Goal: Information Seeking & Learning: Learn about a topic

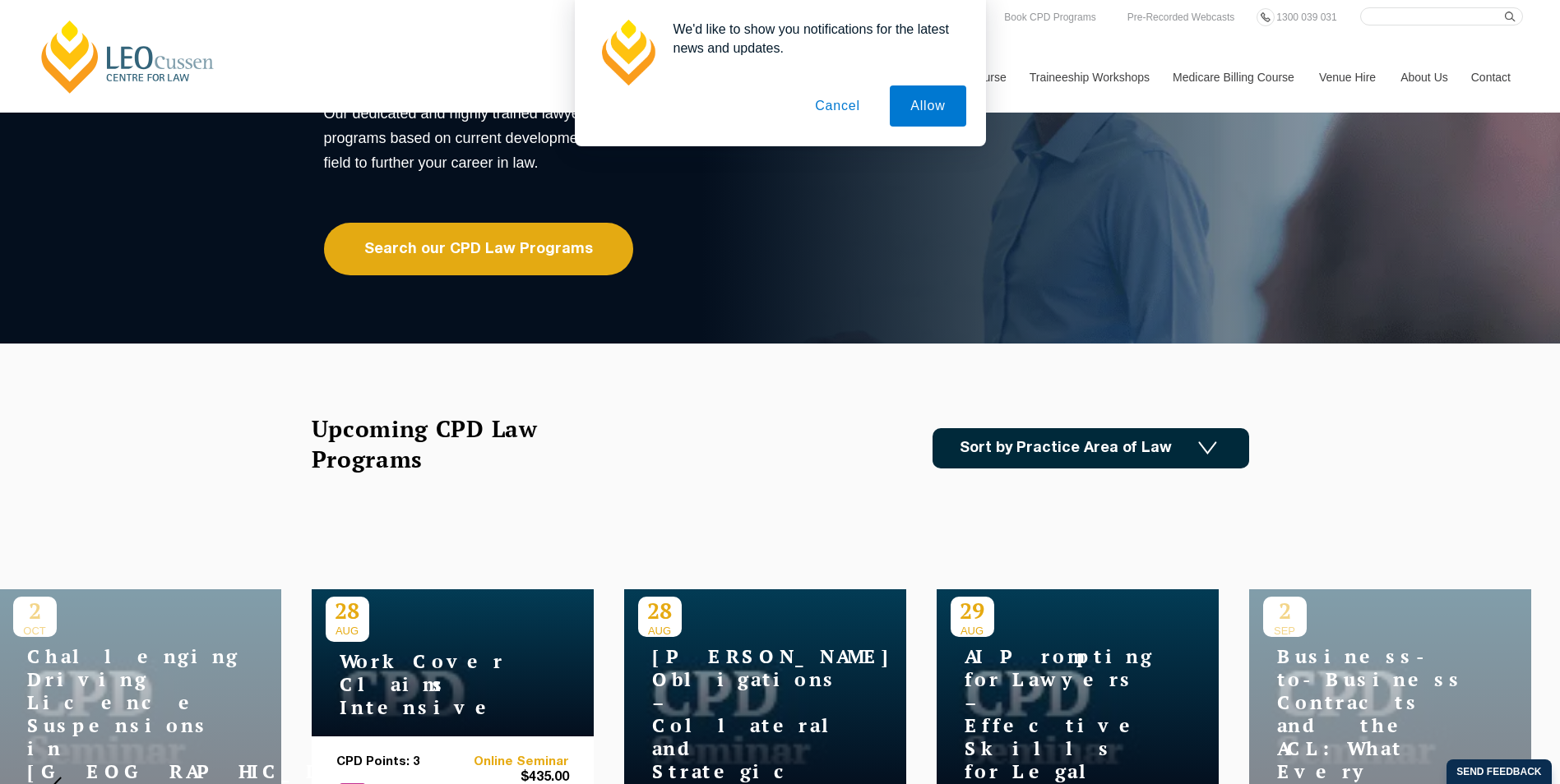
click at [835, 107] on button "Cancel" at bounding box center [837, 106] width 86 height 41
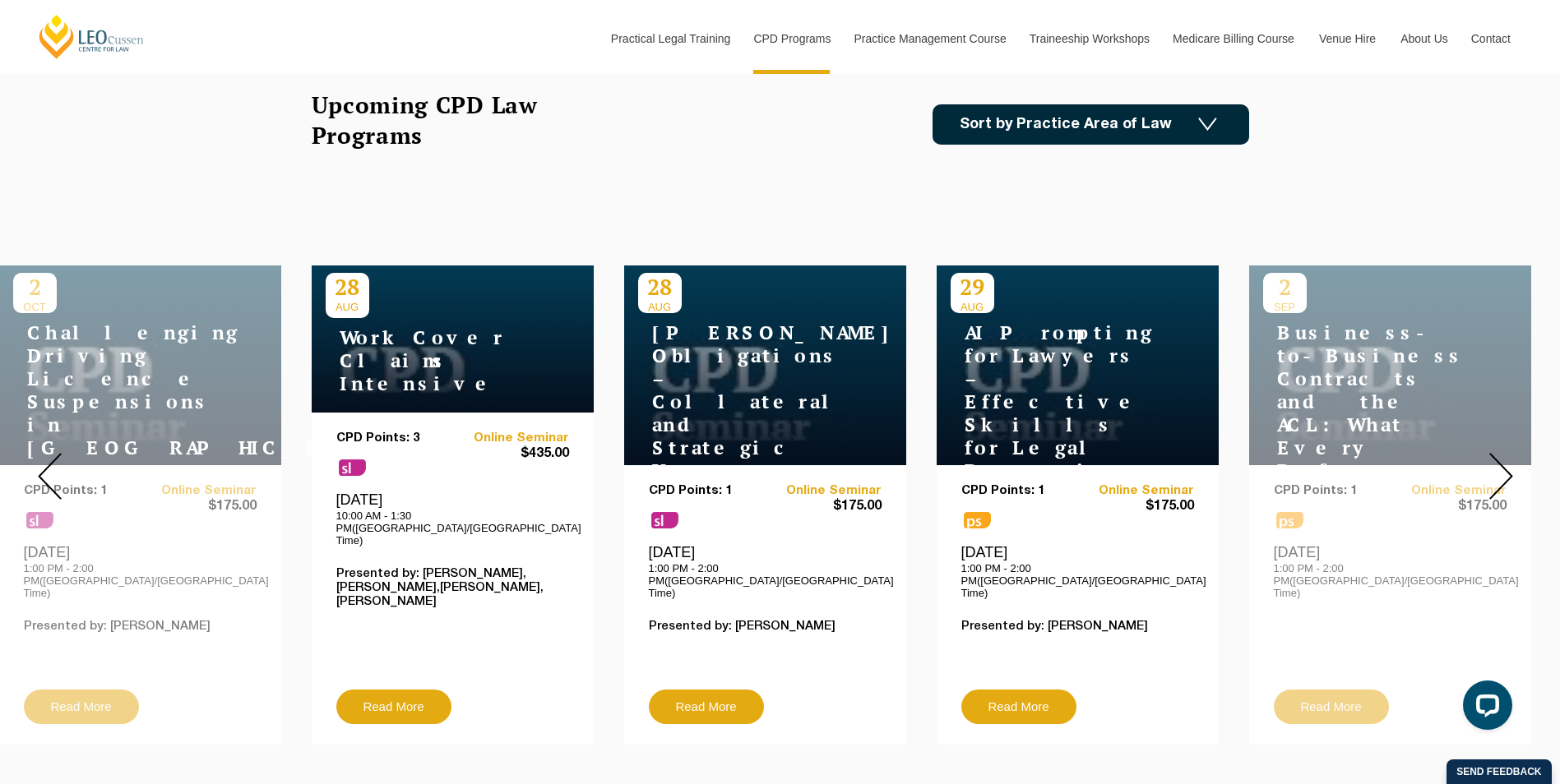
scroll to position [493, 0]
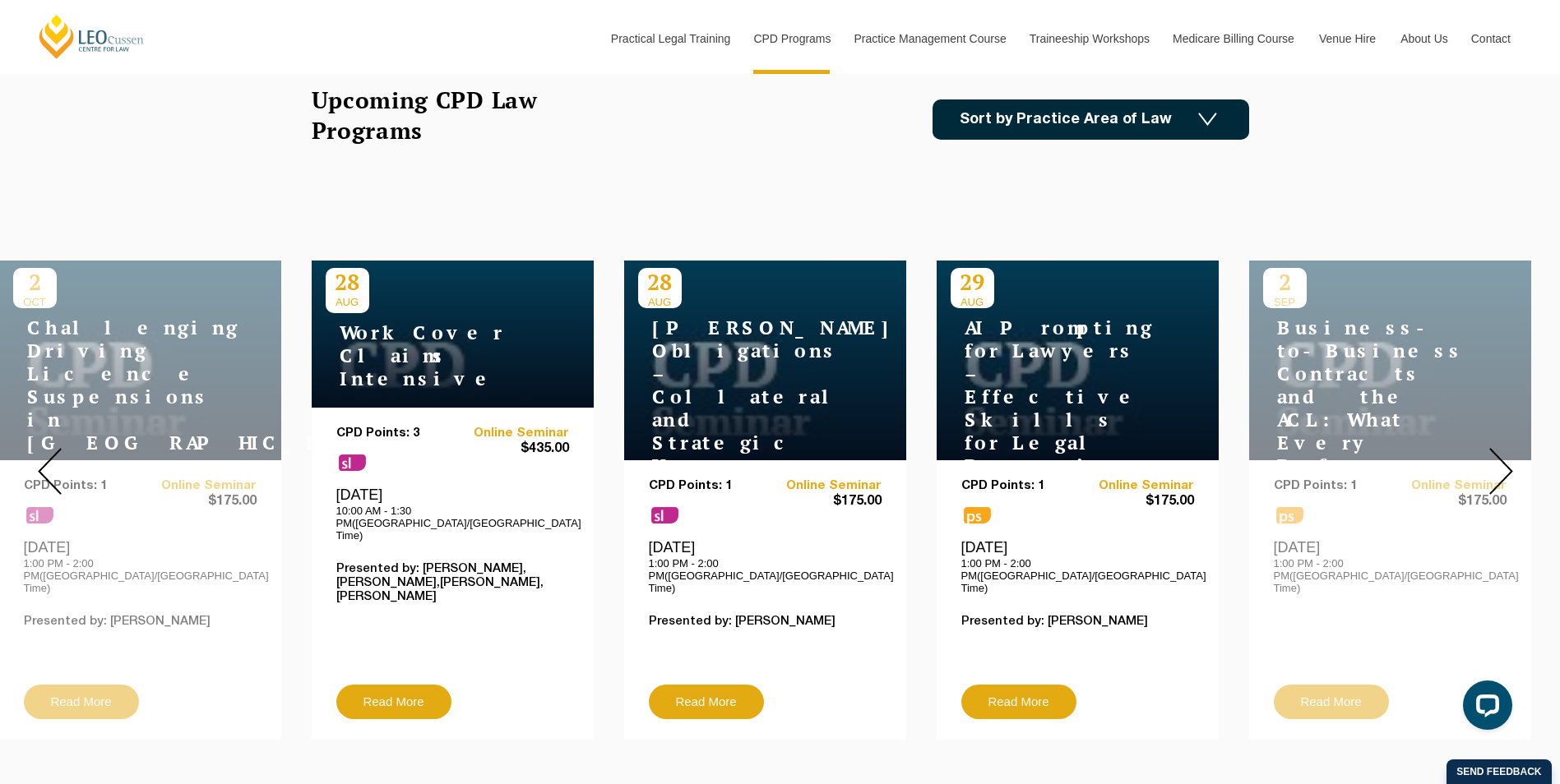
click at [1118, 374] on h4 "AI Prompting for Lawyers – Effective Skills for Legal Practice" at bounding box center [1053, 397] width 206 height 161
click at [1024, 685] on link "Read More" at bounding box center [1018, 702] width 116 height 35
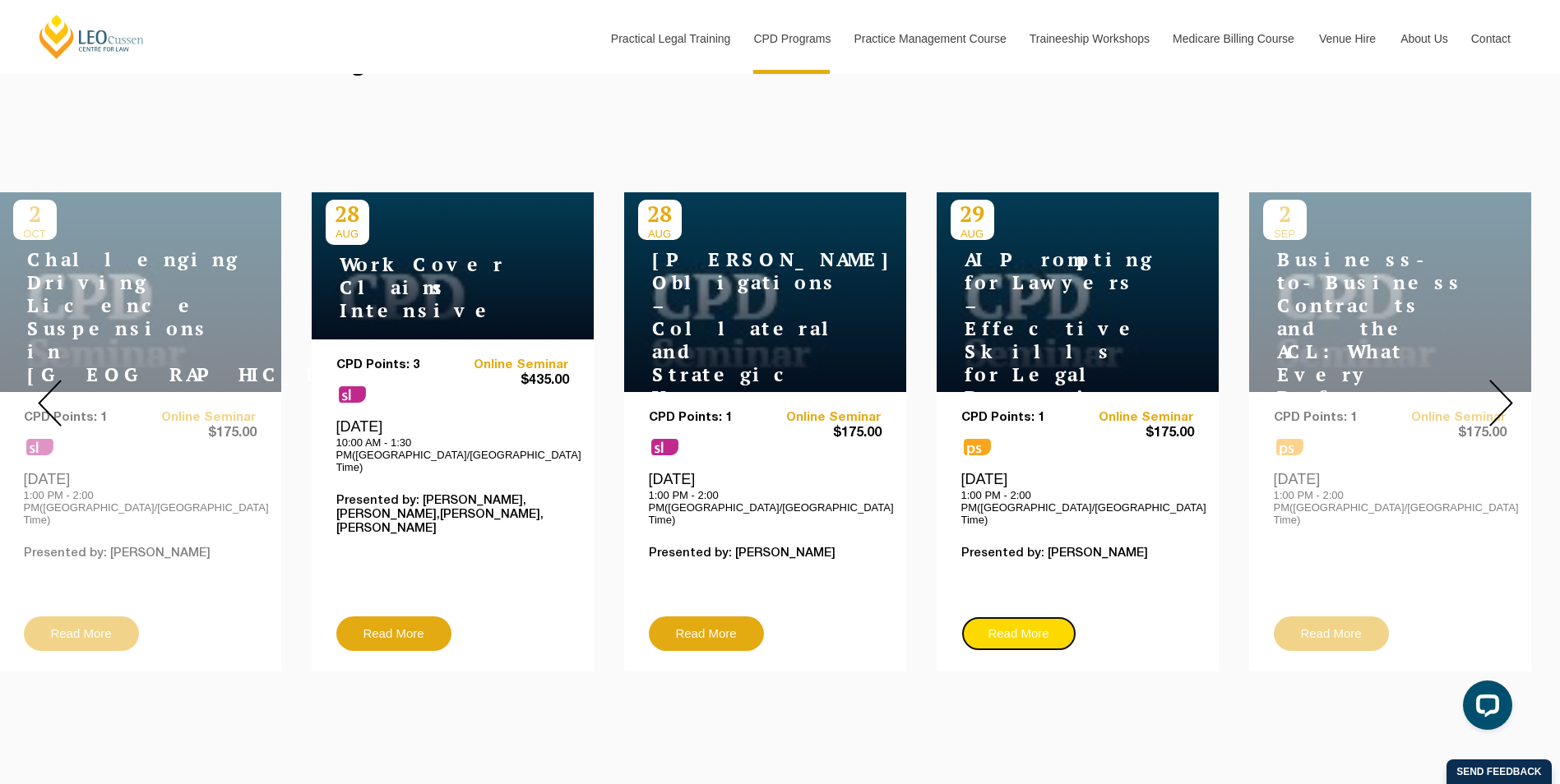
scroll to position [575, 0]
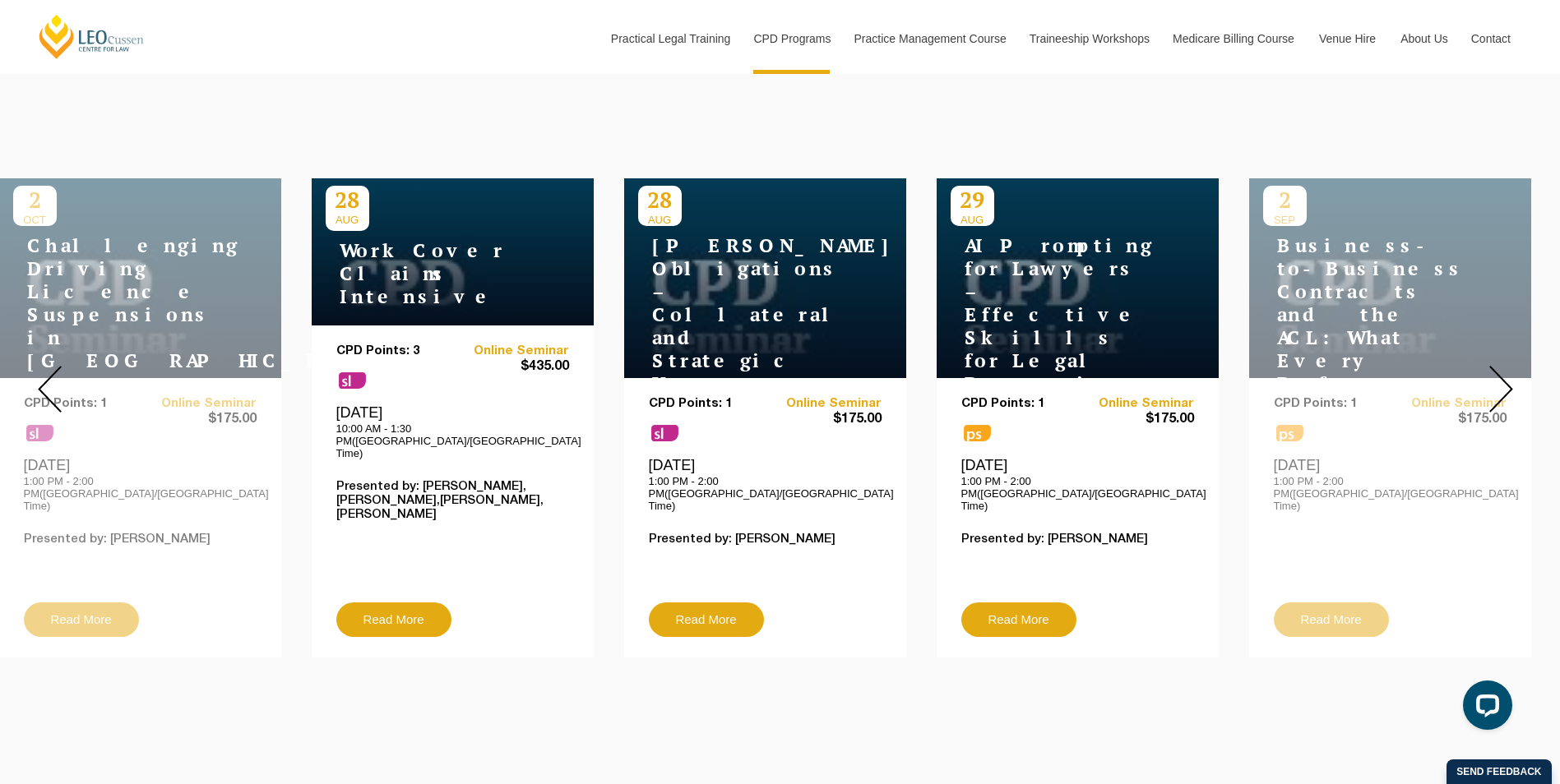
click at [1019, 556] on div "CPD Points: 1 ps Online Seminar $175.00 Friday, 29 August 2025 1:00 PM - 2:00 P…" at bounding box center [1078, 500] width 233 height 206
click at [1035, 302] on h4 "AI Prompting for Lawyers – Effective Skills for Legal Practice" at bounding box center [1053, 314] width 206 height 161
click at [1036, 475] on p "1:00 PM - 2:00 PM([GEOGRAPHIC_DATA]/[GEOGRAPHIC_DATA] Time)" at bounding box center [1078, 494] width 233 height 37
click at [1012, 604] on link "Read More" at bounding box center [1018, 620] width 116 height 35
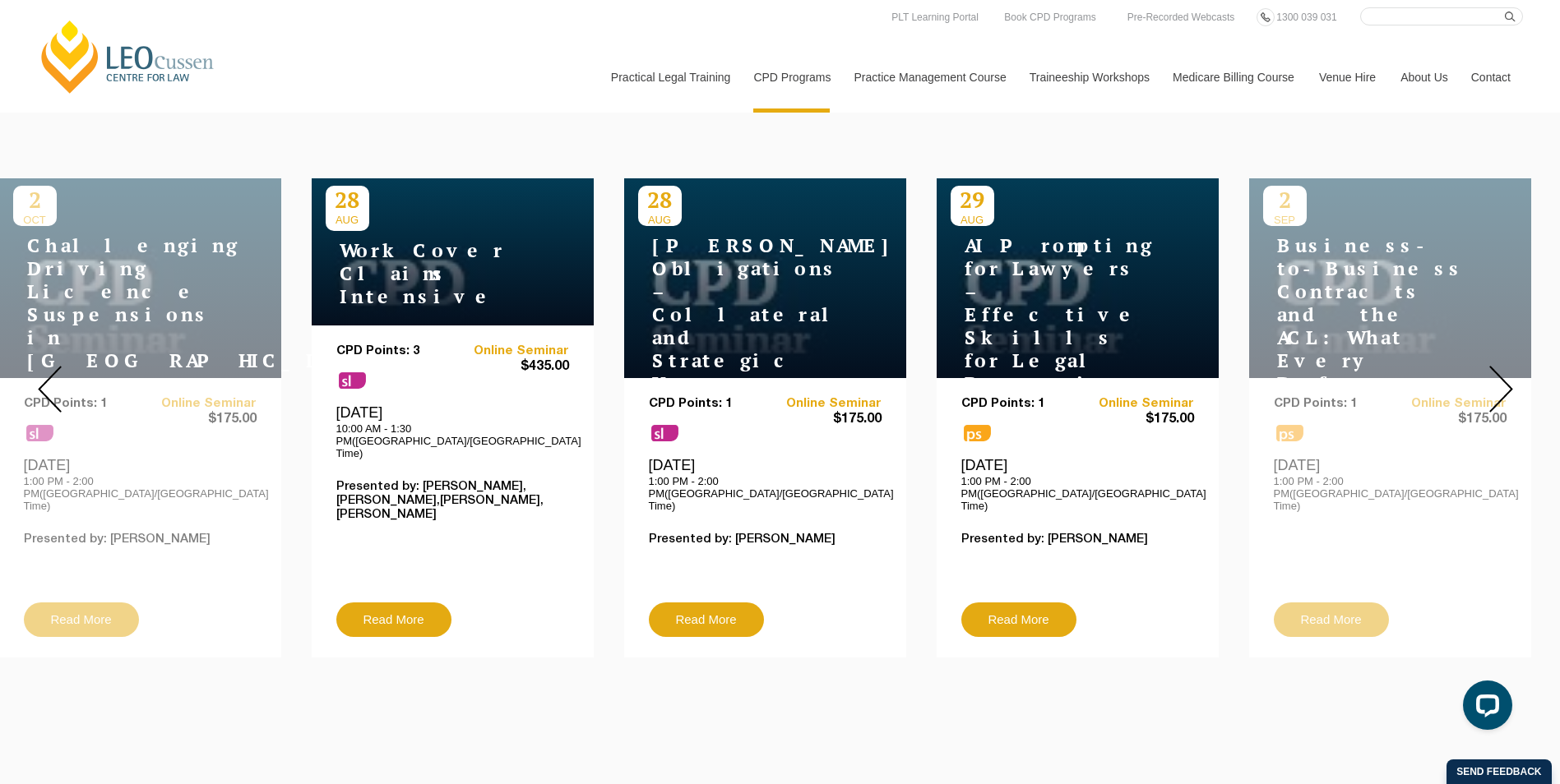
click at [1502, 377] on img at bounding box center [1501, 389] width 24 height 47
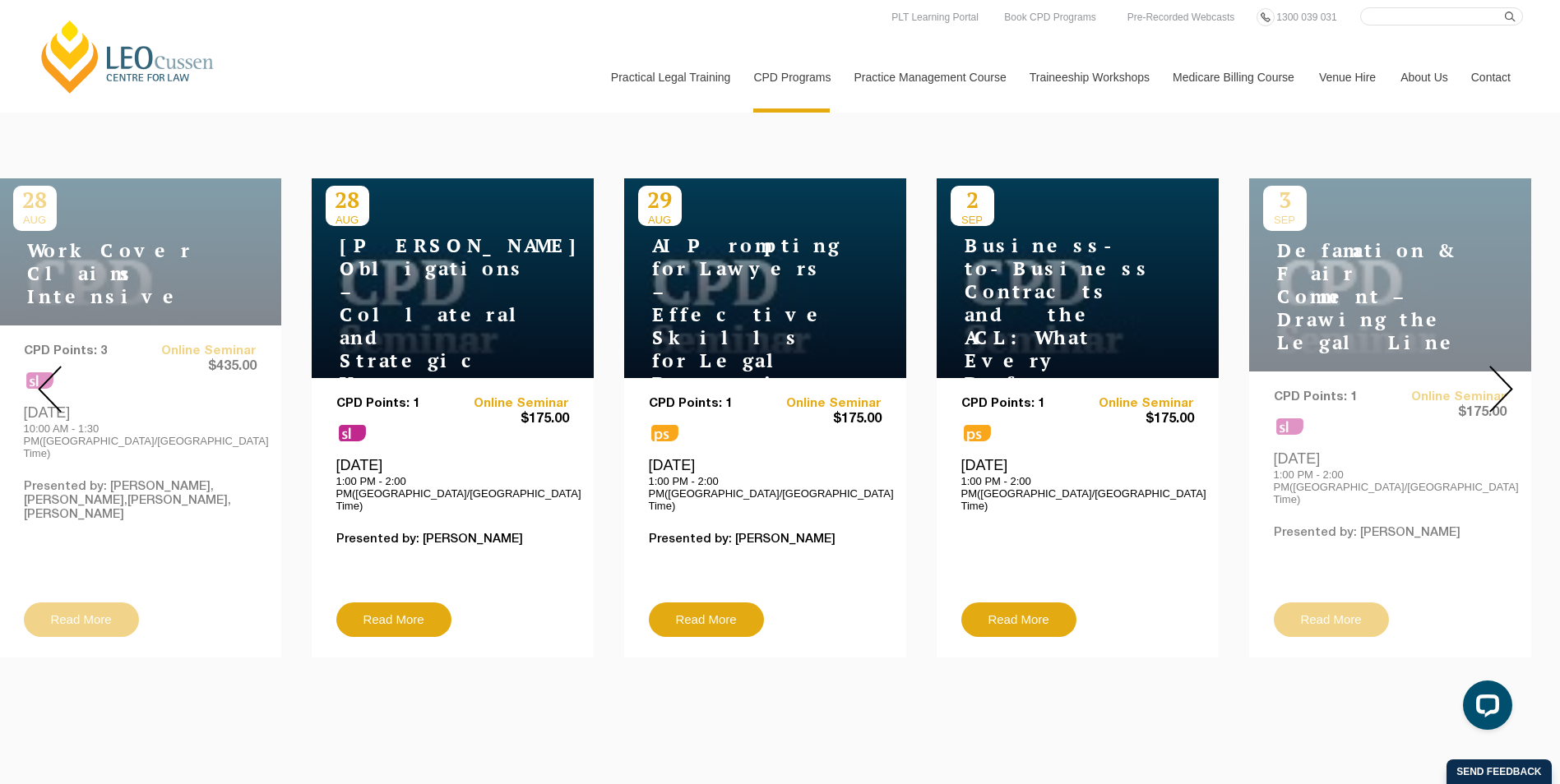
click at [1502, 384] on img at bounding box center [1501, 389] width 24 height 47
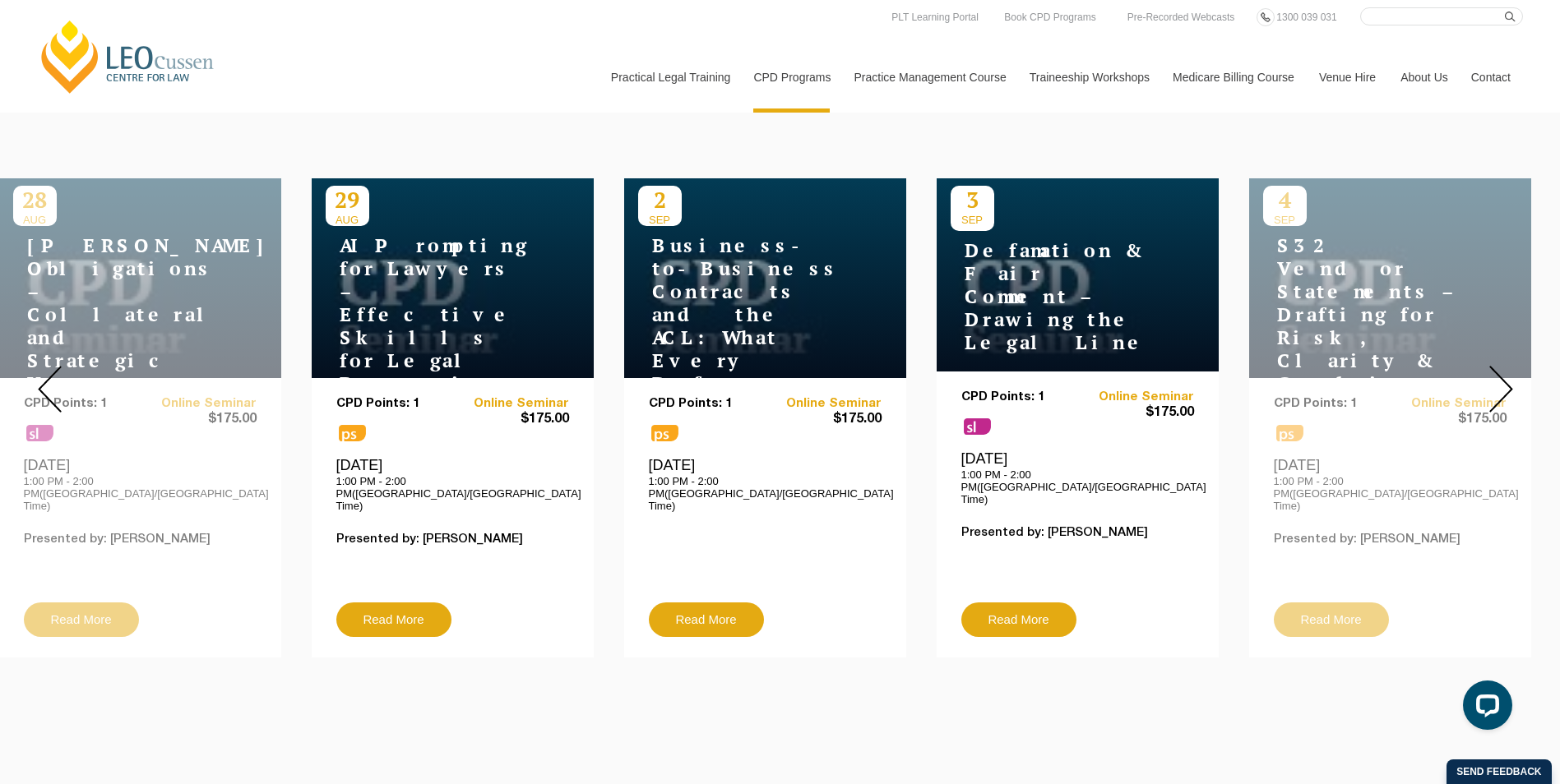
click at [1502, 382] on img at bounding box center [1501, 389] width 24 height 47
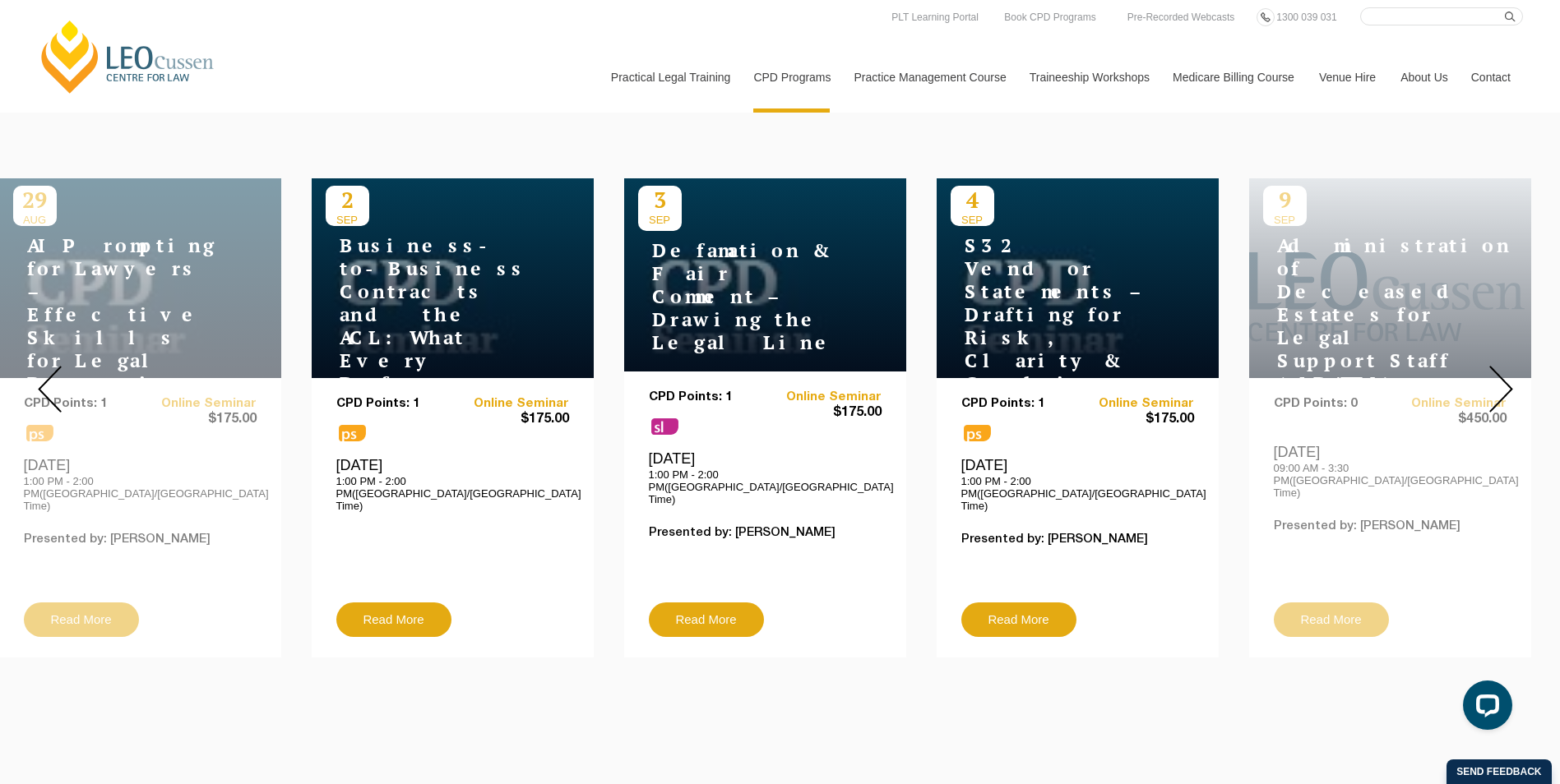
click at [1502, 382] on img at bounding box center [1501, 389] width 24 height 47
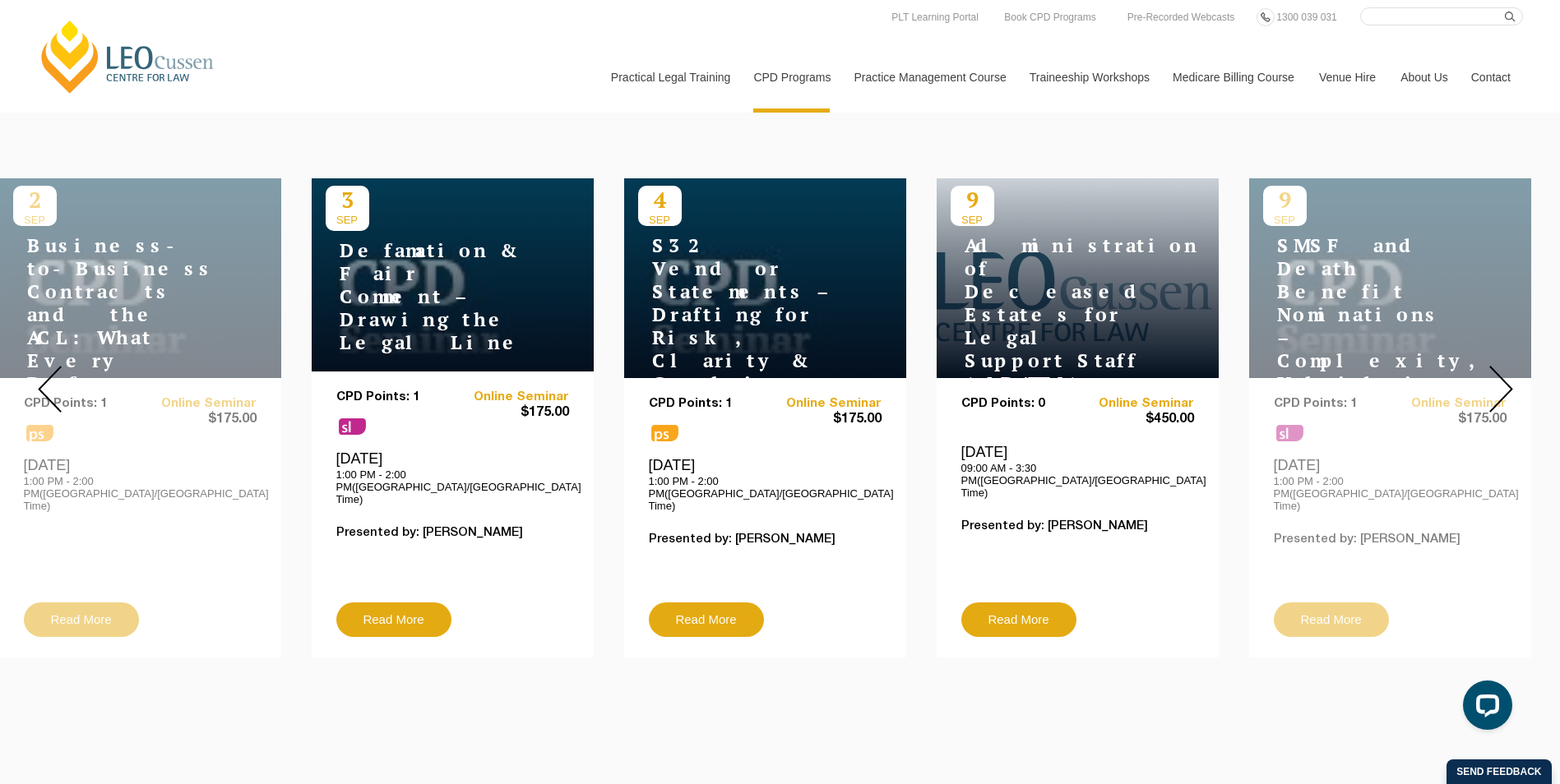
click at [1502, 382] on img at bounding box center [1501, 389] width 24 height 47
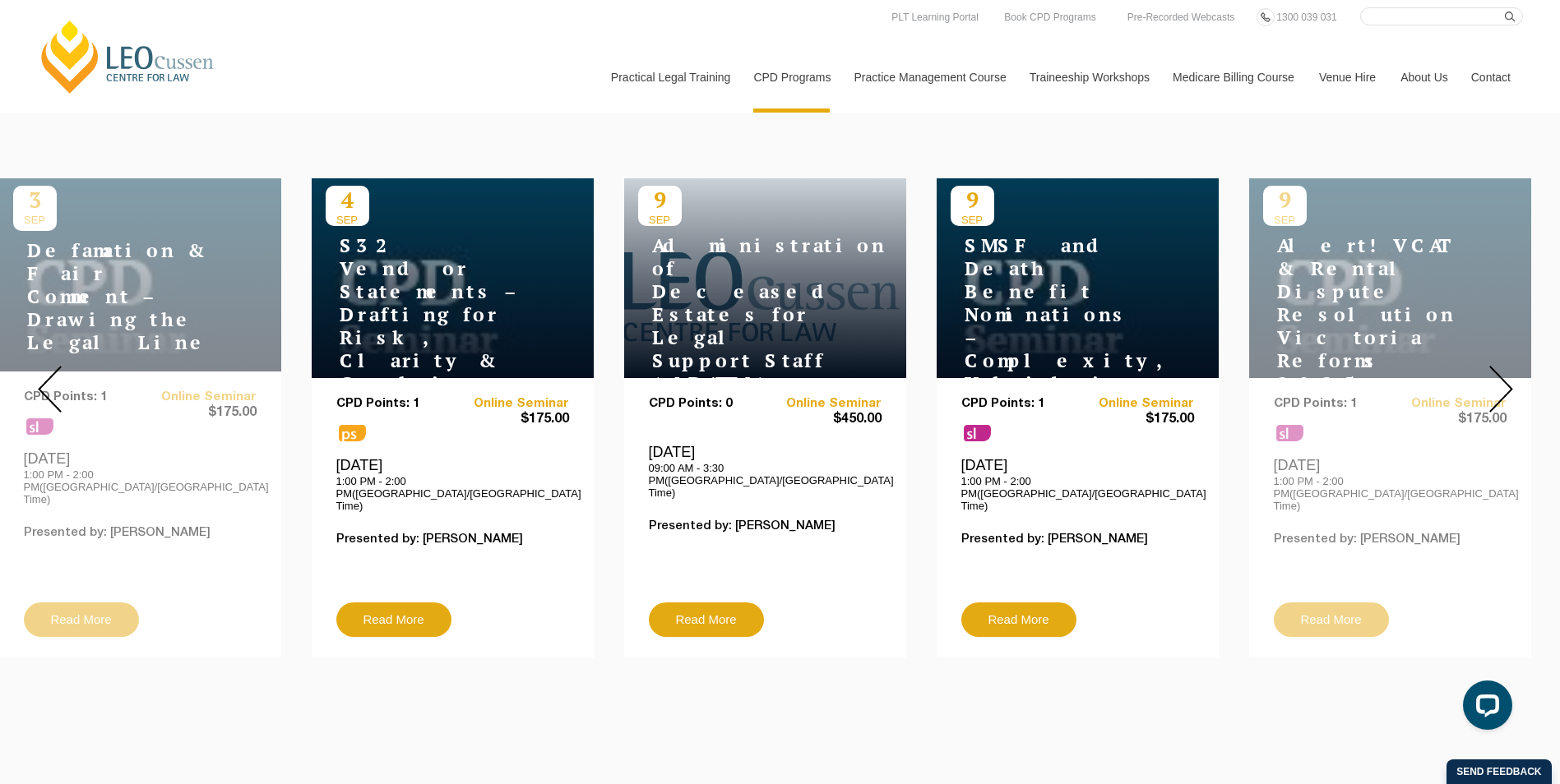
click at [1502, 382] on img at bounding box center [1501, 389] width 24 height 47
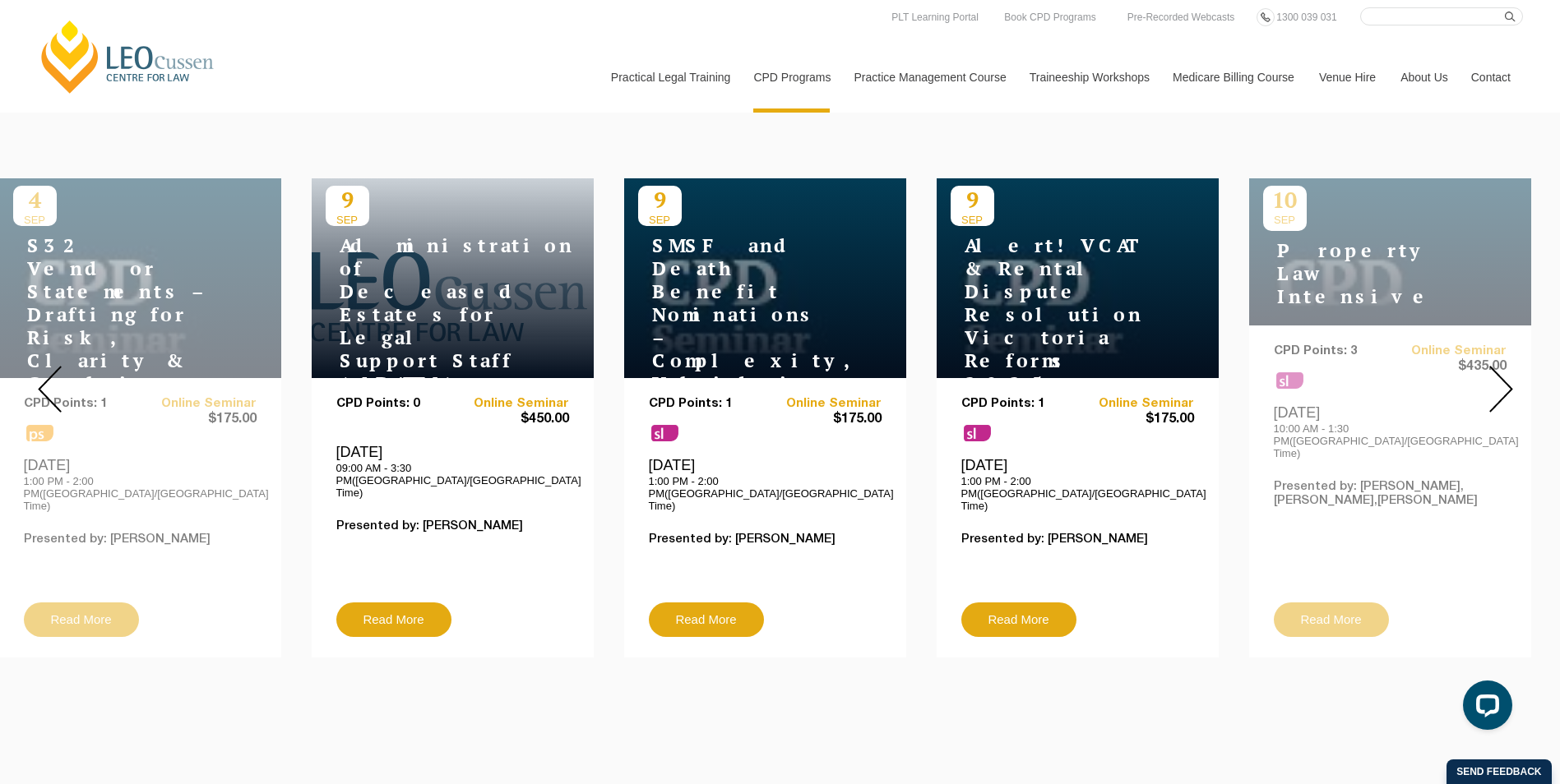
click at [1502, 382] on img at bounding box center [1501, 389] width 24 height 47
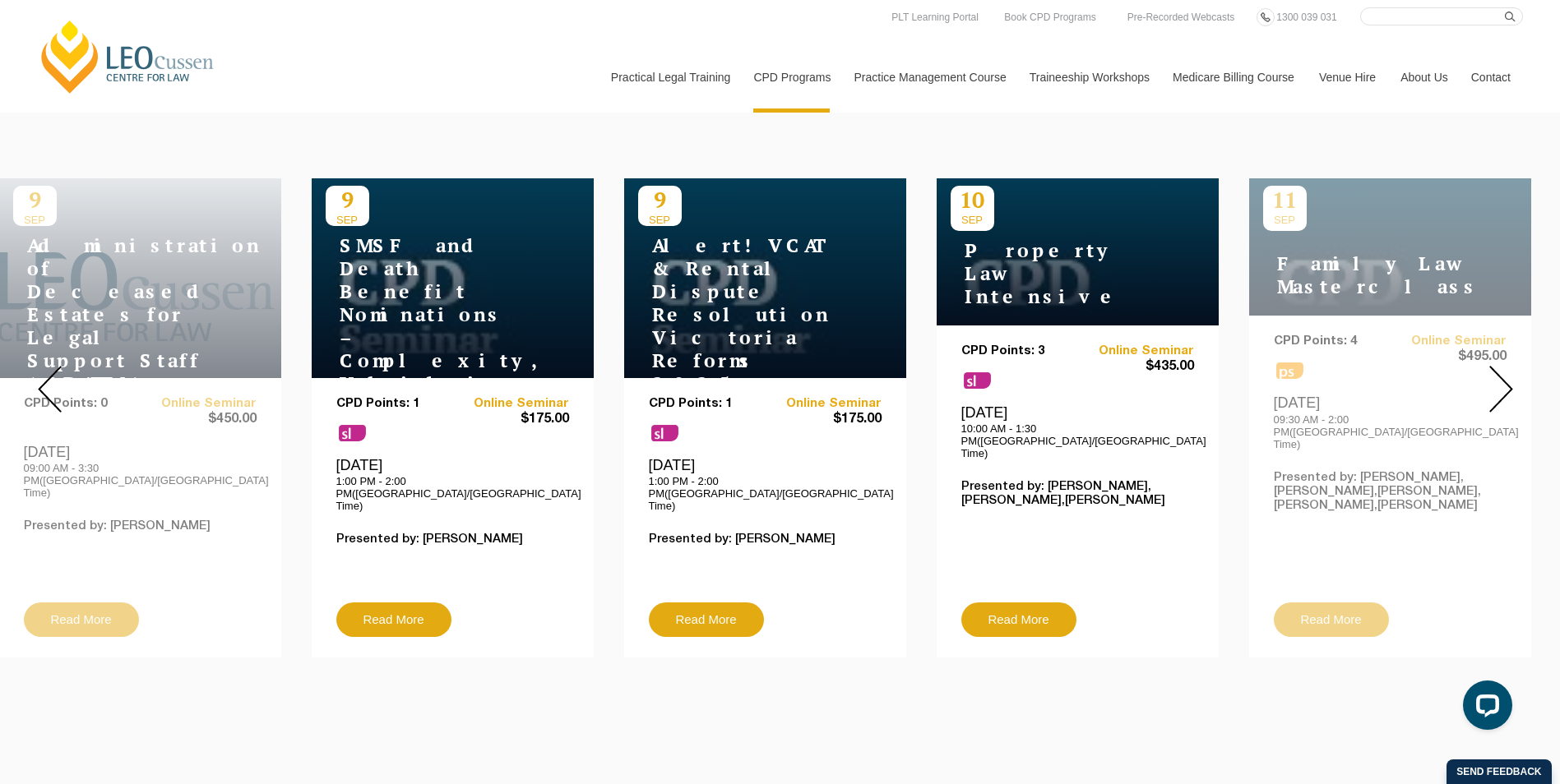
click at [1502, 382] on img at bounding box center [1501, 389] width 24 height 47
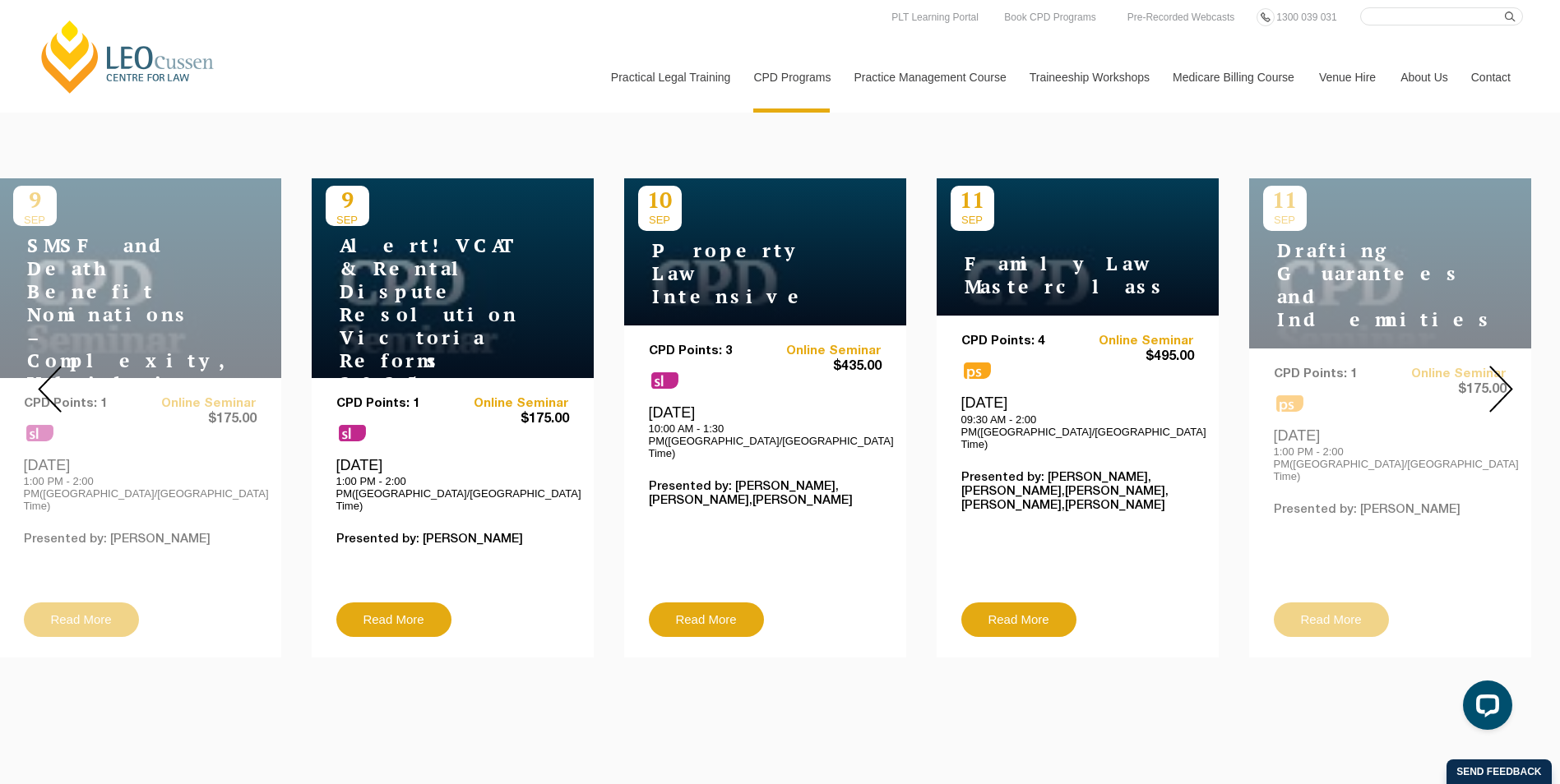
click at [1502, 382] on img at bounding box center [1501, 389] width 24 height 47
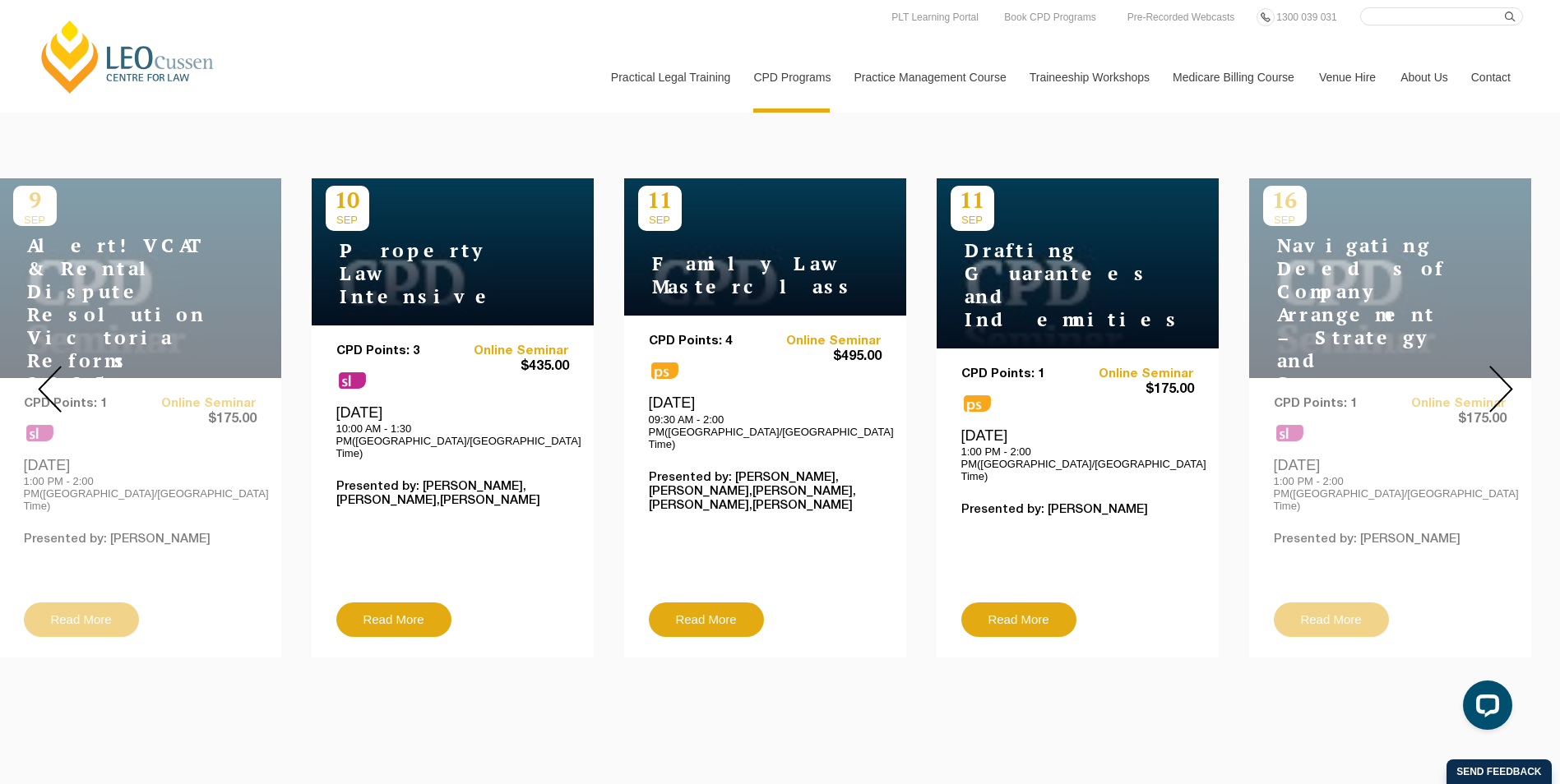
click at [1502, 382] on img at bounding box center [1501, 389] width 24 height 47
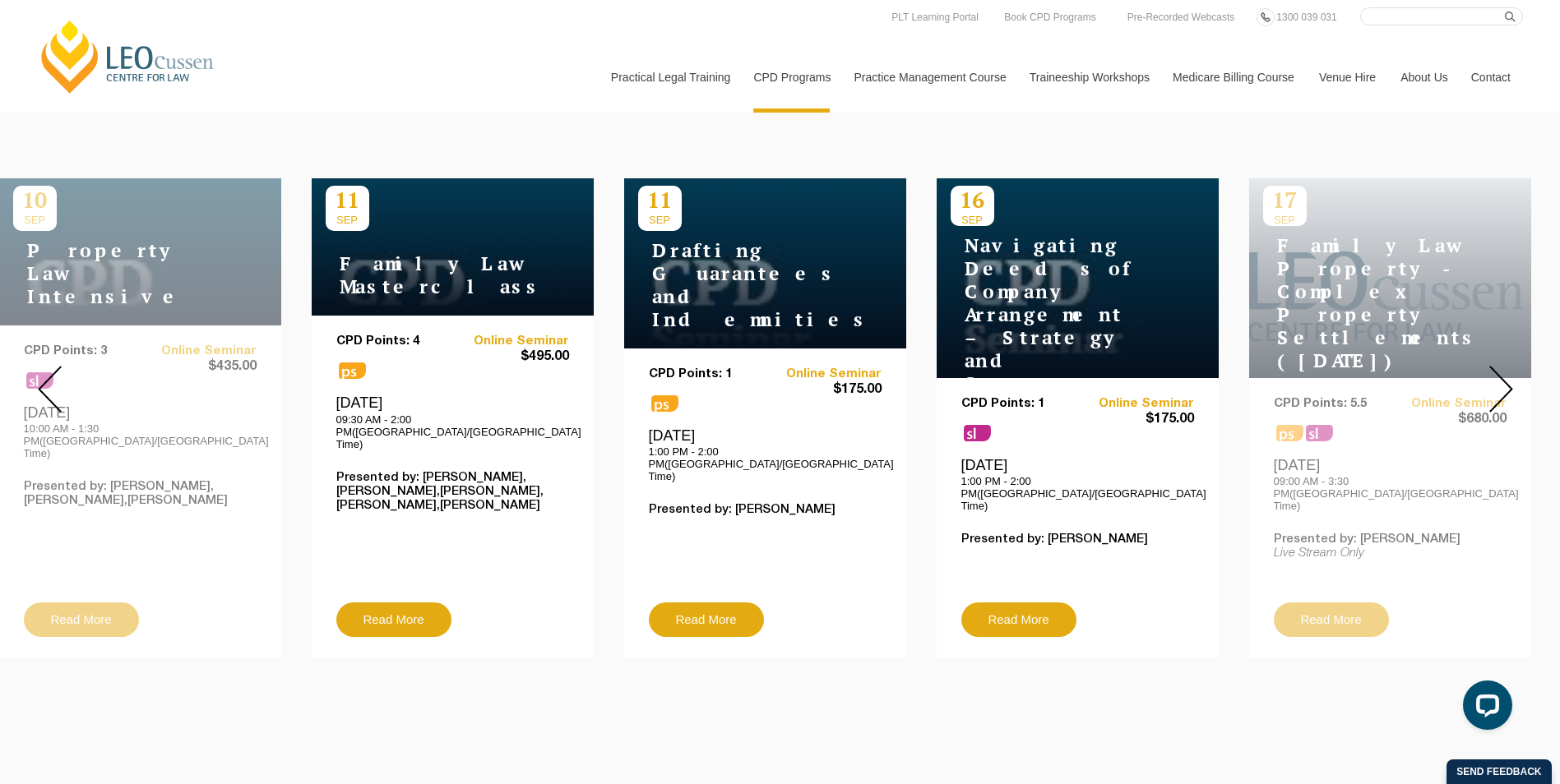
click at [1502, 382] on img at bounding box center [1501, 389] width 24 height 47
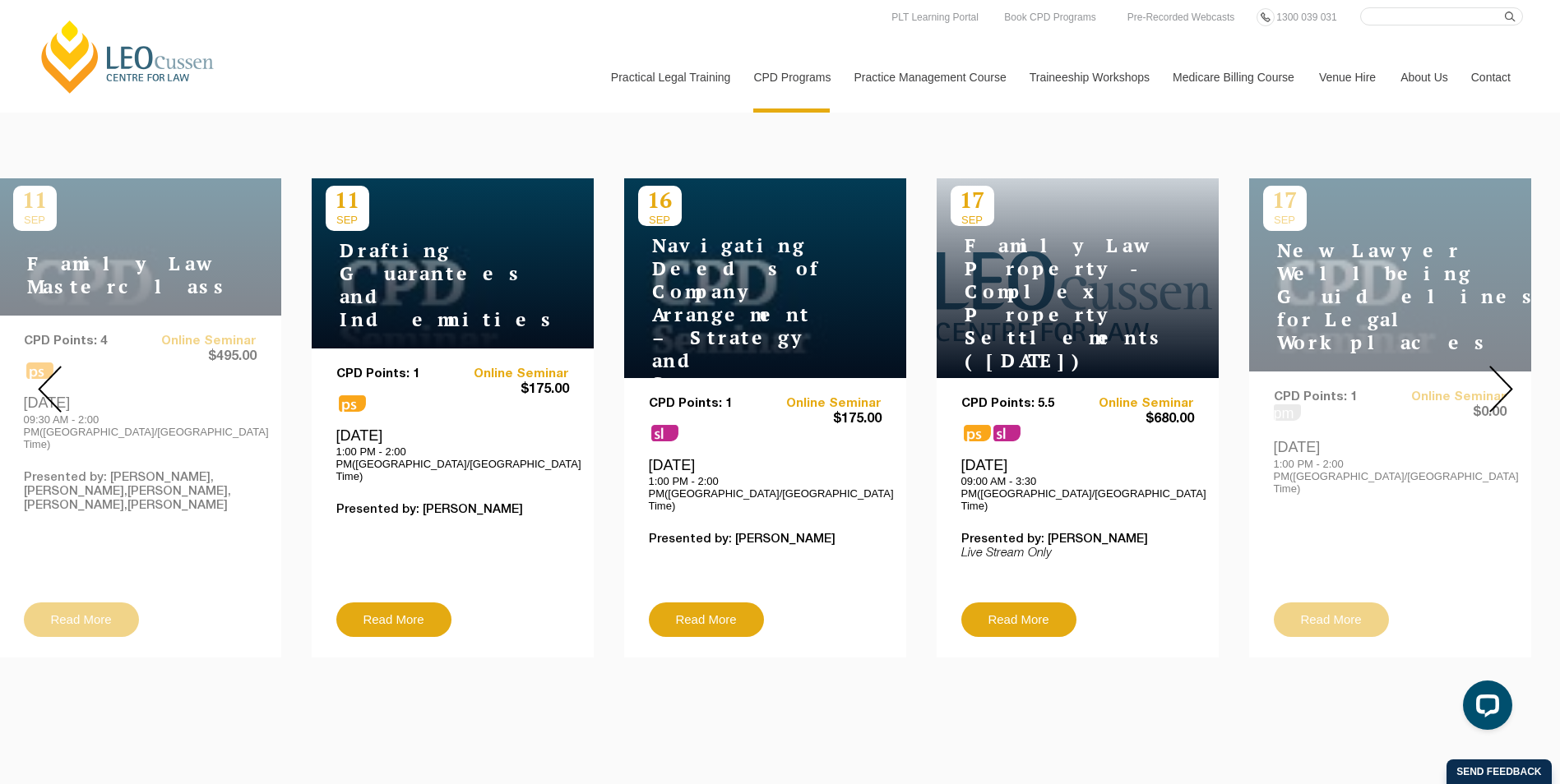
click at [1502, 382] on img at bounding box center [1501, 389] width 24 height 47
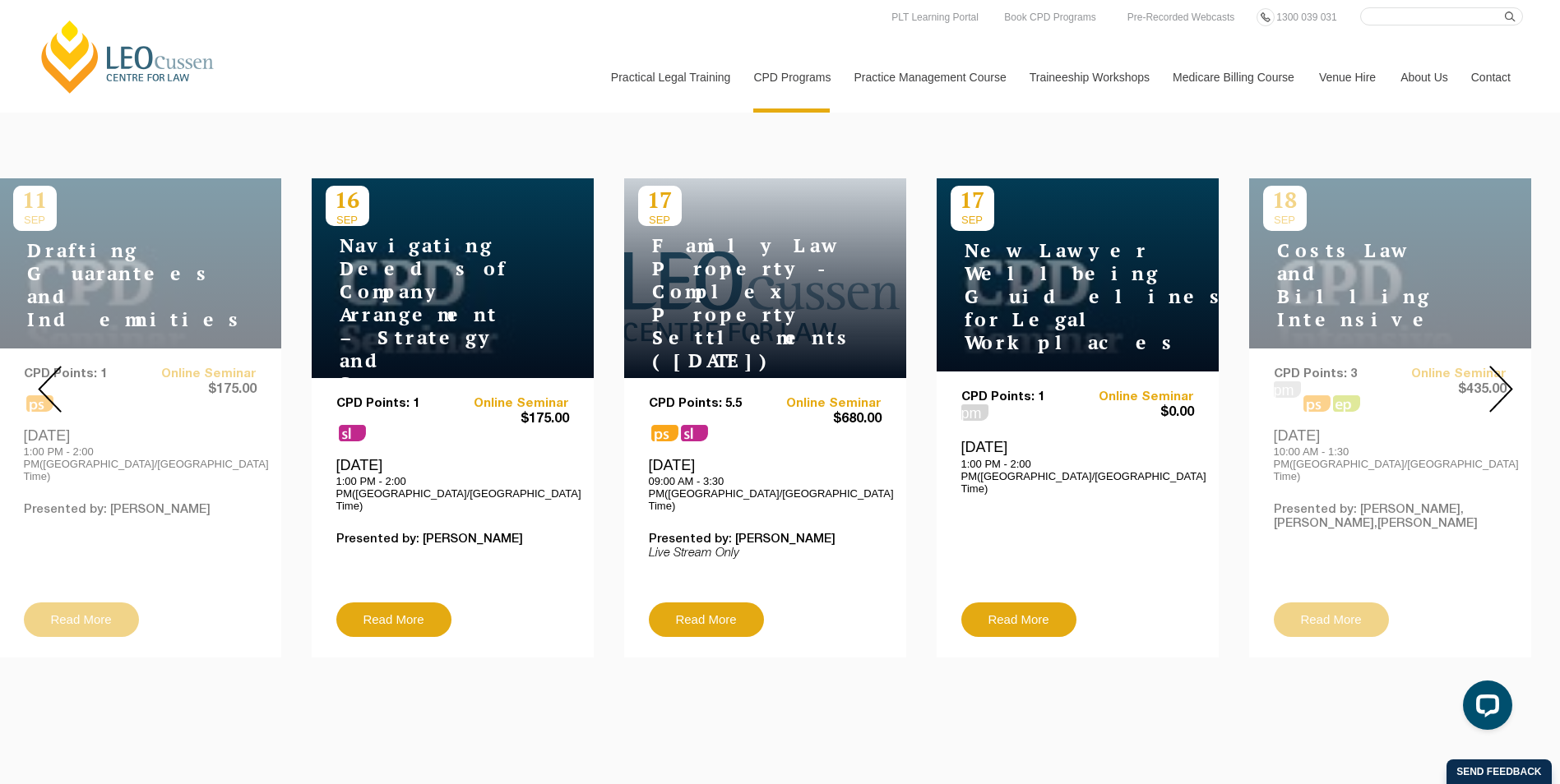
click at [1502, 382] on img at bounding box center [1501, 389] width 24 height 47
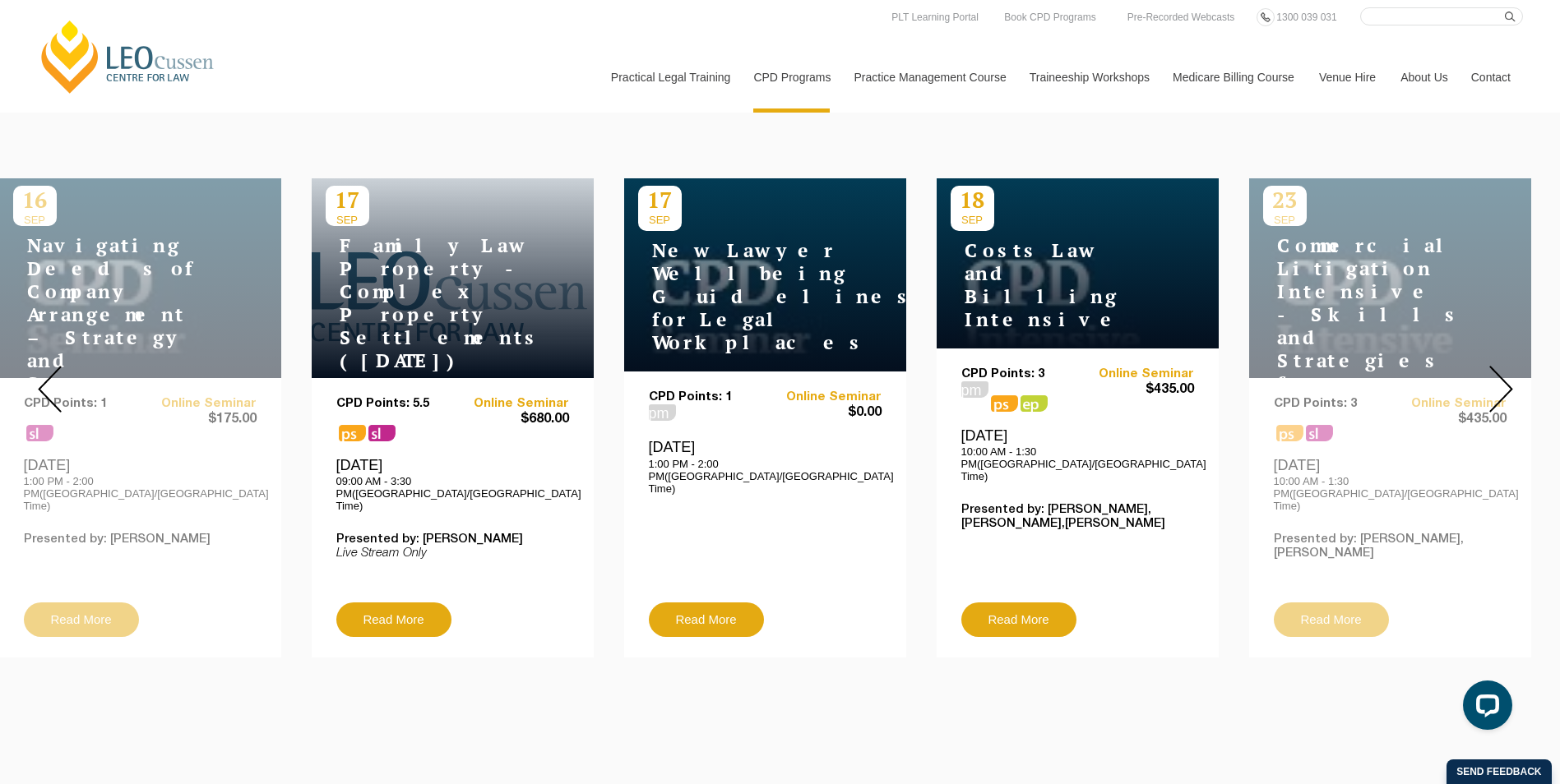
click at [1502, 382] on img at bounding box center [1501, 389] width 24 height 47
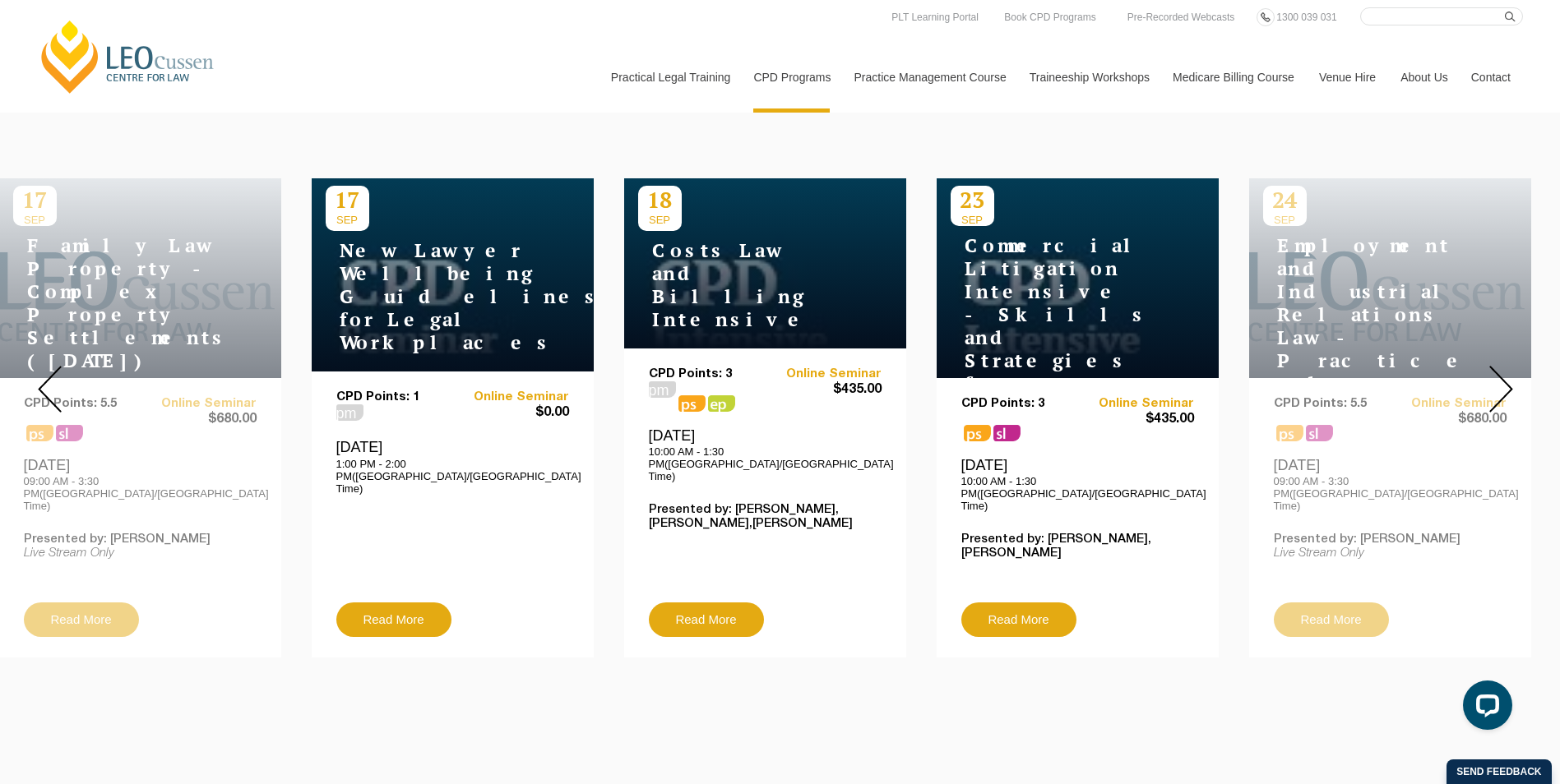
click at [1502, 382] on img at bounding box center [1501, 389] width 24 height 47
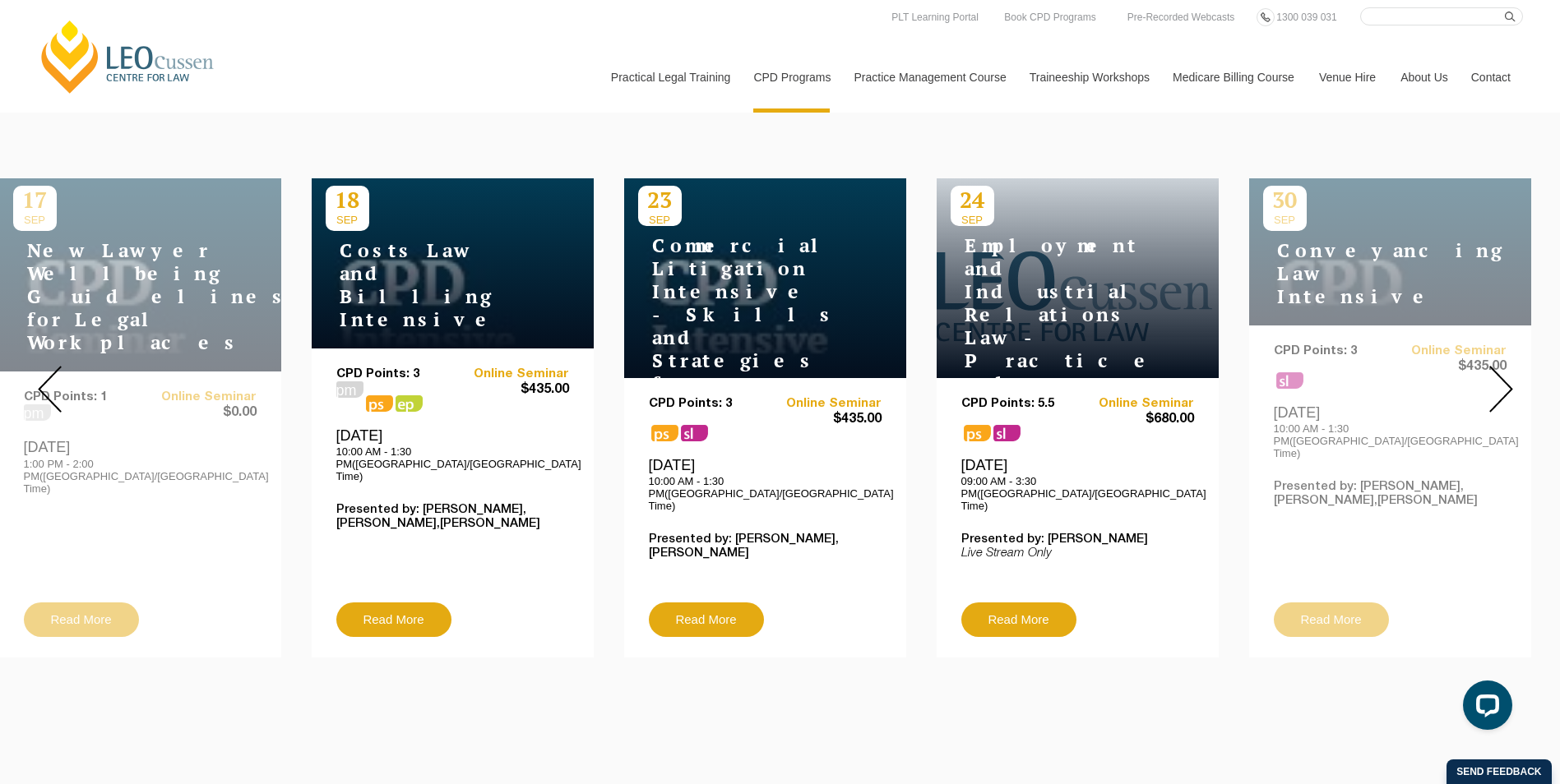
click at [1502, 382] on img at bounding box center [1501, 389] width 24 height 47
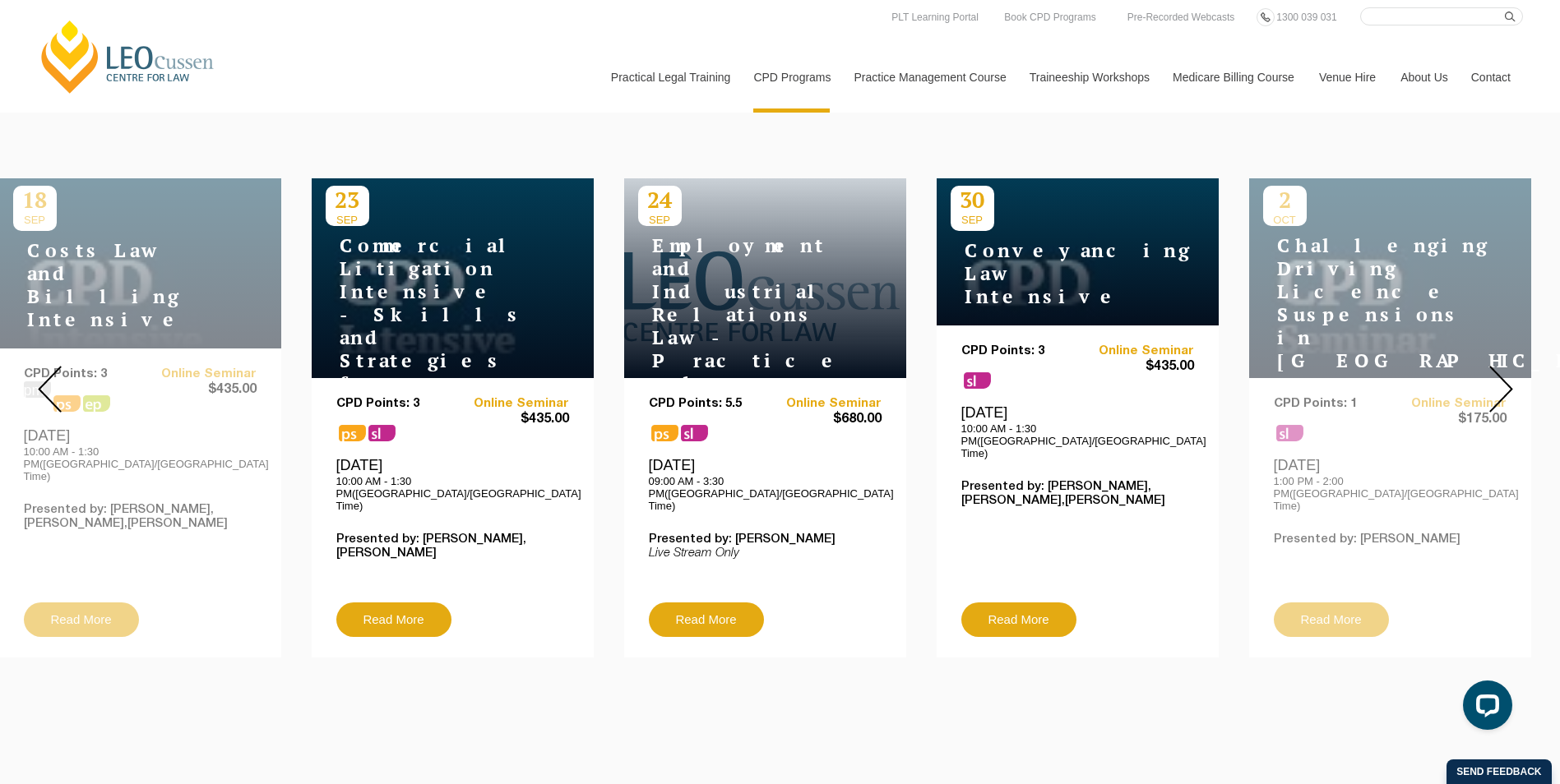
click at [1502, 382] on img at bounding box center [1501, 389] width 24 height 47
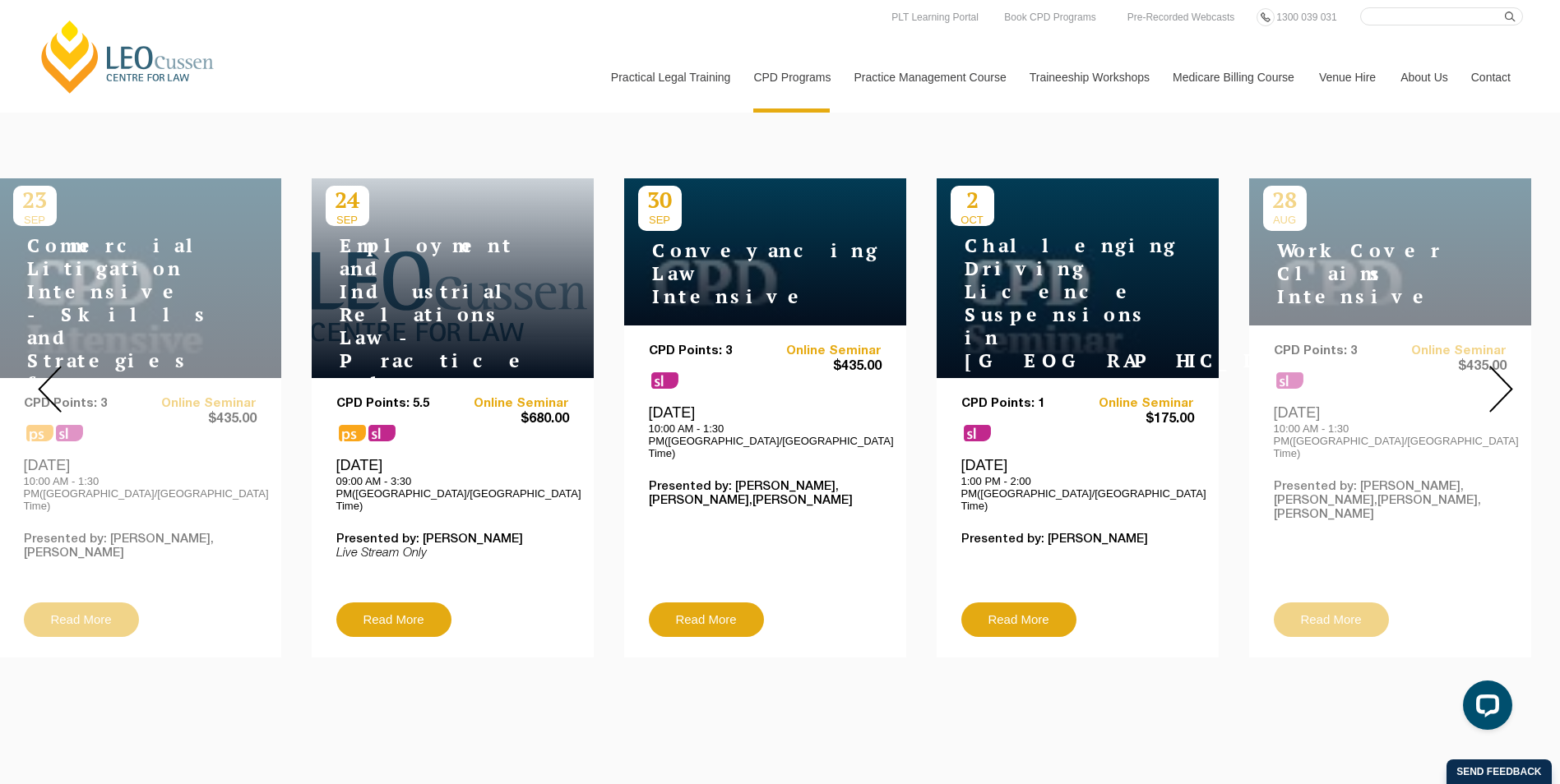
click at [1502, 382] on img at bounding box center [1501, 389] width 24 height 47
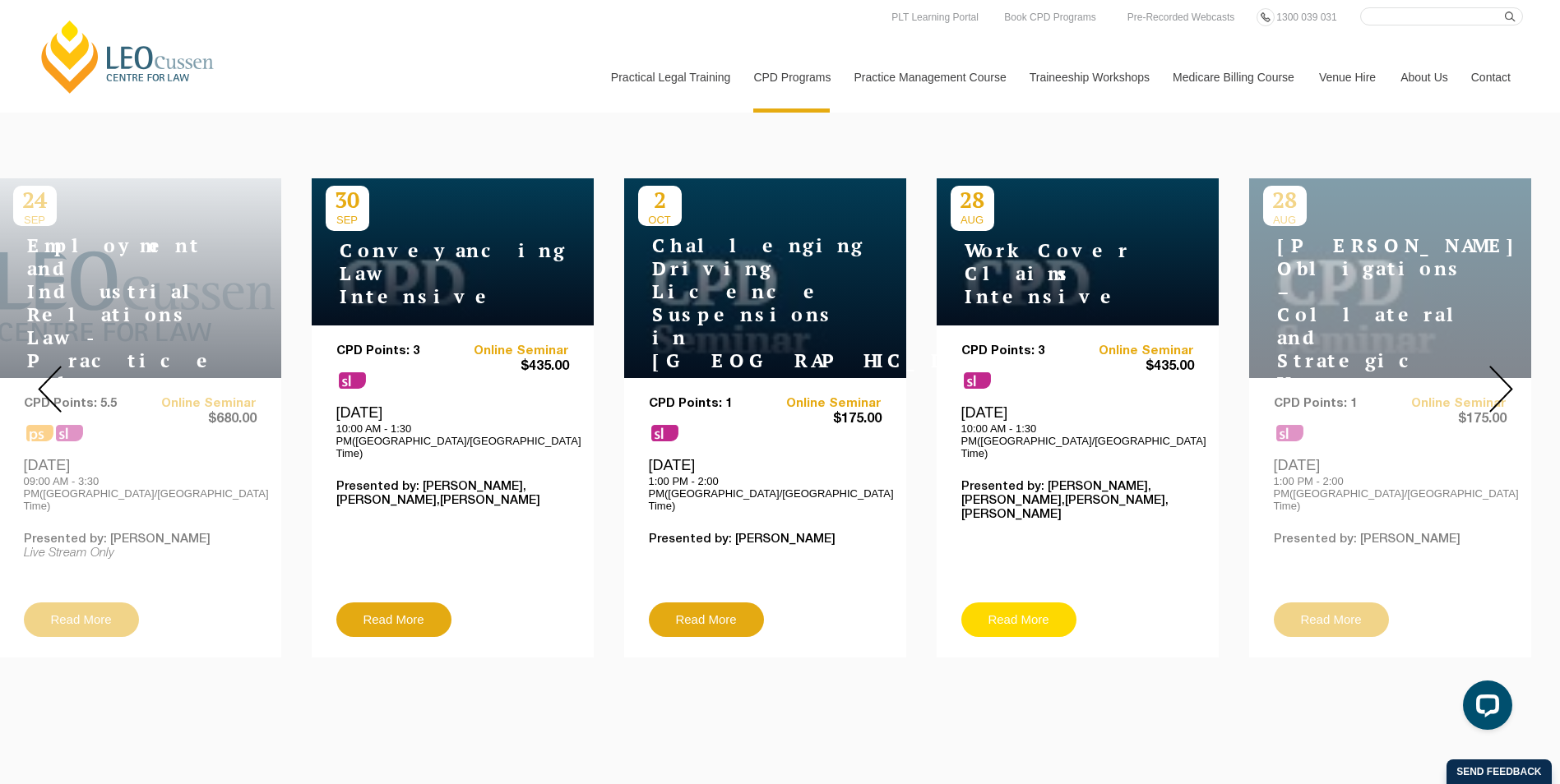
click at [1039, 603] on link "Read More" at bounding box center [1018, 620] width 116 height 35
click at [1507, 380] on img at bounding box center [1501, 389] width 24 height 47
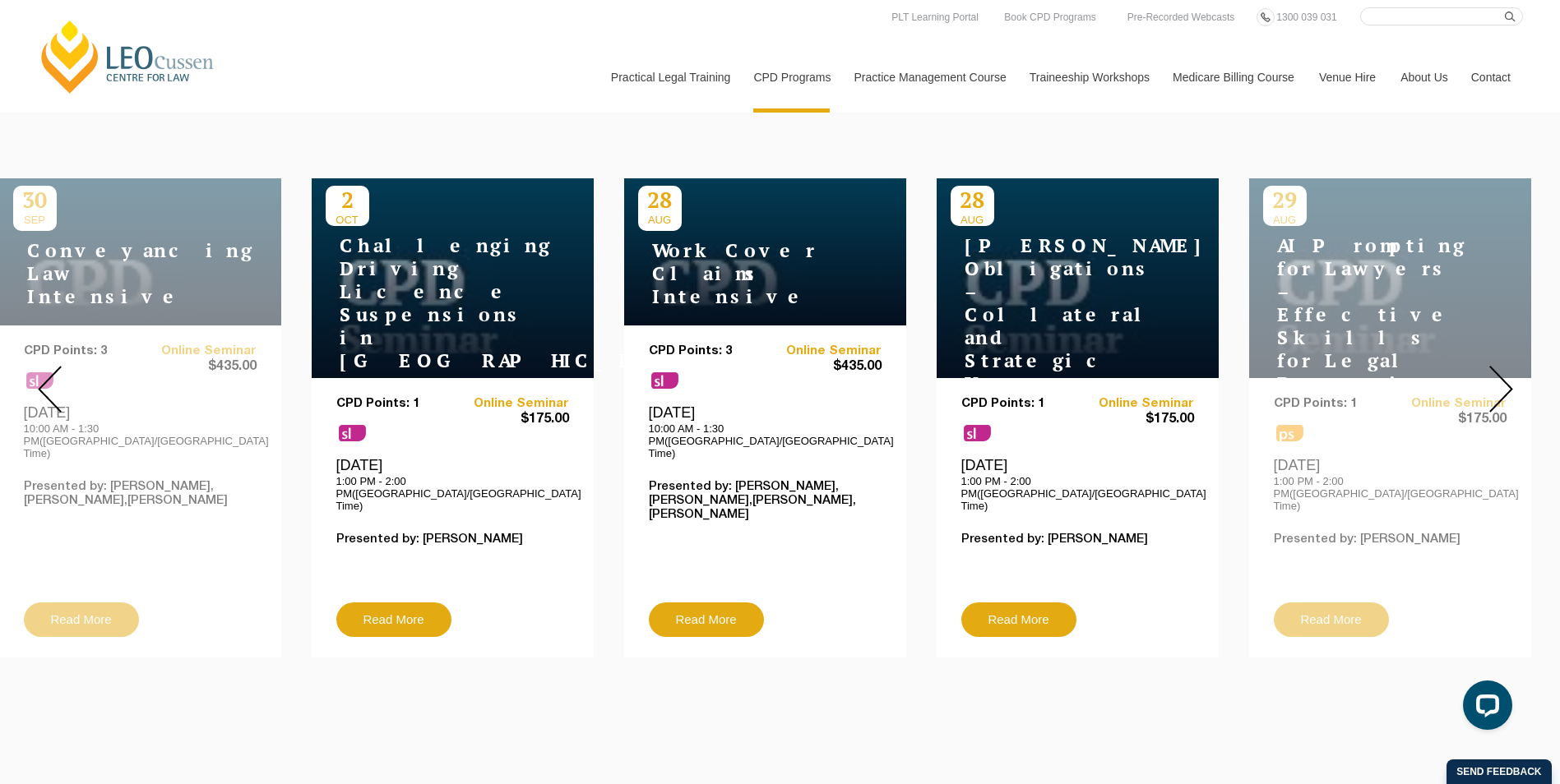
click at [1507, 379] on img at bounding box center [1501, 389] width 24 height 47
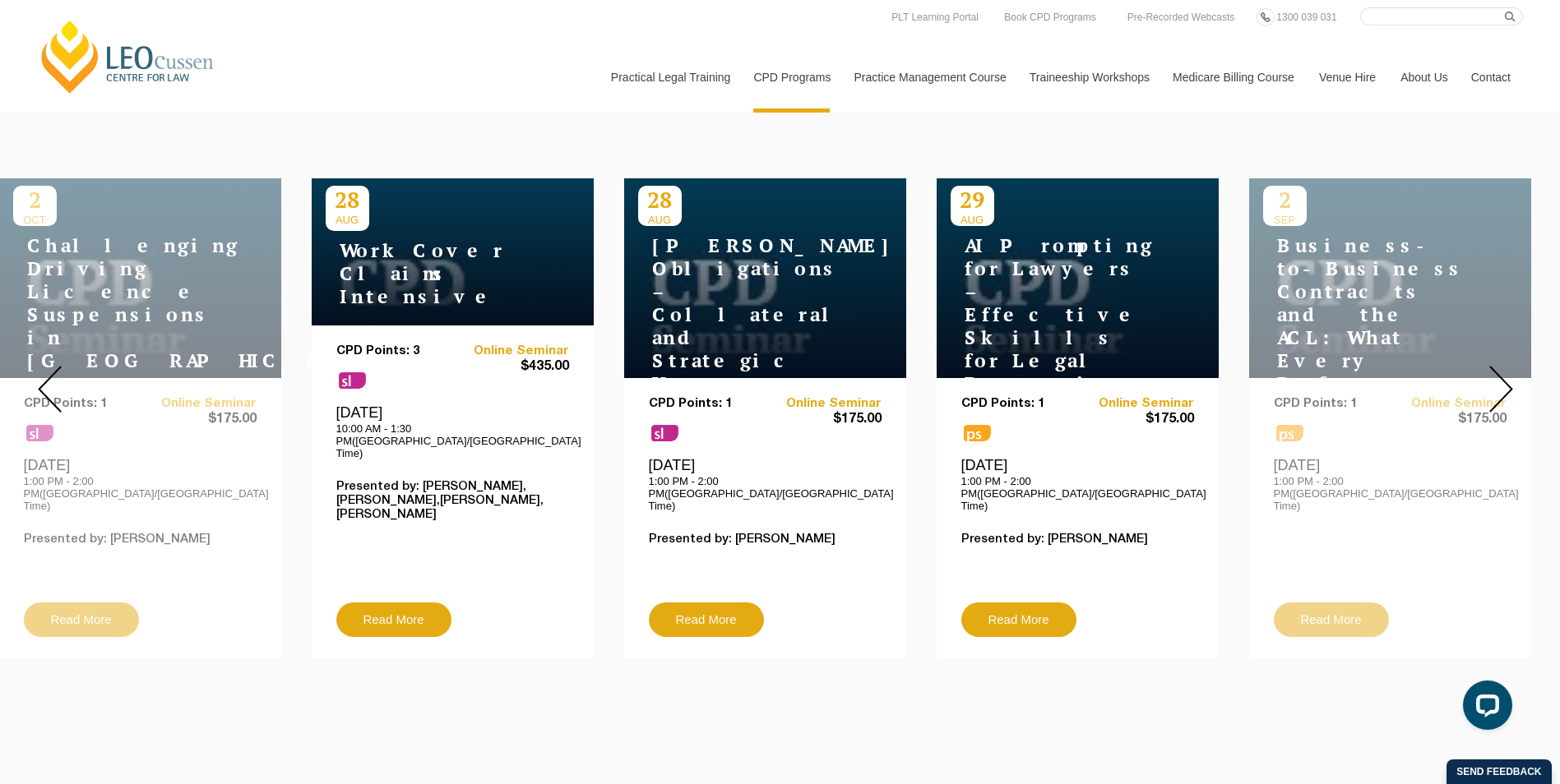
click at [1502, 374] on img at bounding box center [1501, 389] width 24 height 47
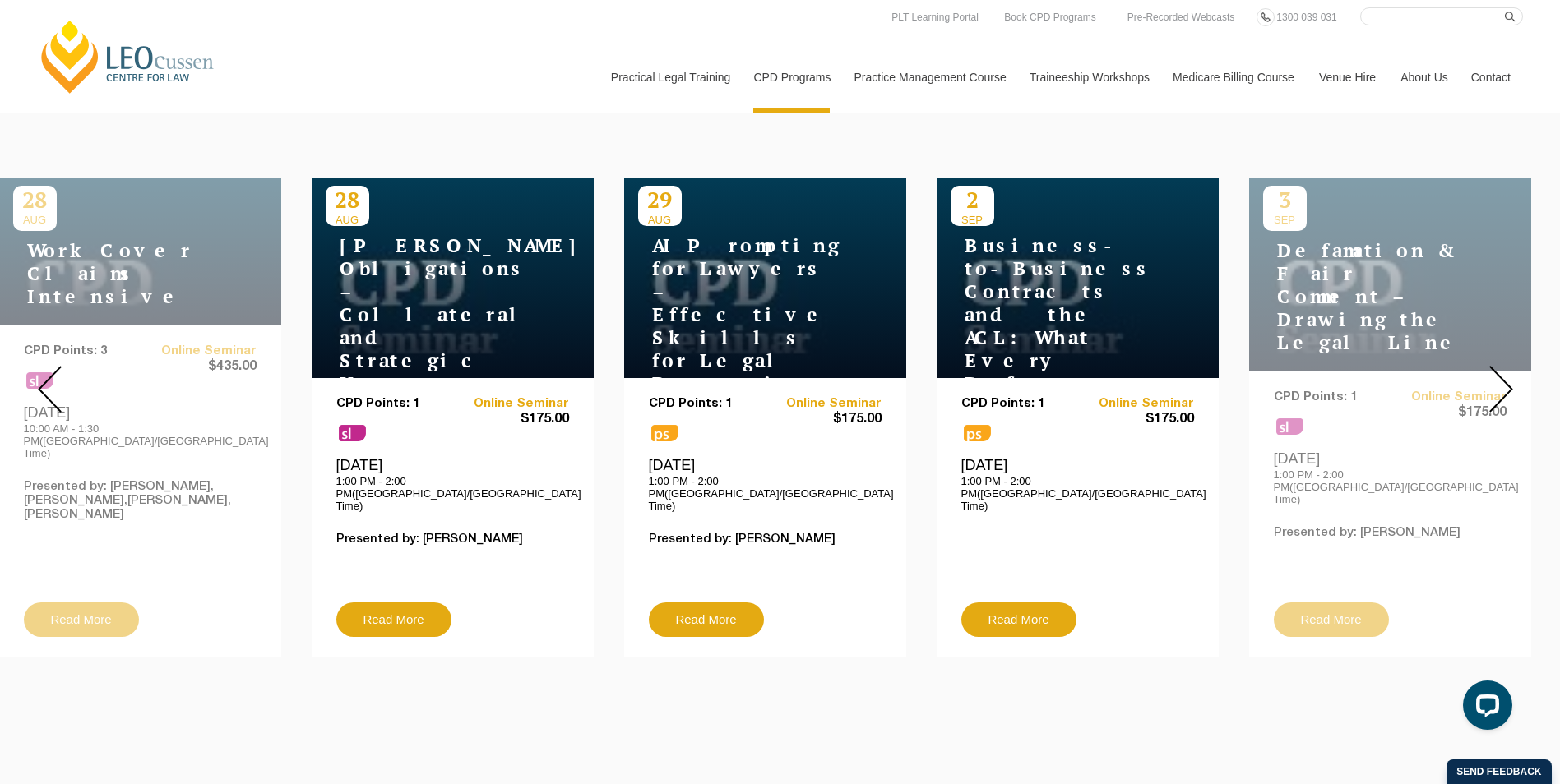
click at [1502, 375] on img at bounding box center [1501, 389] width 24 height 47
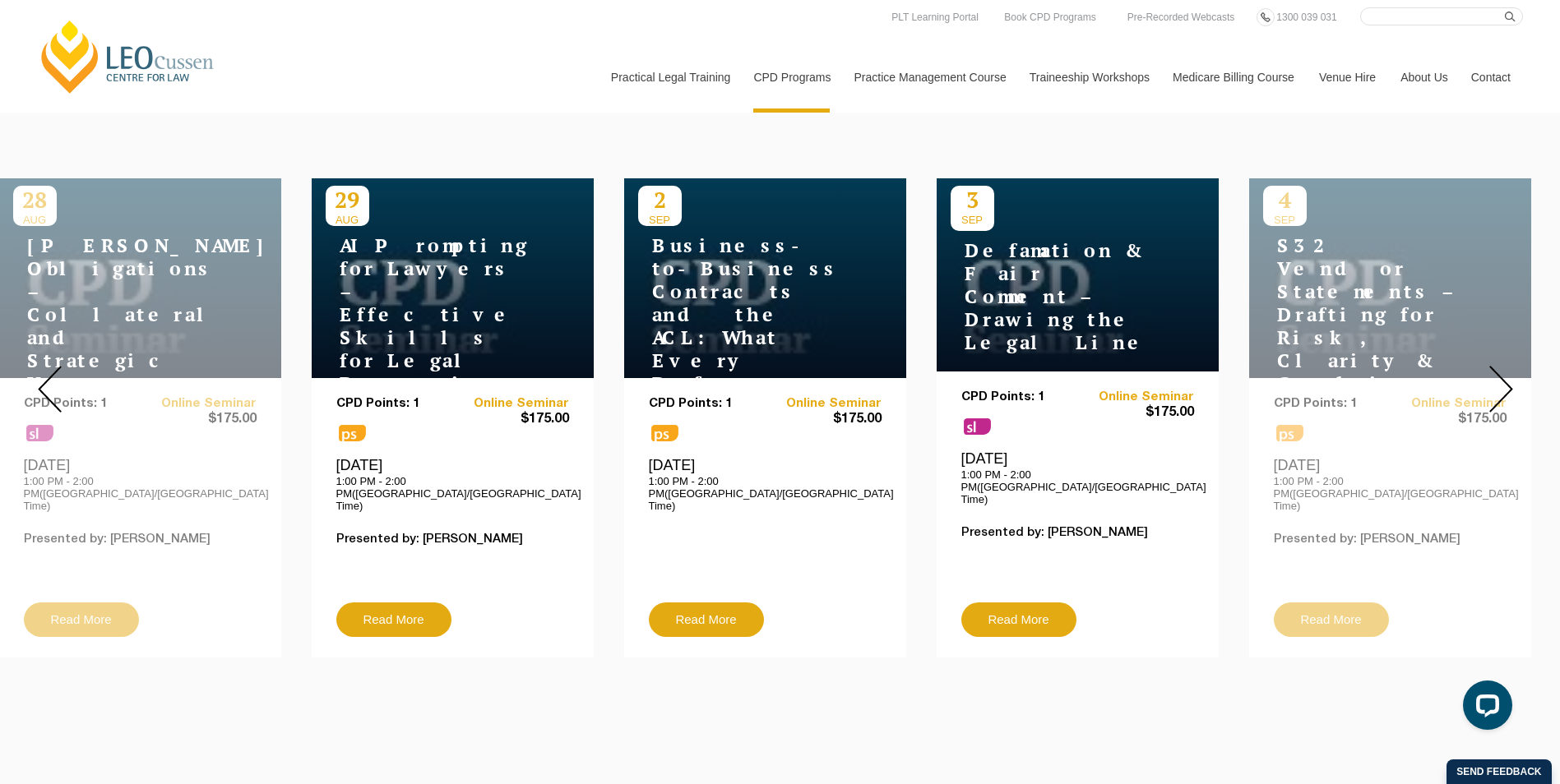
click at [1502, 375] on img at bounding box center [1501, 389] width 24 height 47
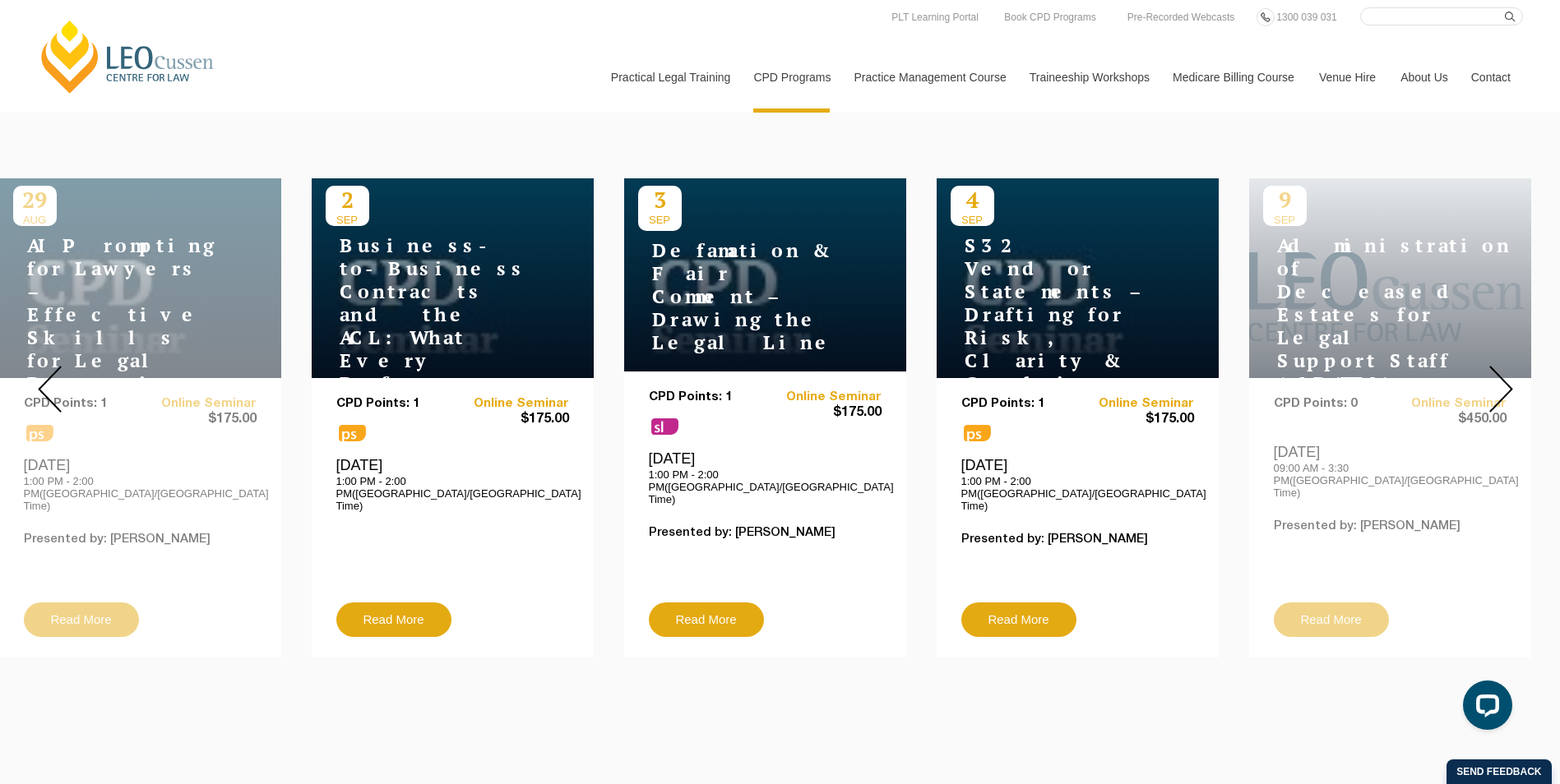
click at [1506, 378] on img at bounding box center [1501, 389] width 24 height 47
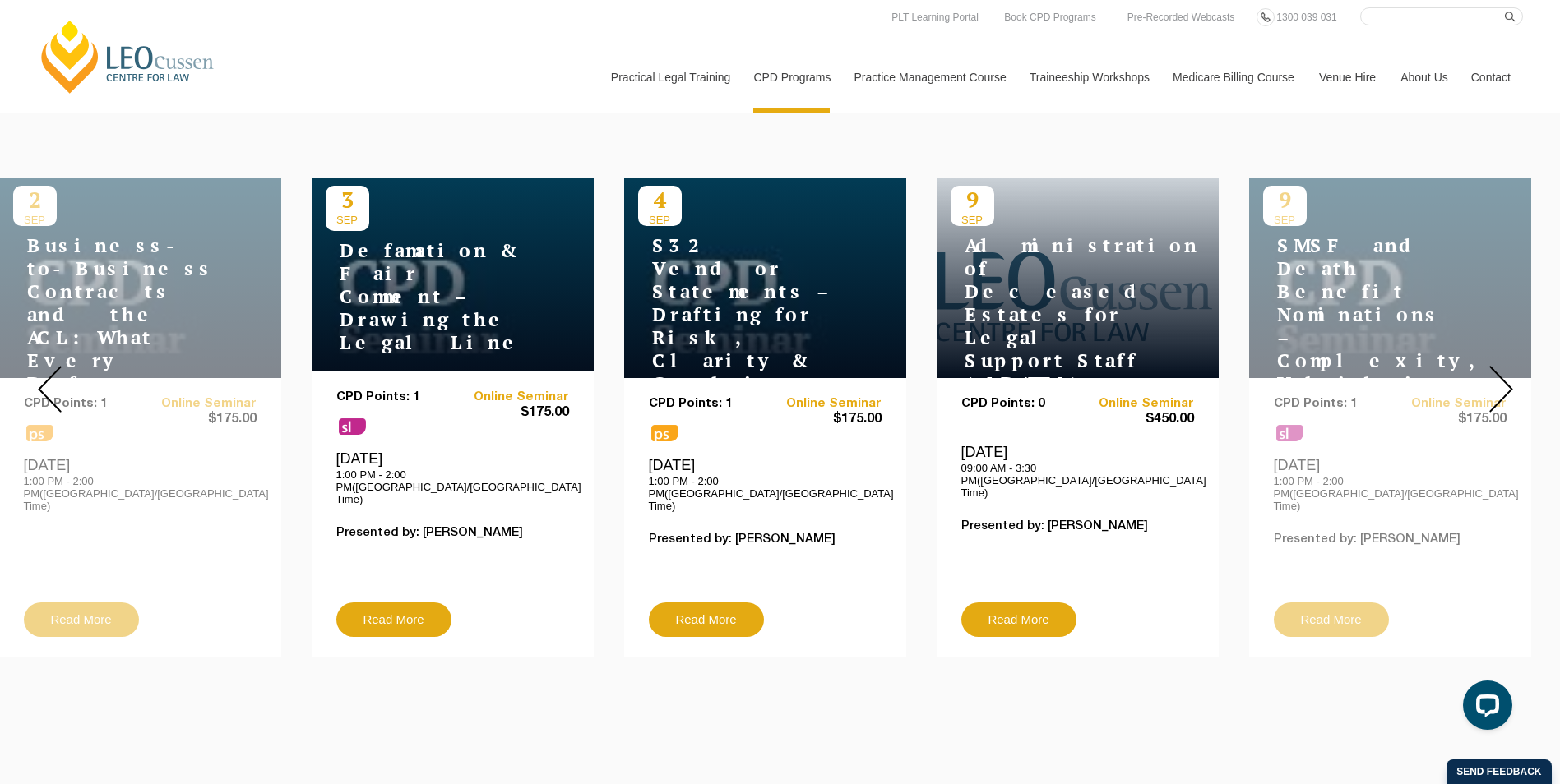
click at [1498, 382] on img at bounding box center [1501, 389] width 24 height 47
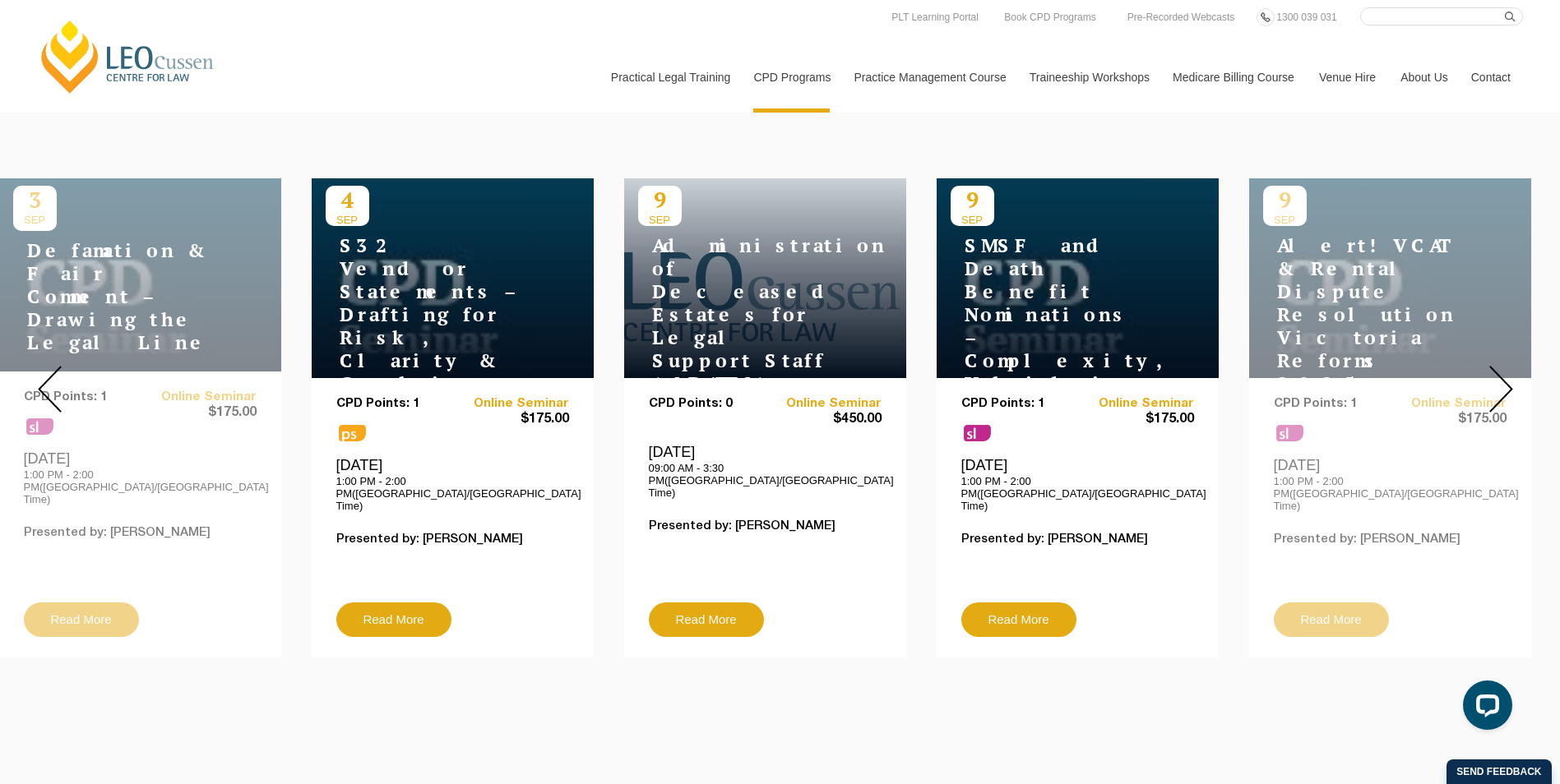
click at [1507, 375] on img at bounding box center [1501, 389] width 24 height 47
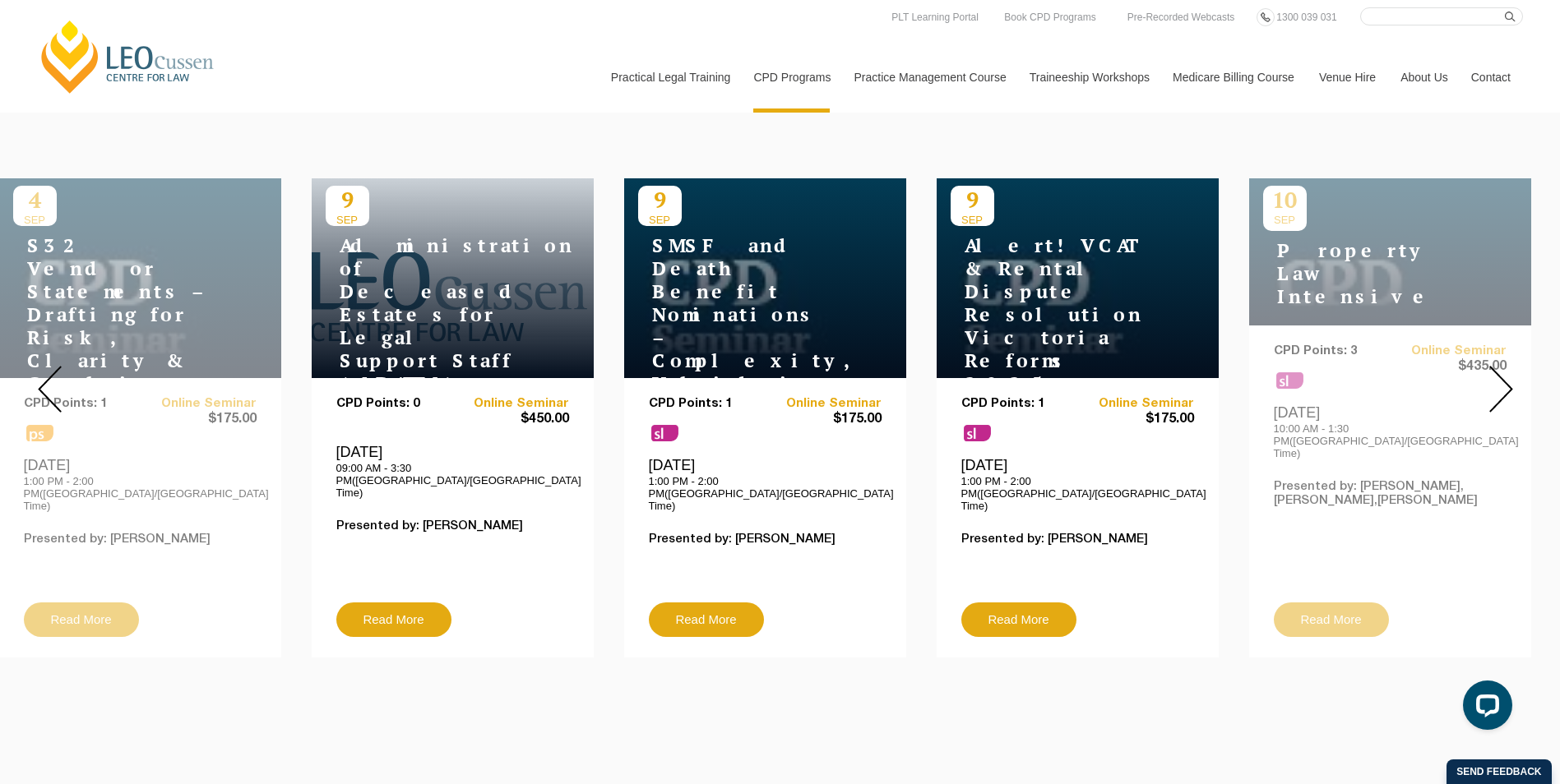
click at [1507, 375] on img at bounding box center [1501, 389] width 24 height 47
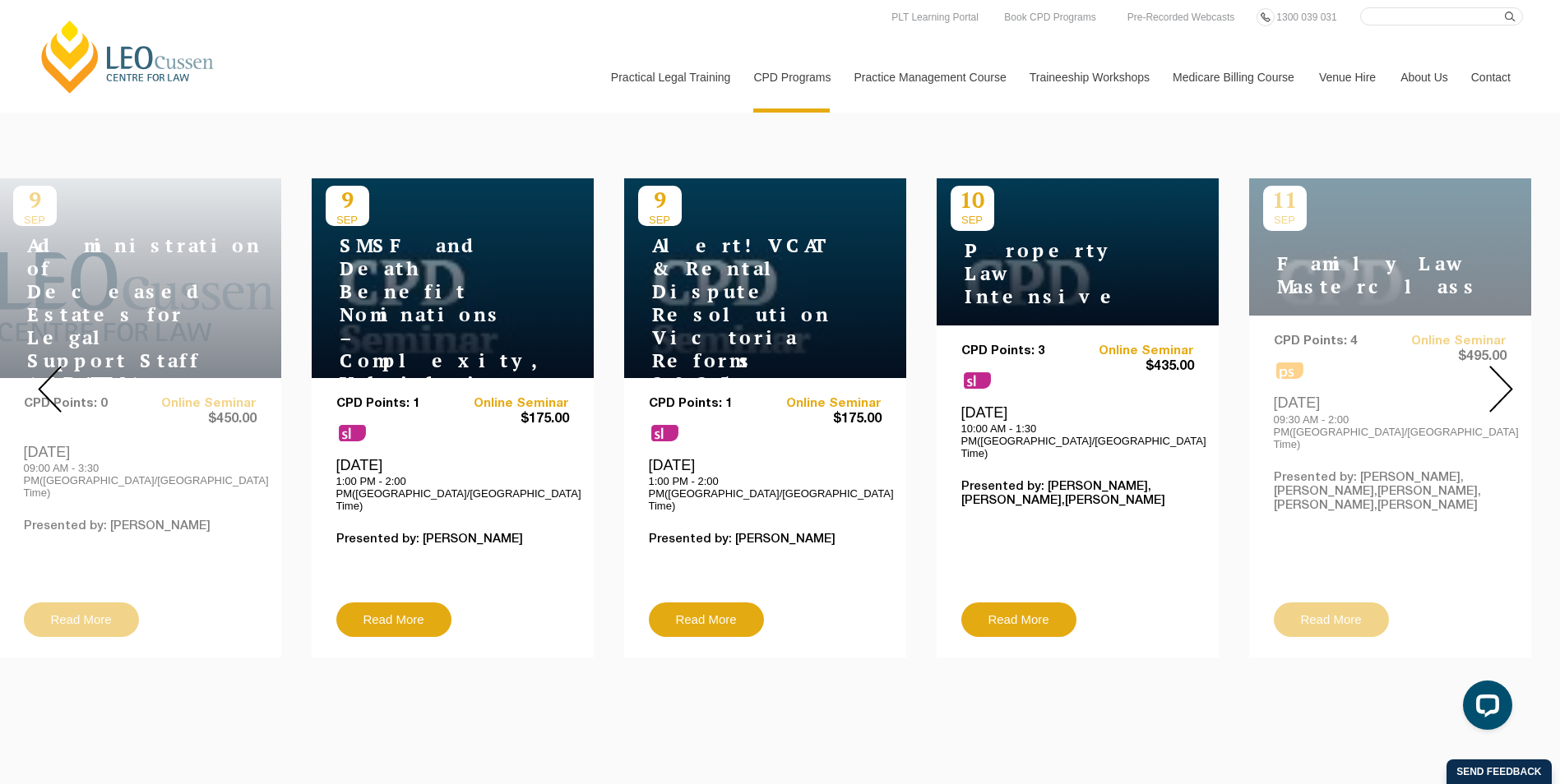
click at [1507, 375] on img at bounding box center [1501, 389] width 24 height 47
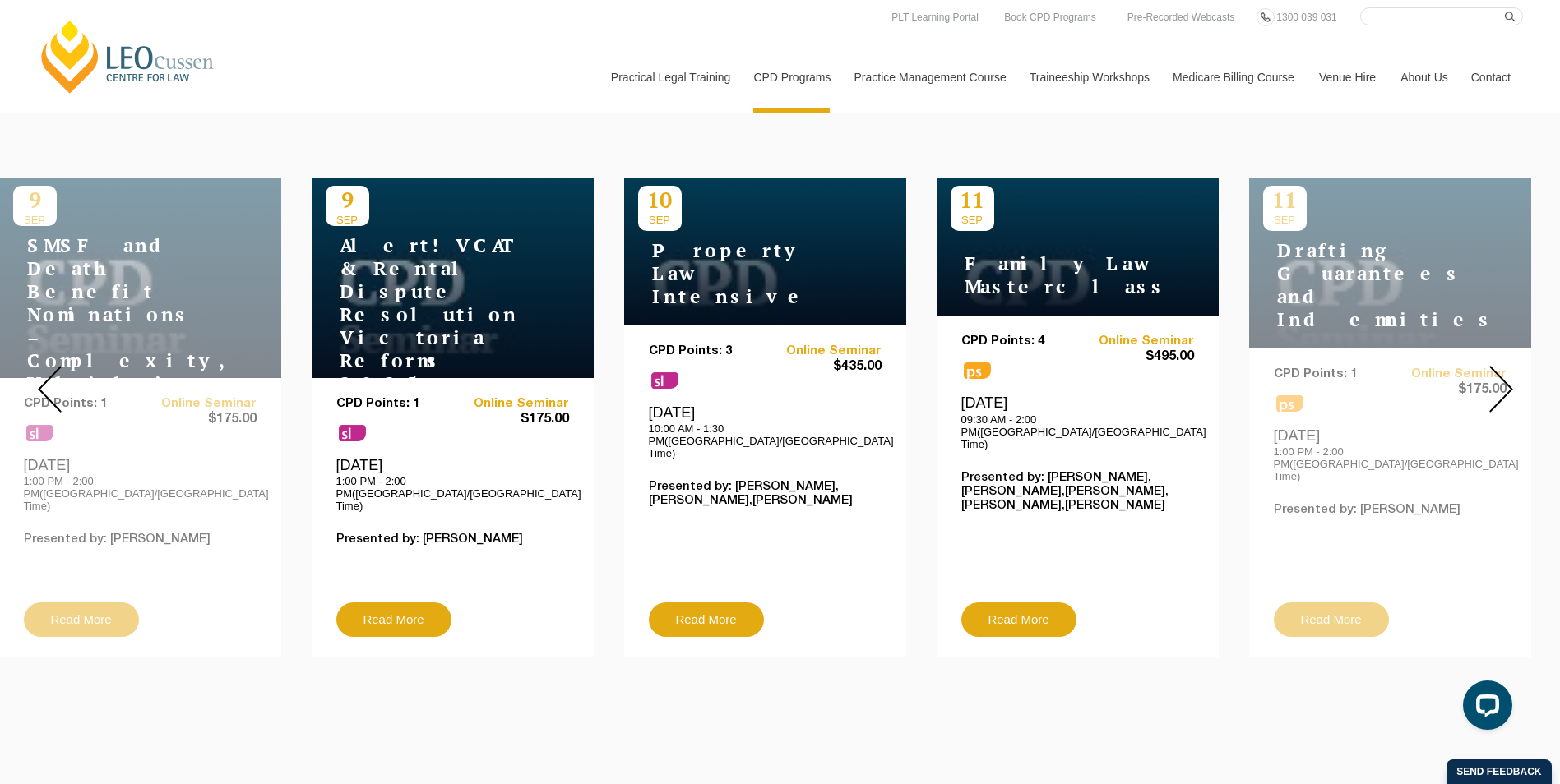
click at [1507, 375] on img at bounding box center [1501, 389] width 24 height 47
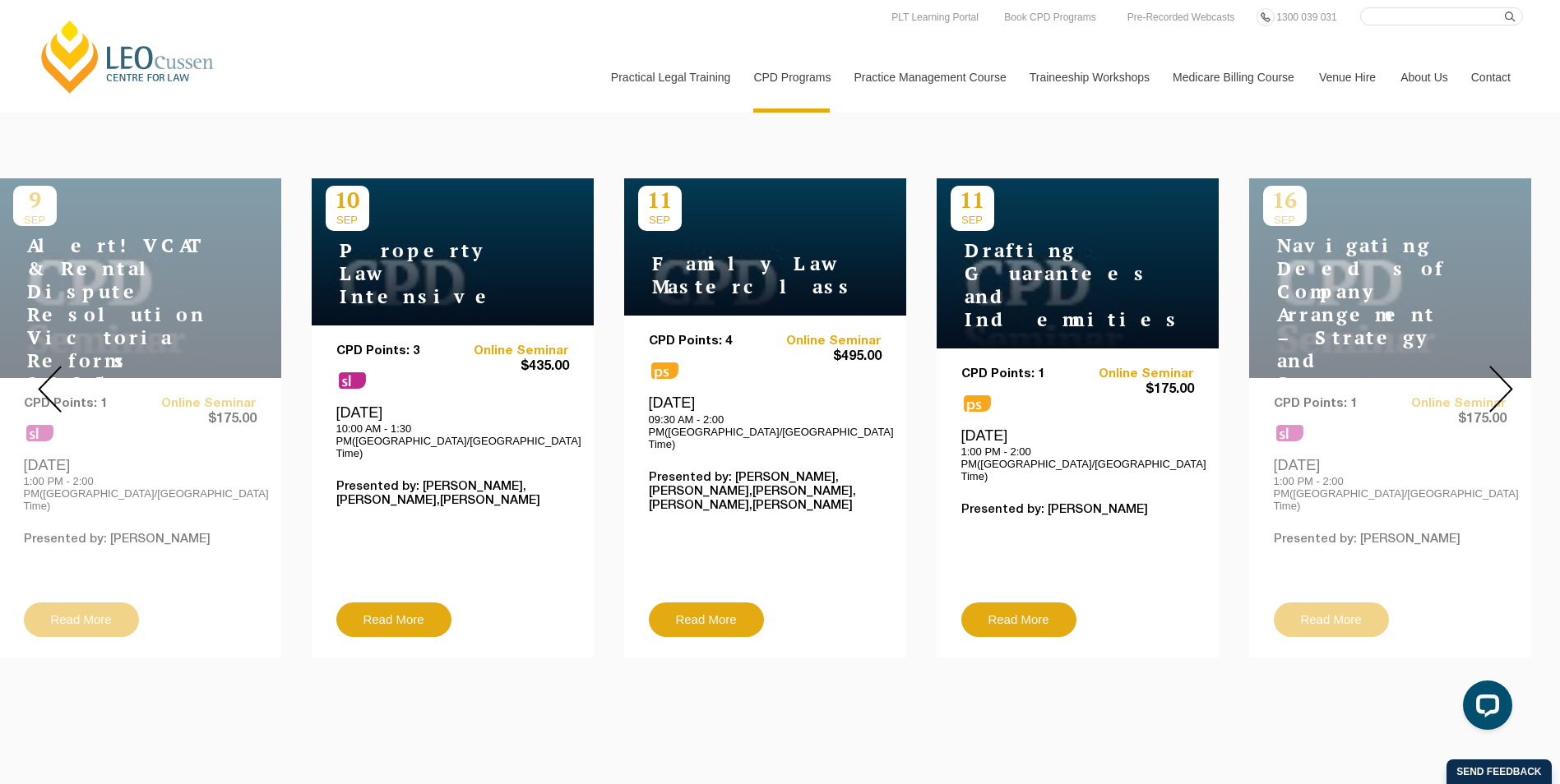
click at [1507, 375] on img at bounding box center [1501, 389] width 24 height 47
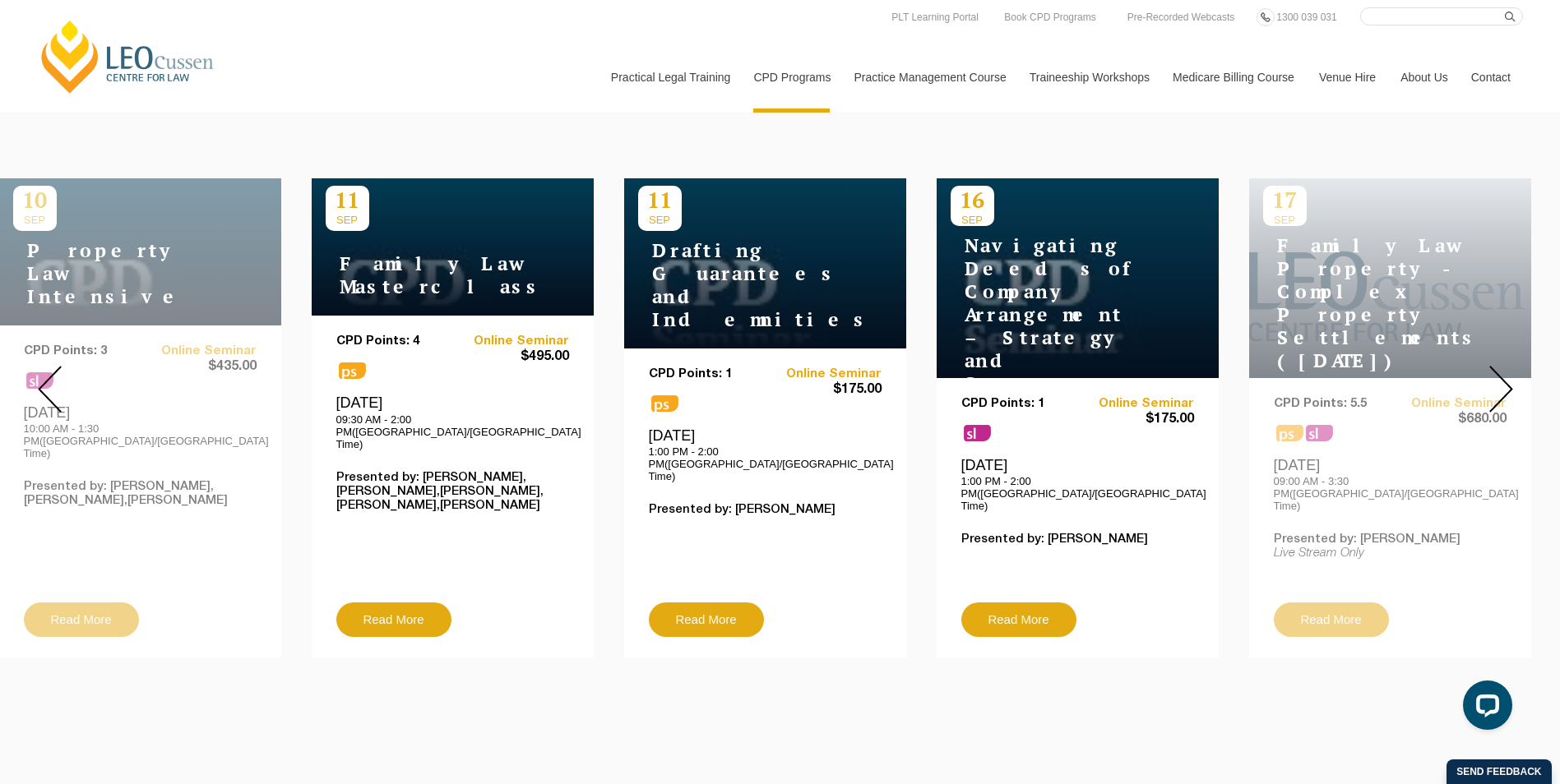
click at [1507, 375] on img at bounding box center [1501, 389] width 24 height 47
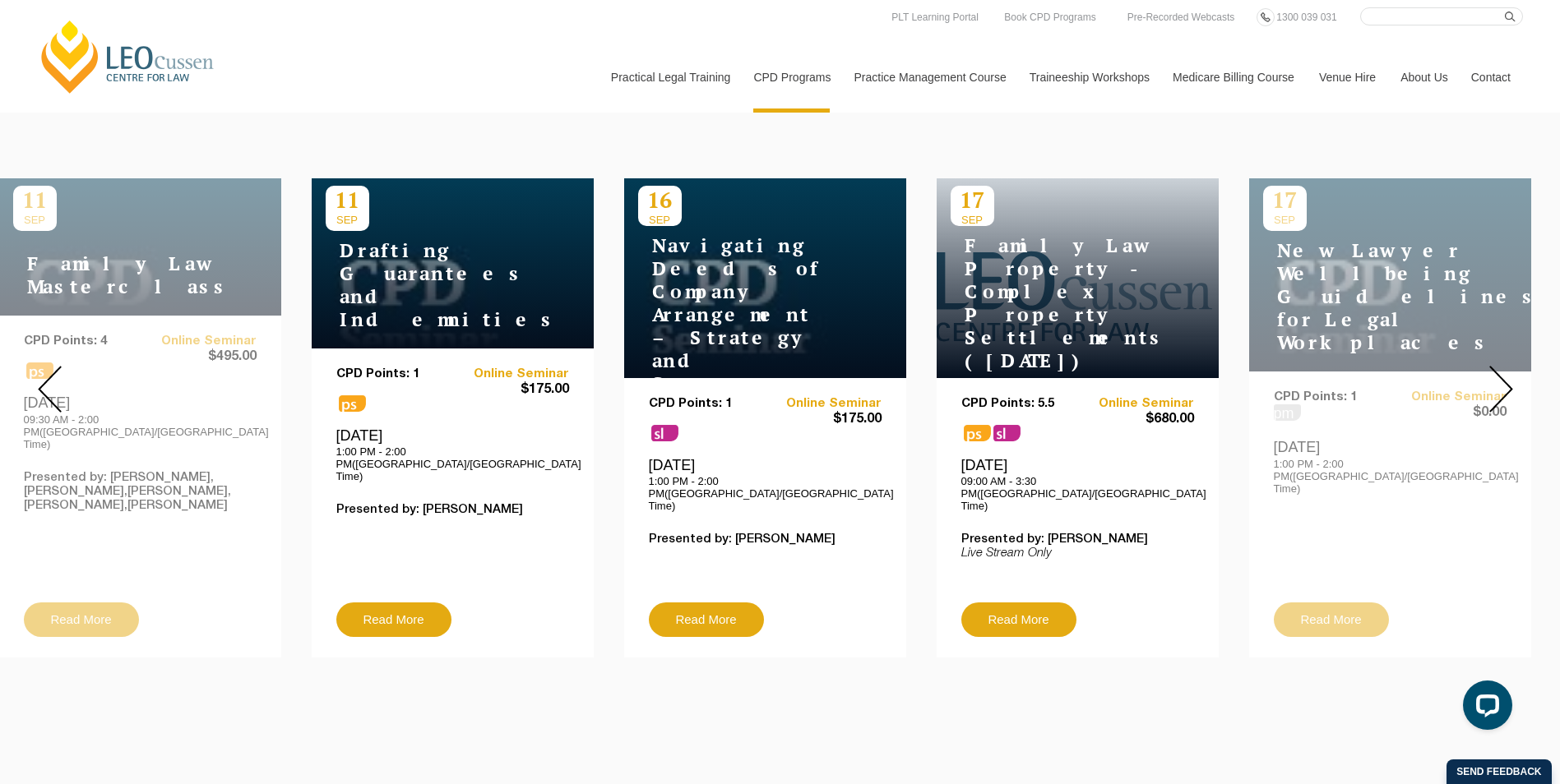
click at [1507, 375] on img at bounding box center [1501, 389] width 24 height 47
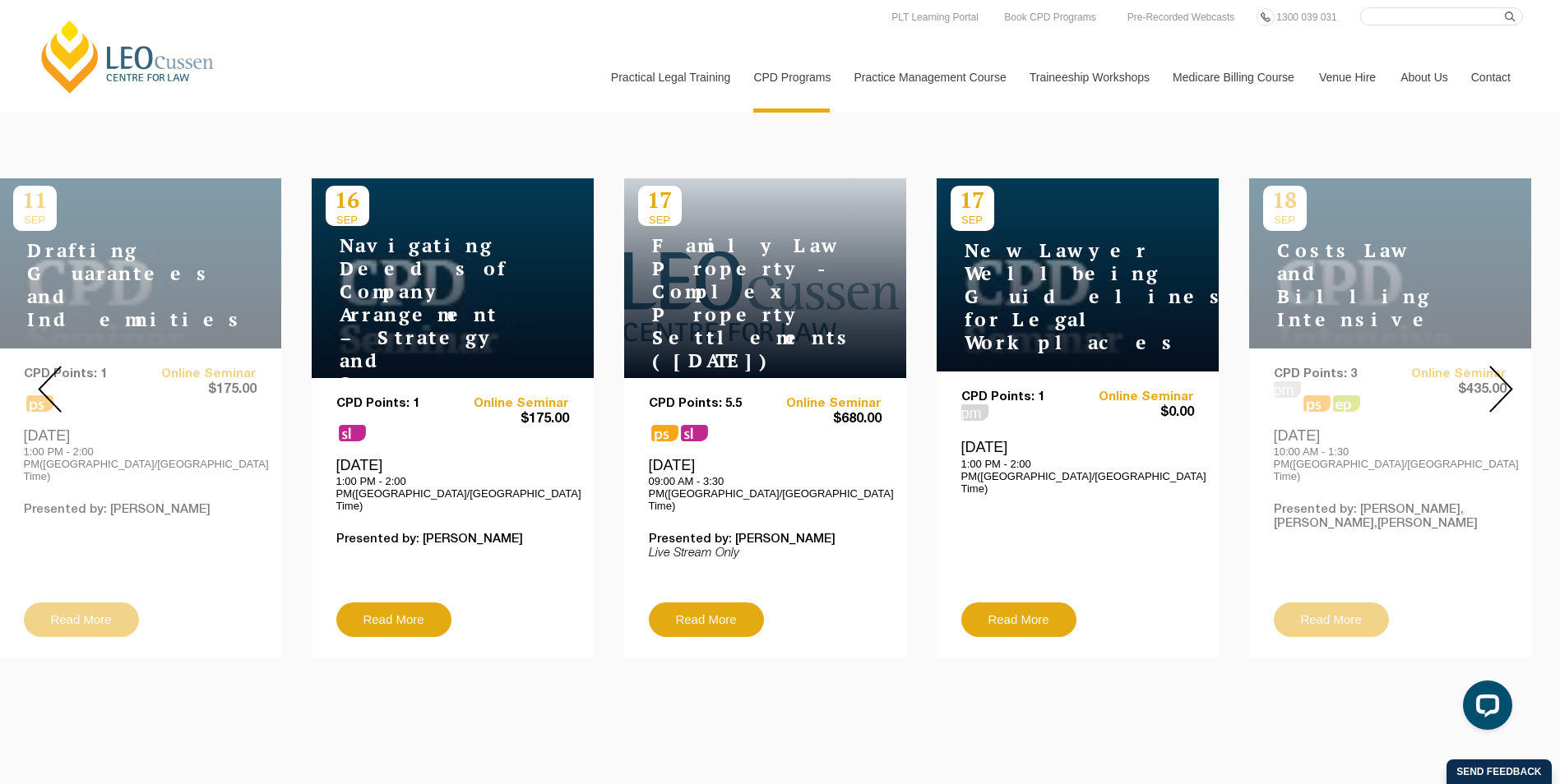
click at [1507, 375] on img at bounding box center [1501, 389] width 24 height 47
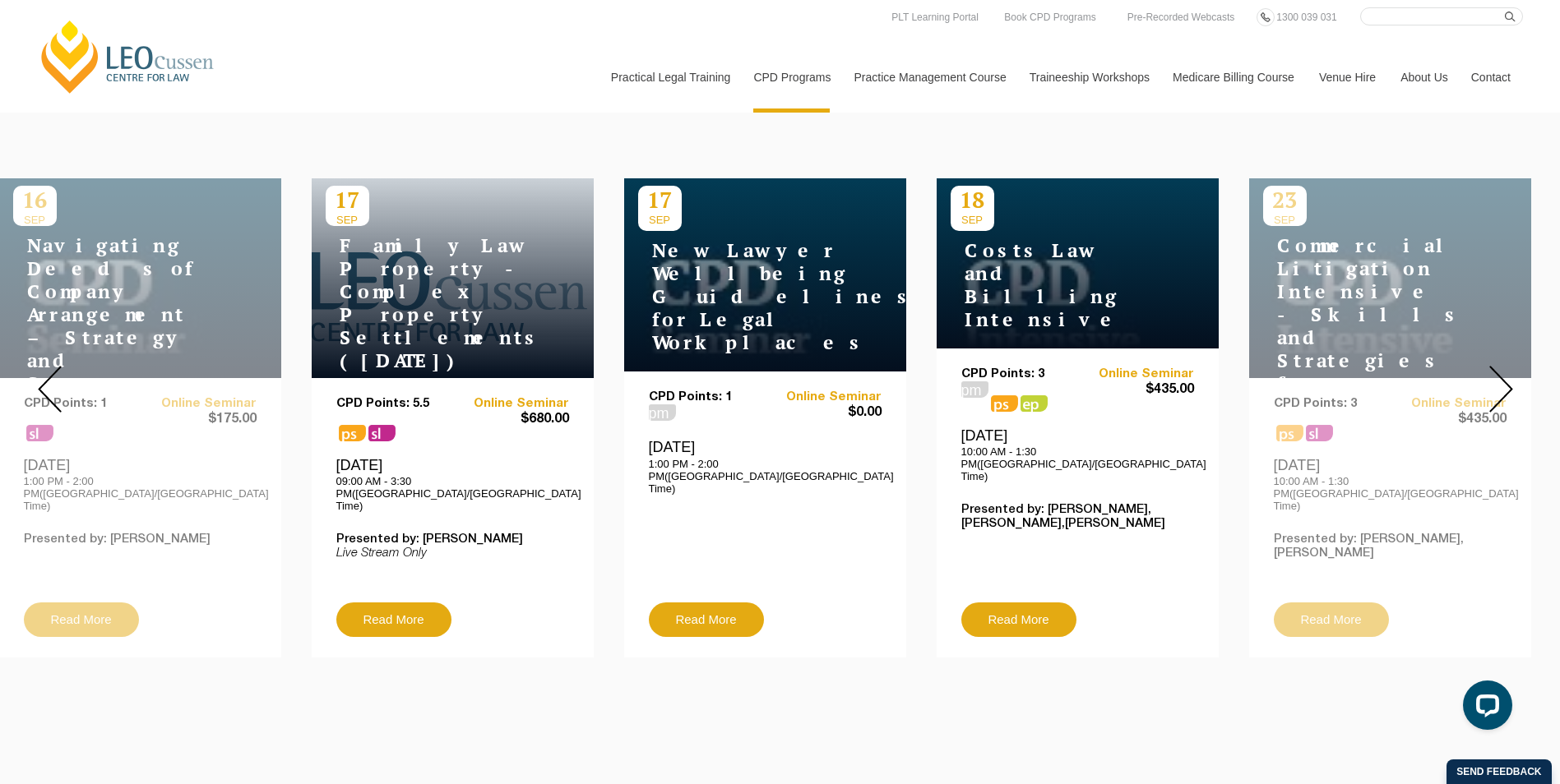
click at [1507, 375] on img at bounding box center [1501, 389] width 24 height 47
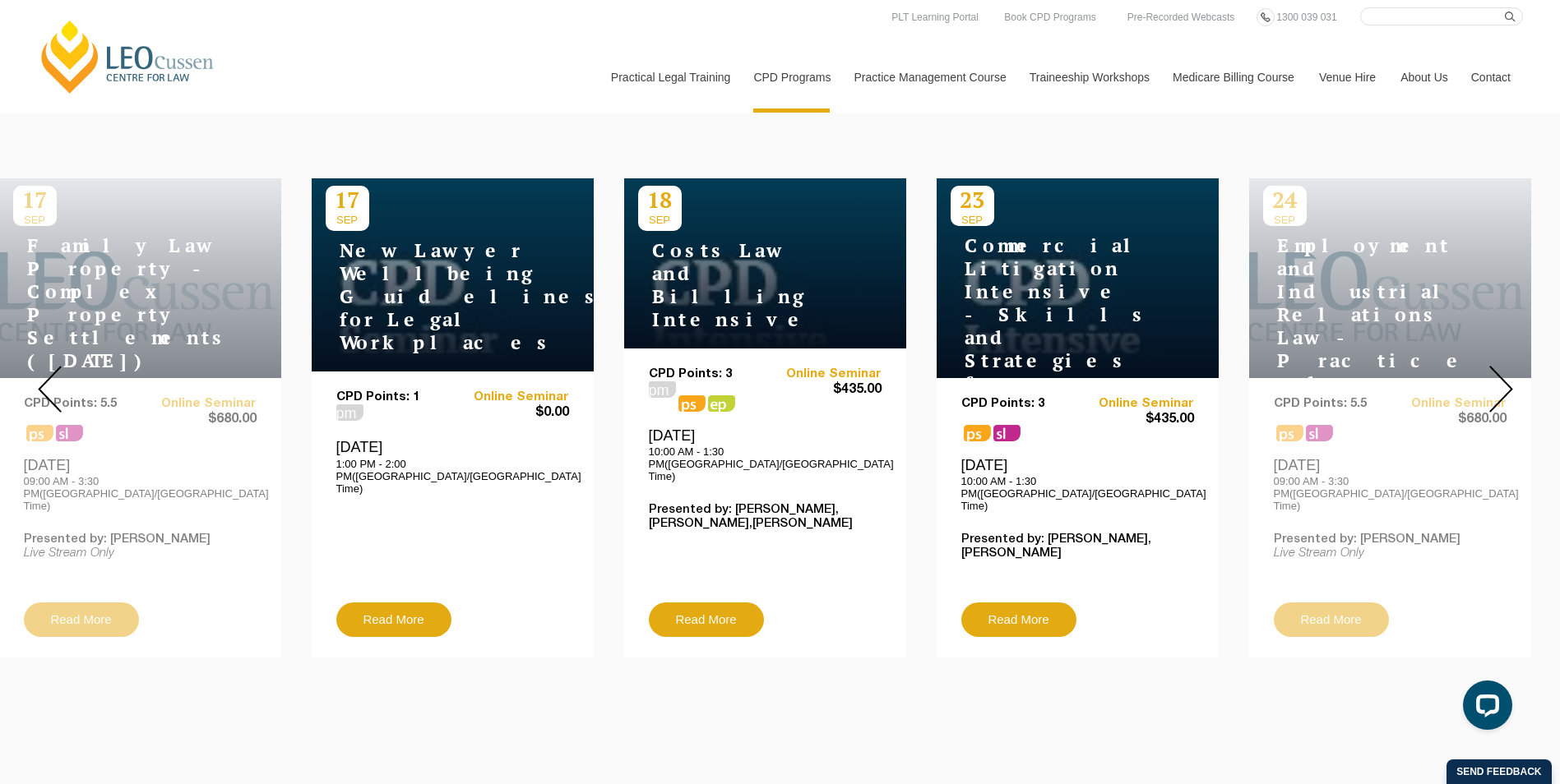
click at [1507, 375] on img at bounding box center [1501, 389] width 24 height 47
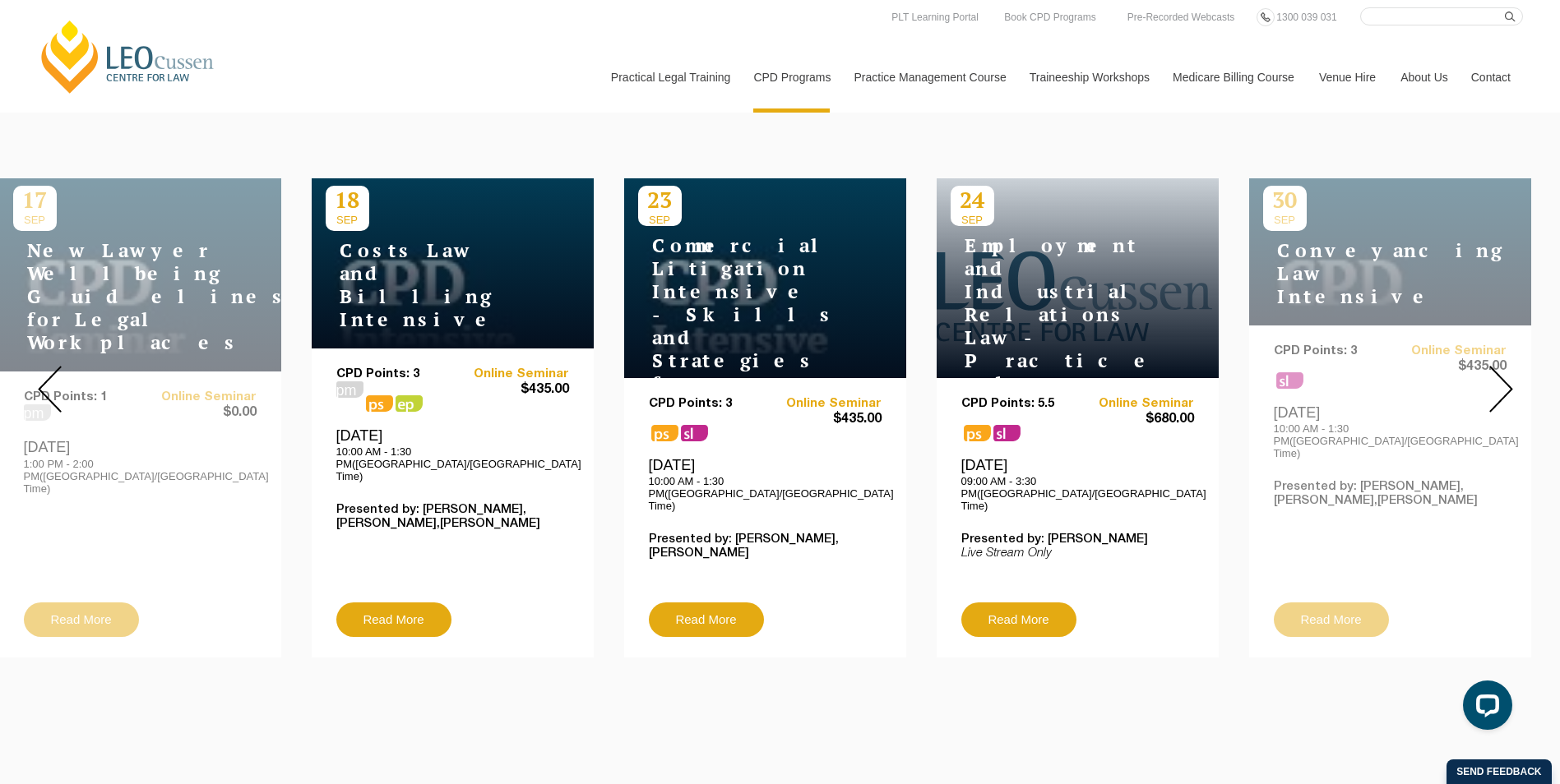
click at [1507, 375] on img at bounding box center [1501, 389] width 24 height 47
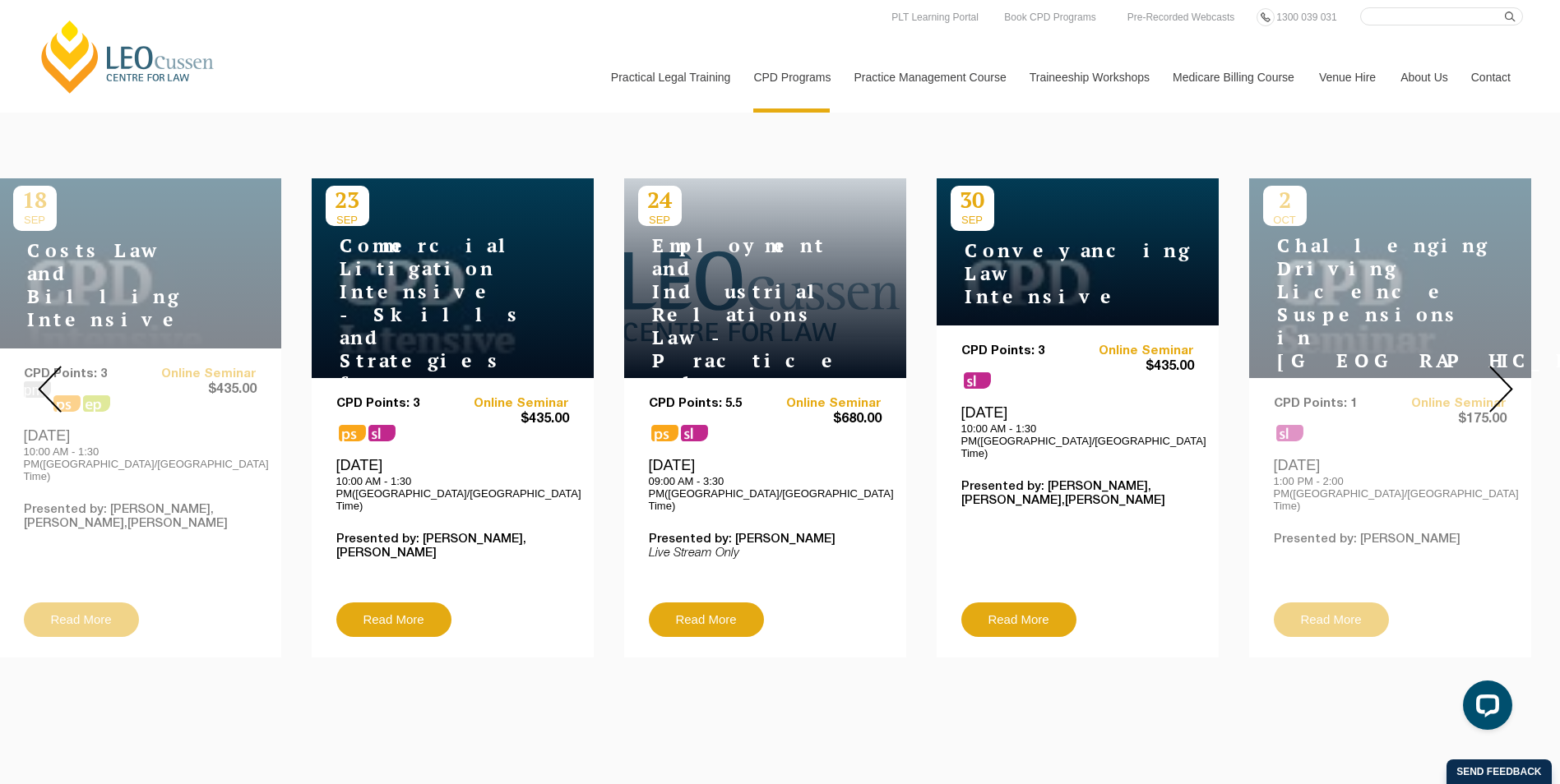
click at [1507, 375] on img at bounding box center [1501, 389] width 24 height 47
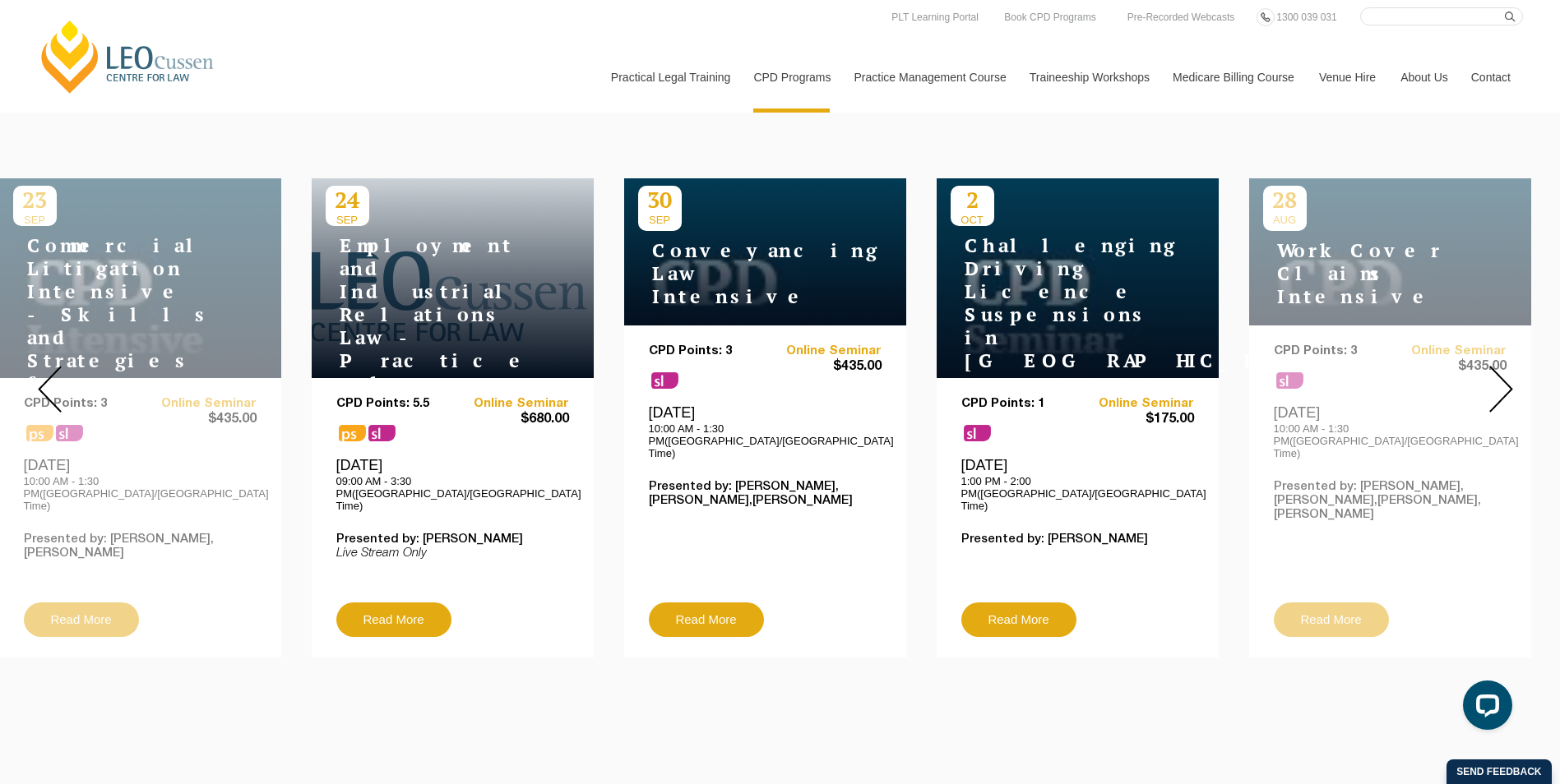
click at [1510, 379] on img at bounding box center [1501, 389] width 24 height 47
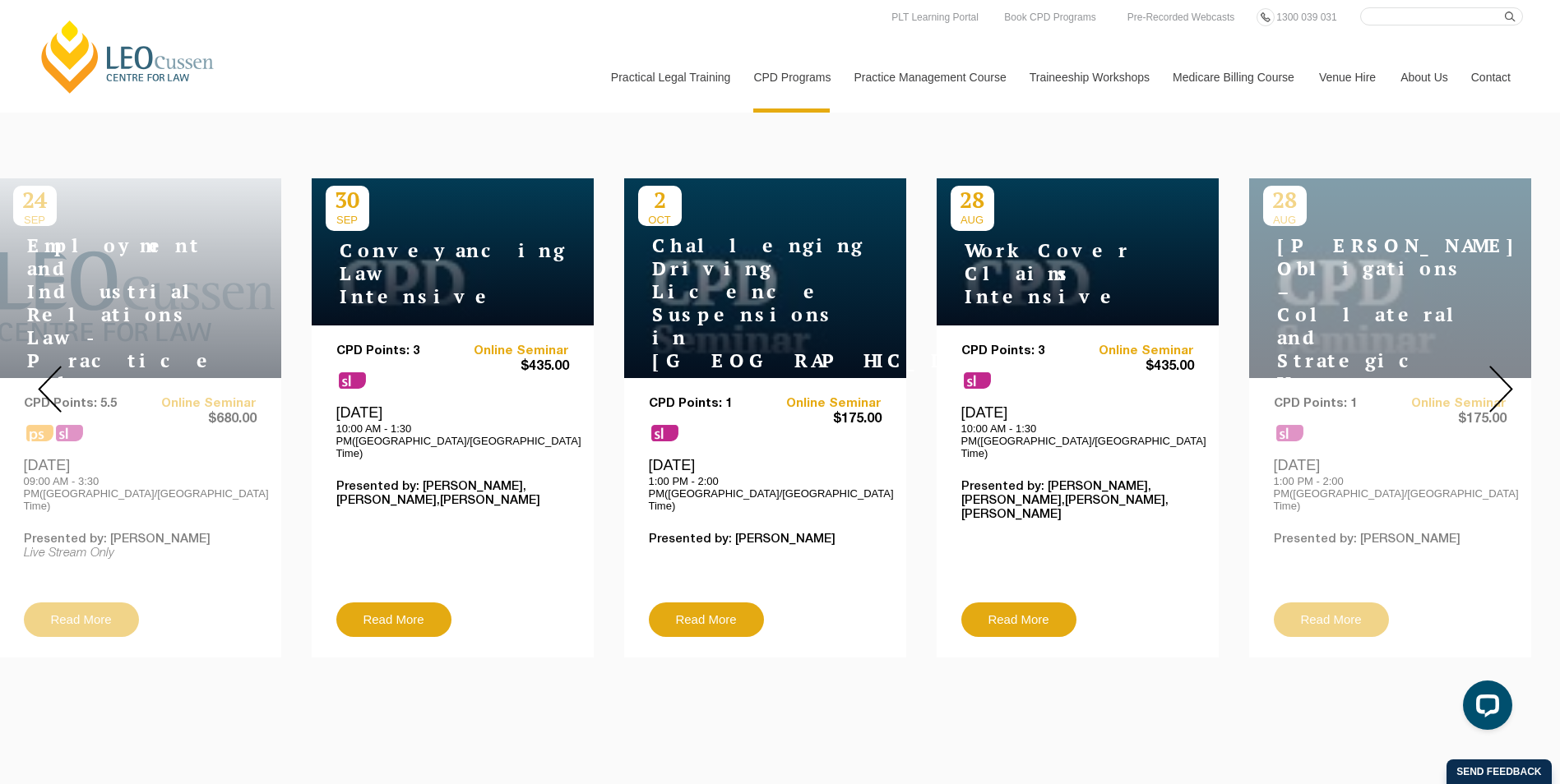
click at [1508, 377] on img at bounding box center [1501, 389] width 24 height 47
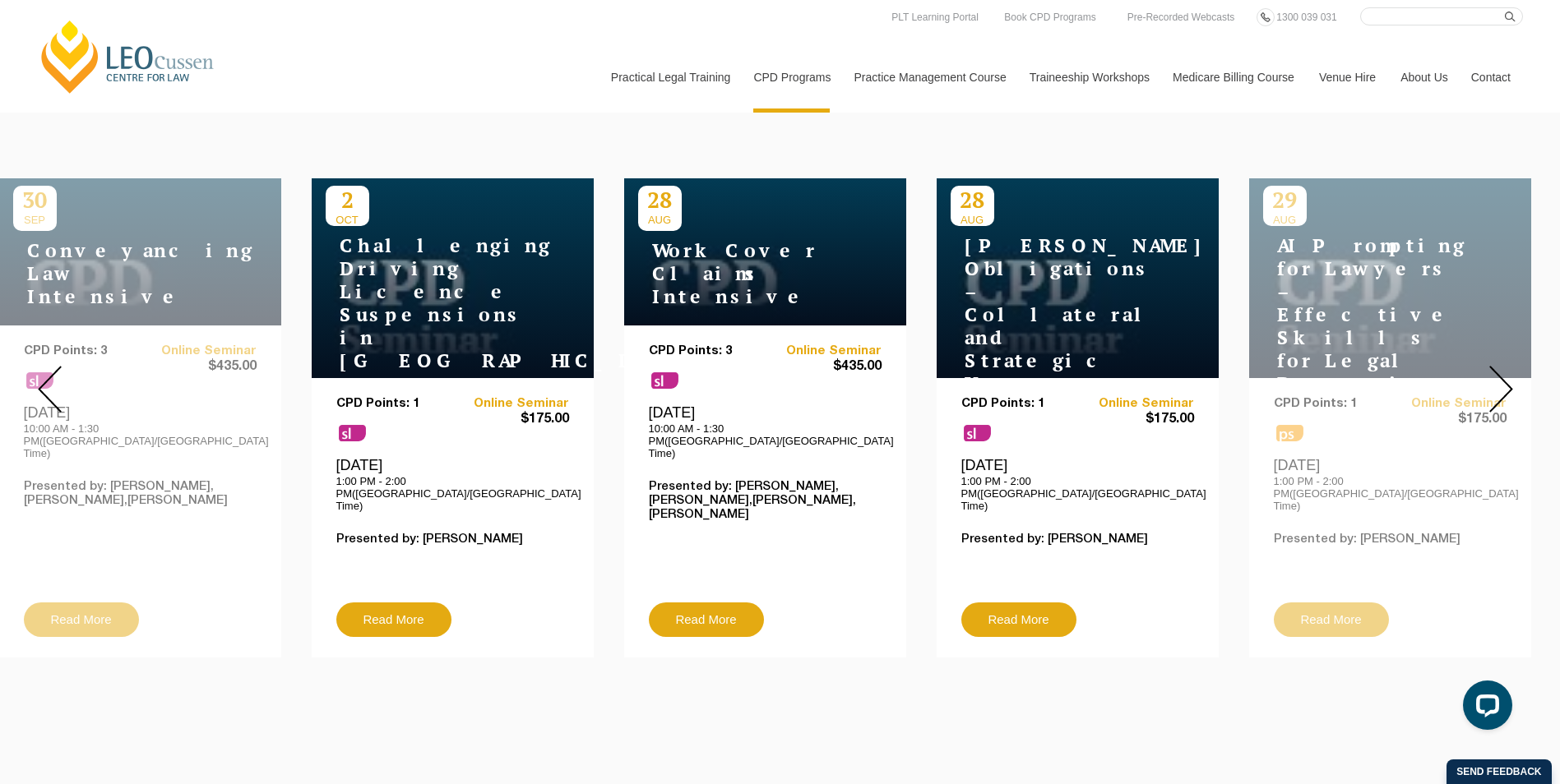
click at [1508, 377] on img at bounding box center [1501, 389] width 24 height 47
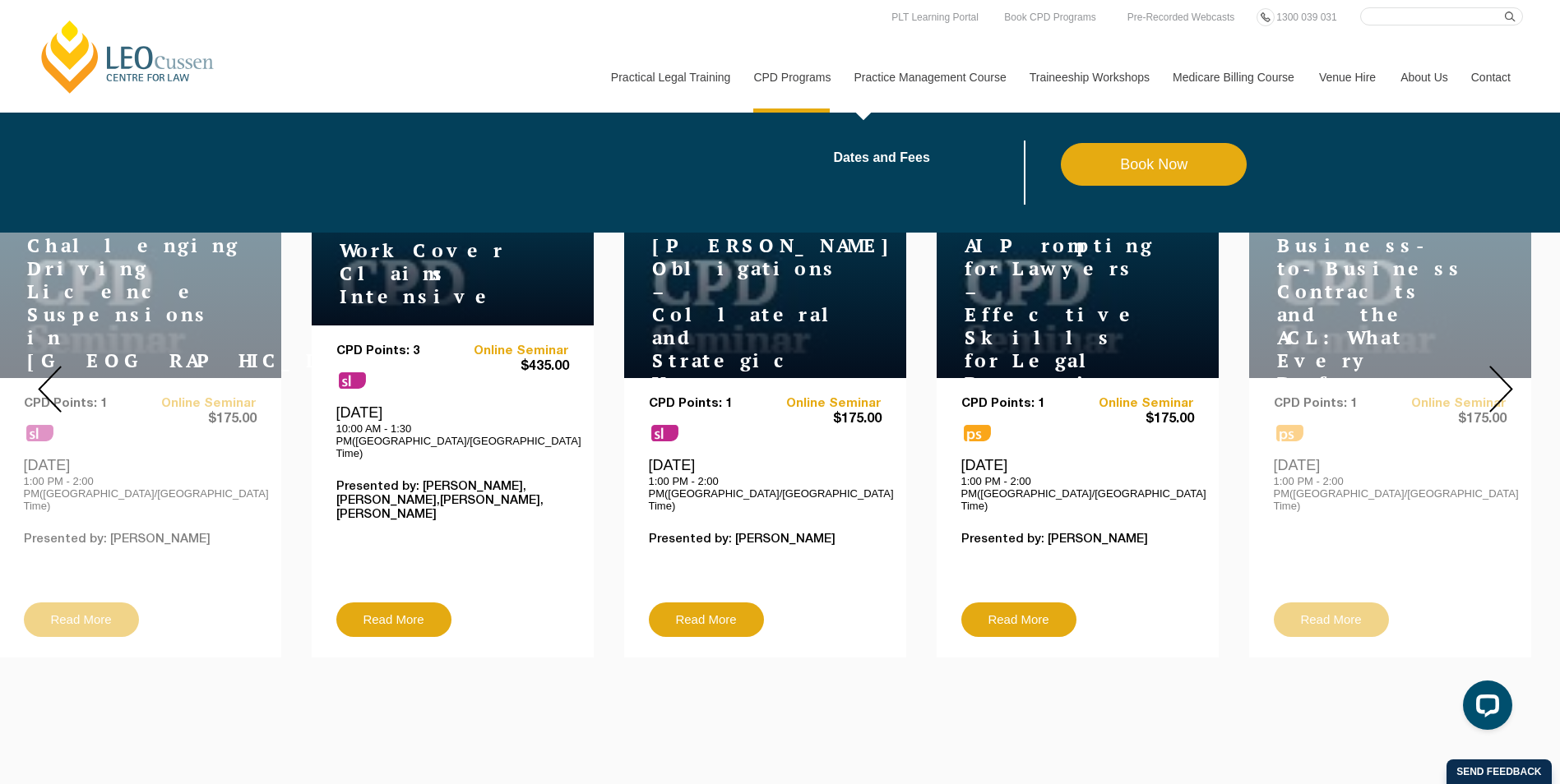
click at [953, 71] on link "Practice Management Course" at bounding box center [929, 77] width 175 height 71
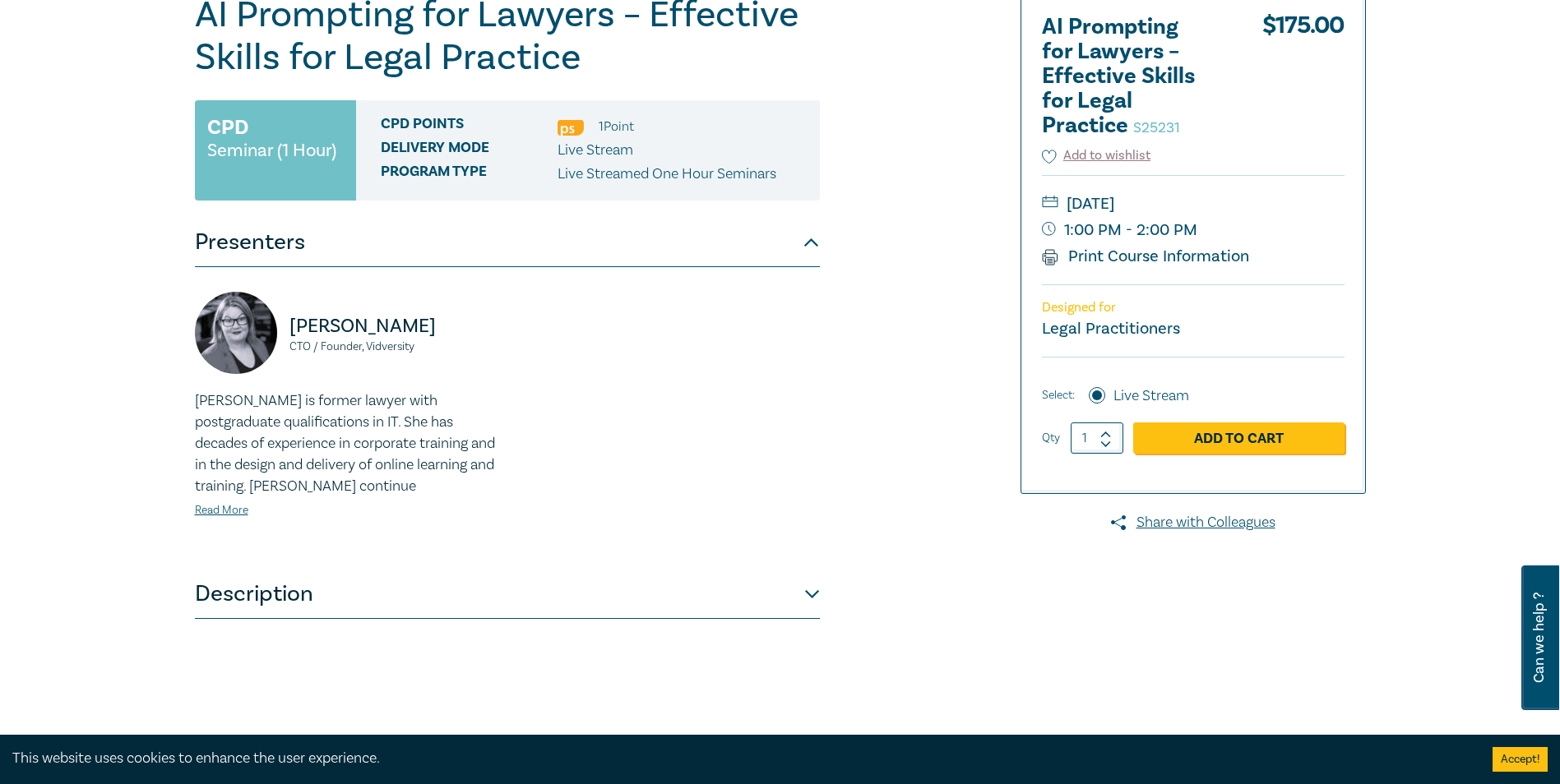
scroll to position [246, 0]
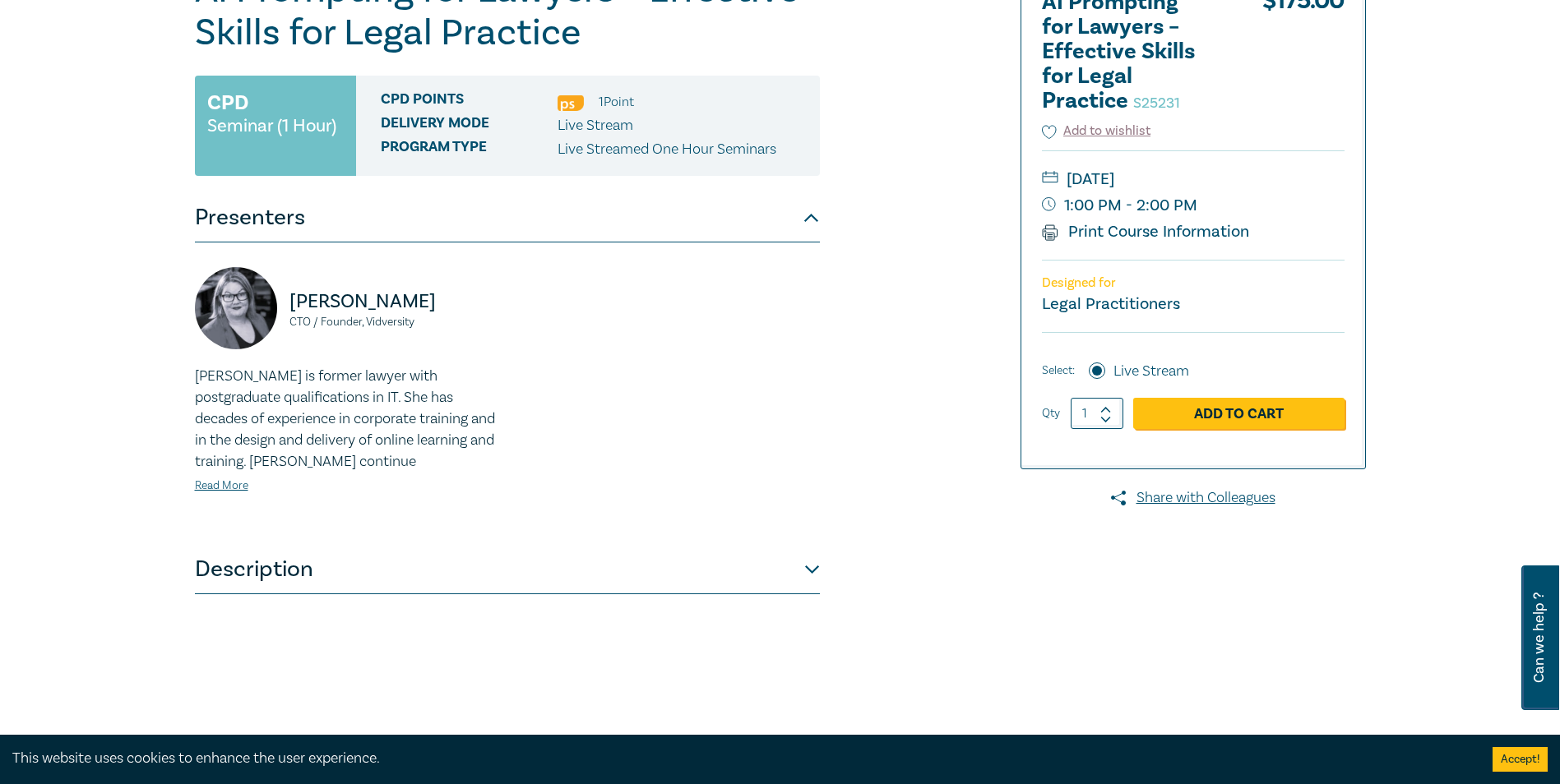
click at [815, 573] on button "Description" at bounding box center [508, 570] width 625 height 49
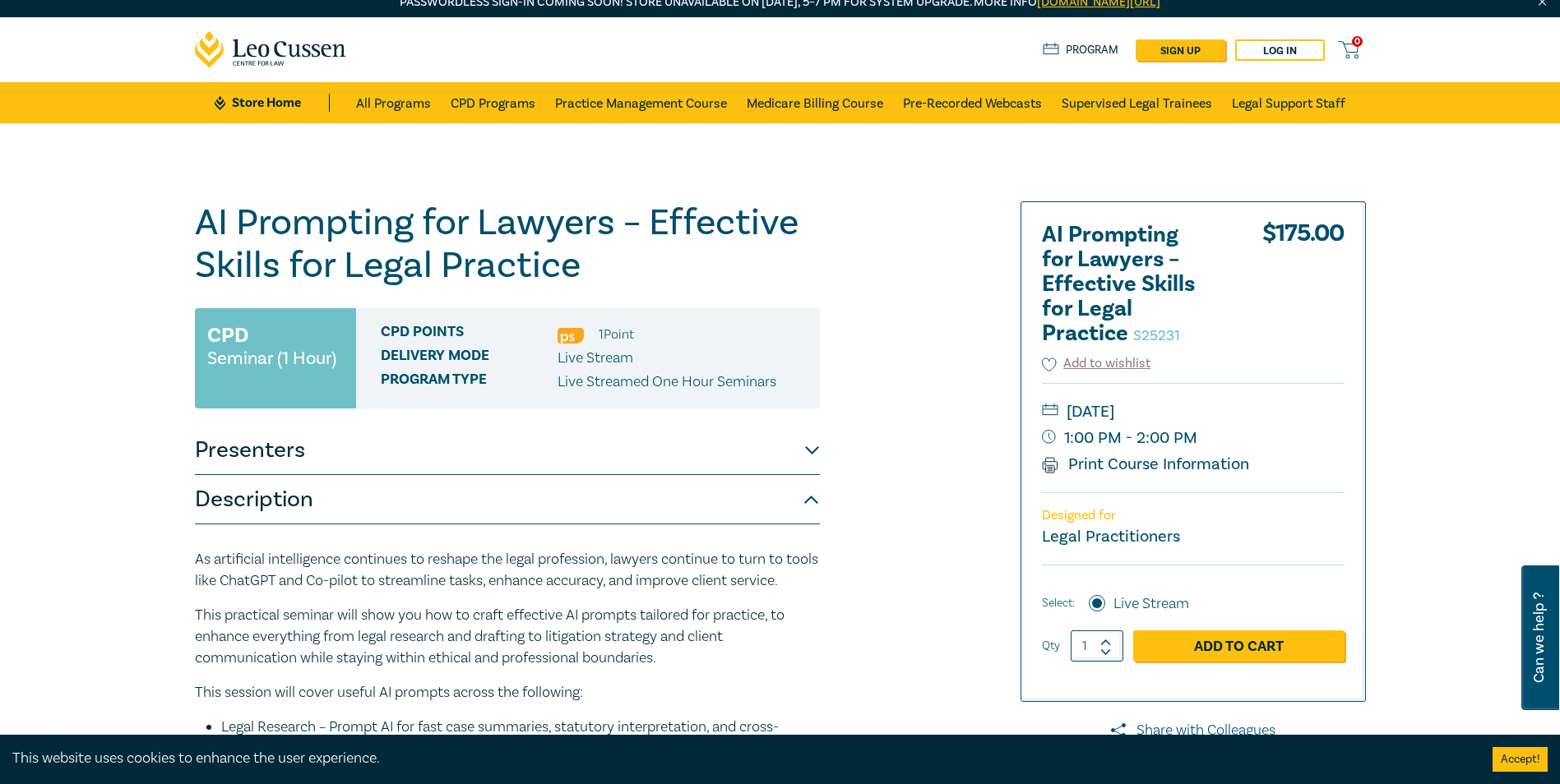
scroll to position [0, 0]
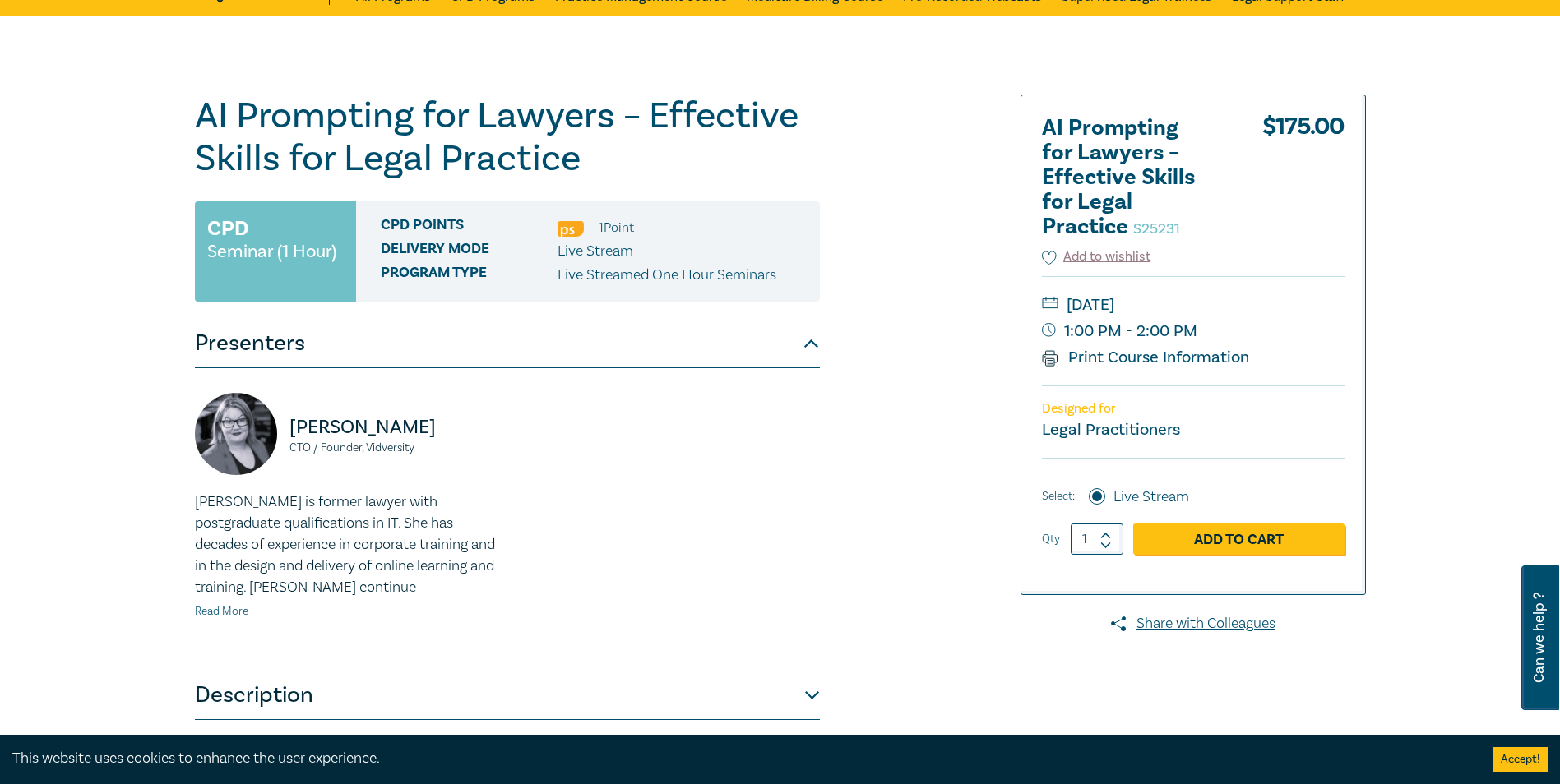
scroll to position [410, 0]
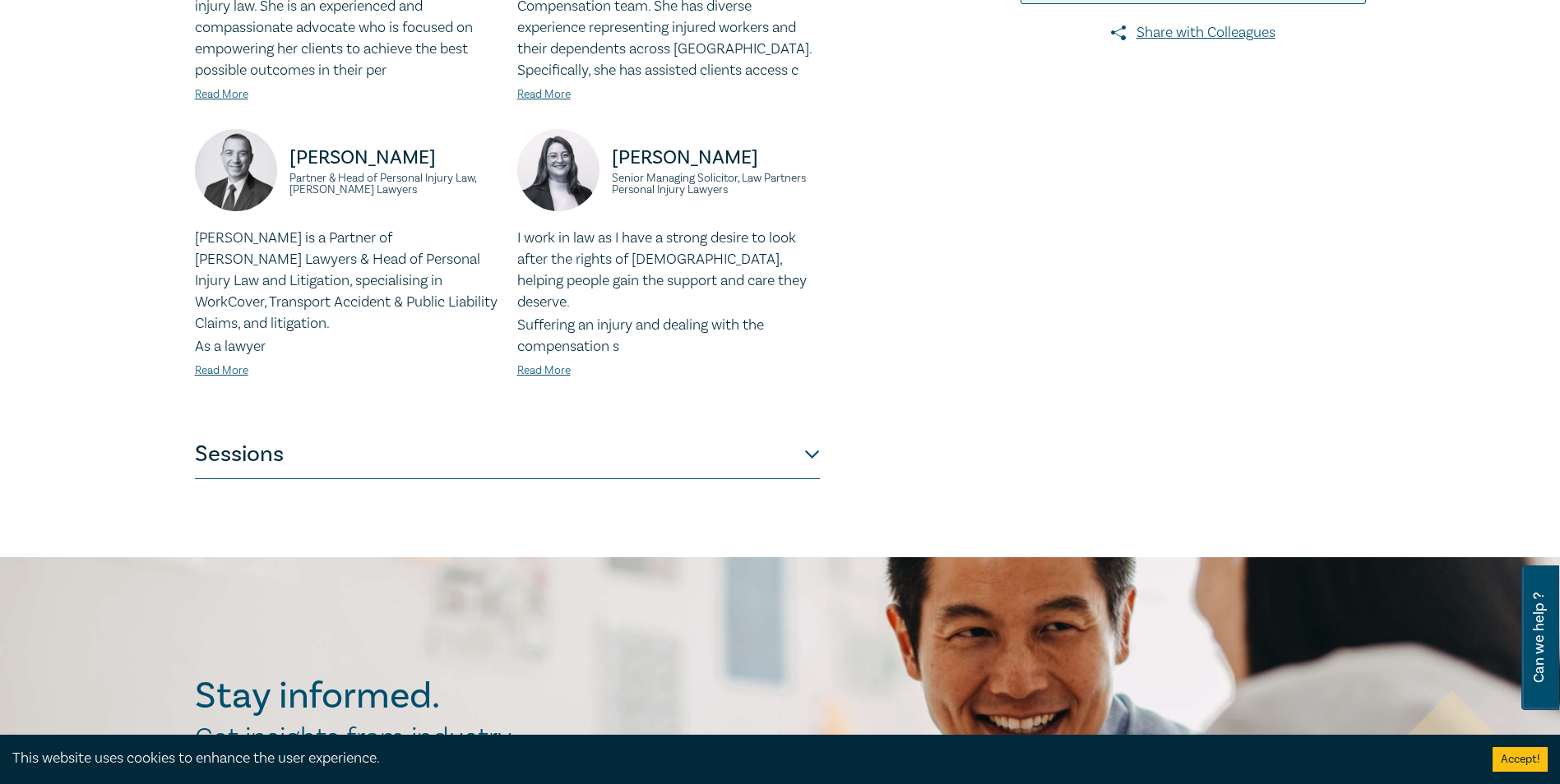
scroll to position [739, 0]
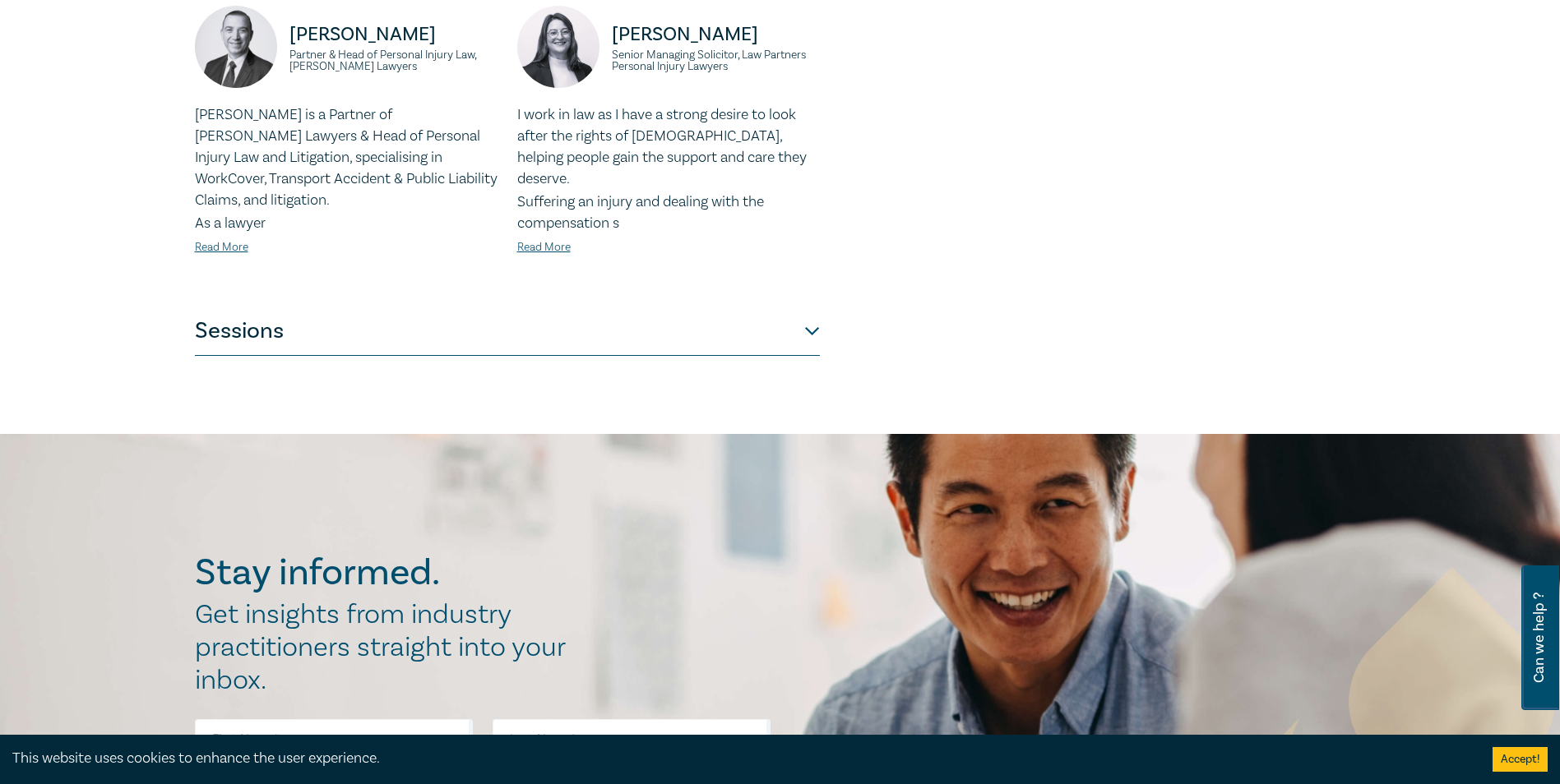
click at [802, 309] on button "Sessions" at bounding box center [508, 331] width 625 height 49
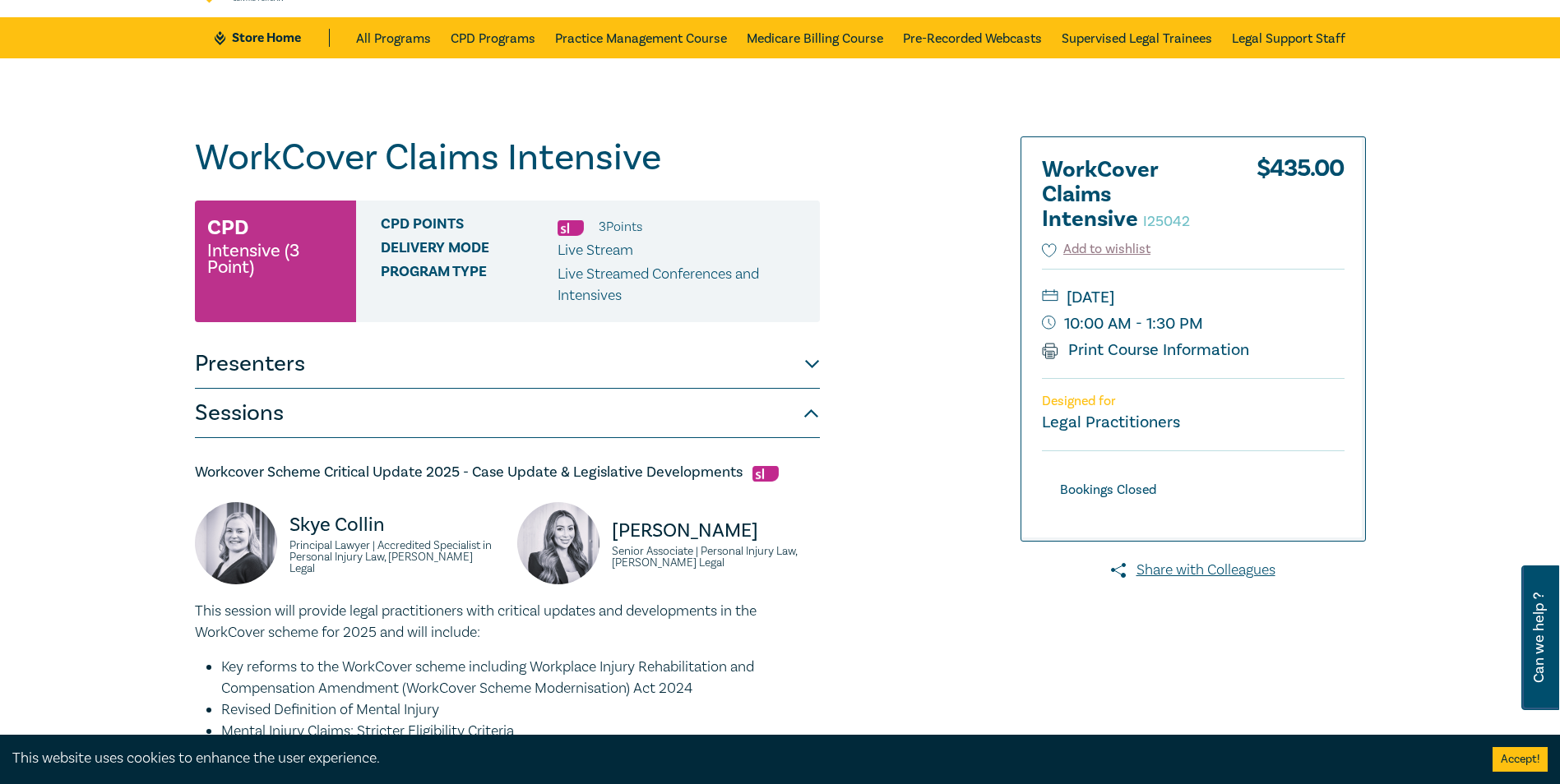
scroll to position [76, 0]
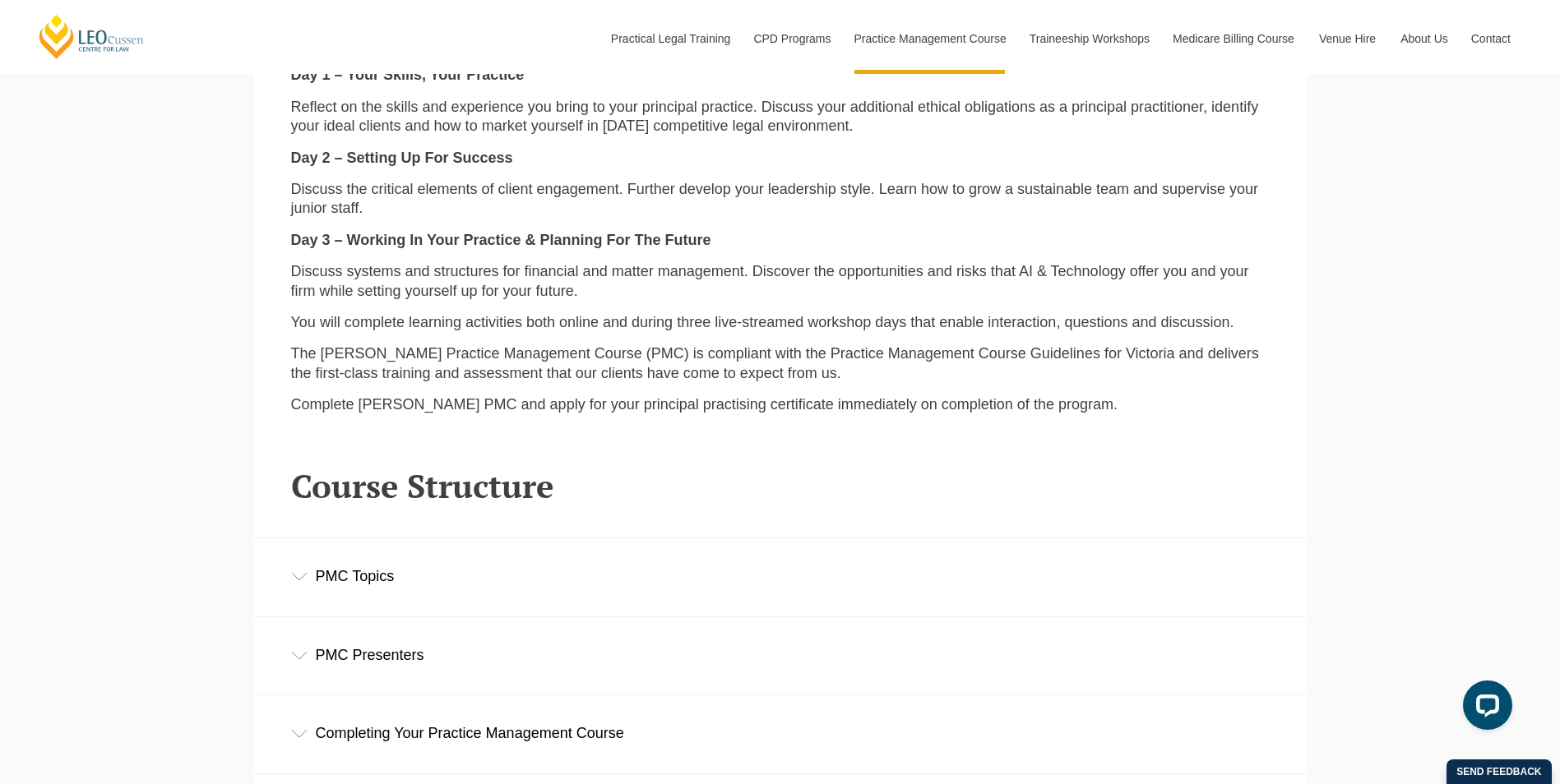
scroll to position [2219, 0]
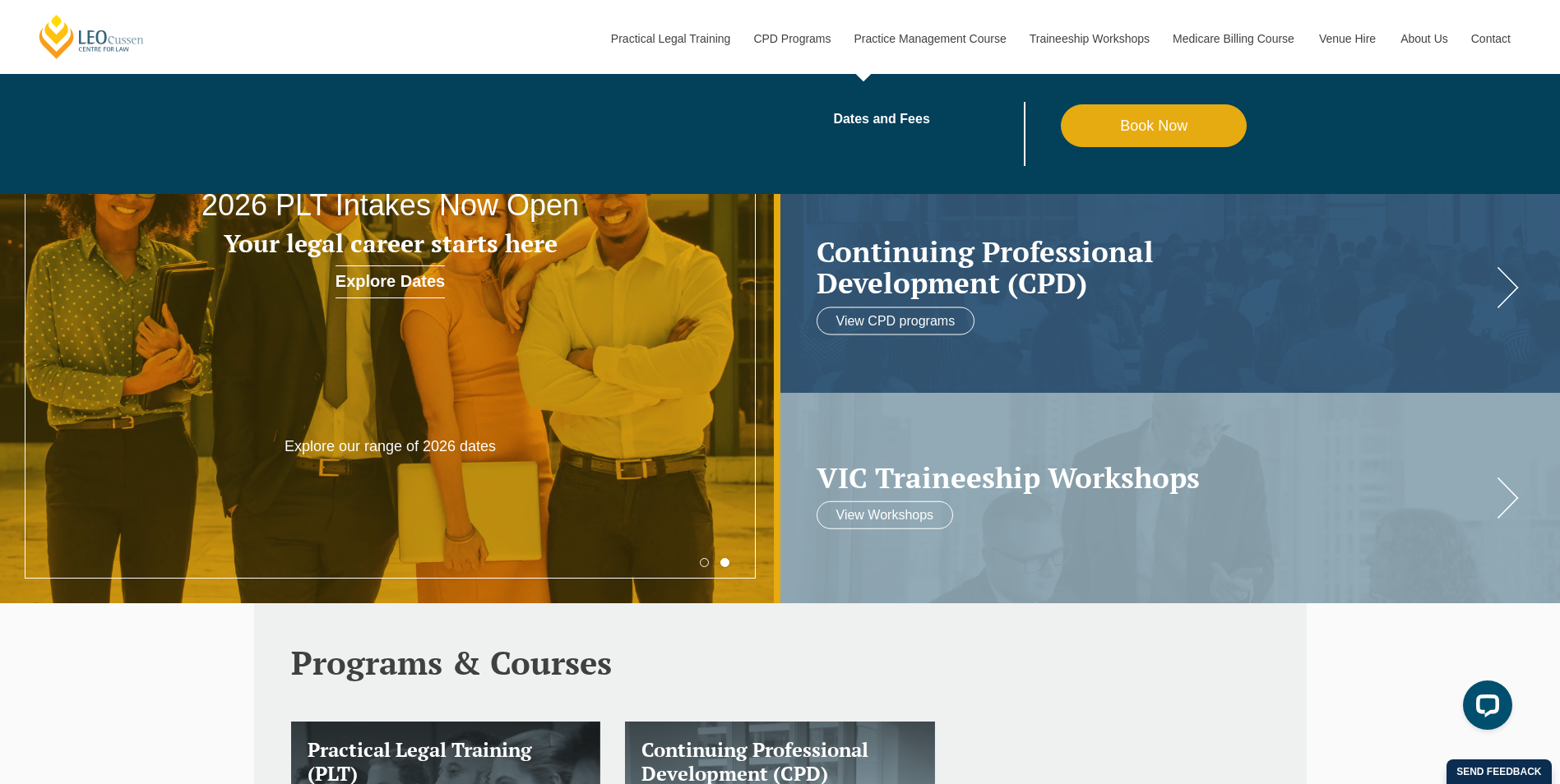
scroll to position [164, 0]
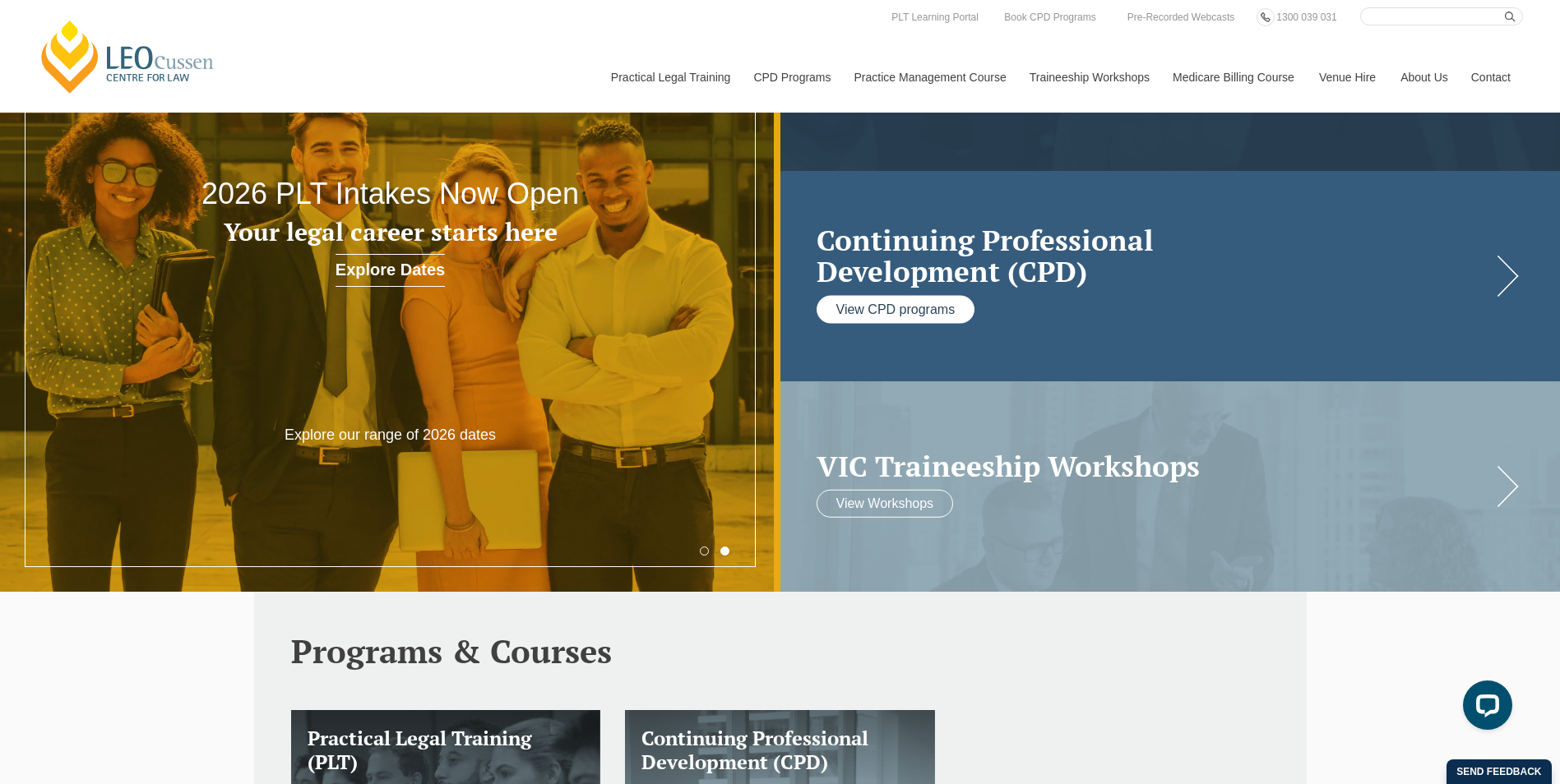
click at [909, 304] on link "View CPD programs" at bounding box center [895, 309] width 158 height 28
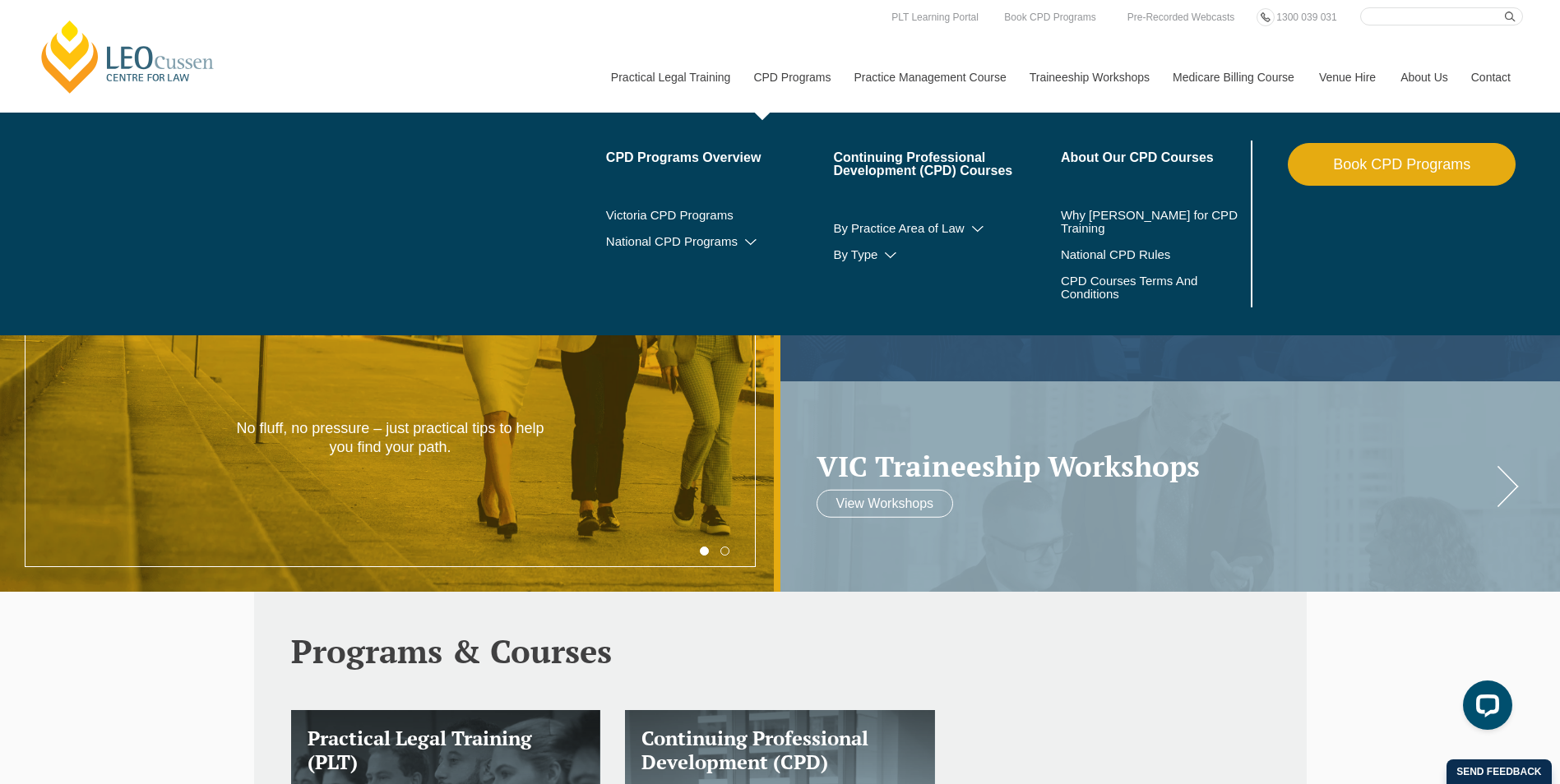
click at [814, 79] on link "CPD Programs" at bounding box center [790, 77] width 100 height 71
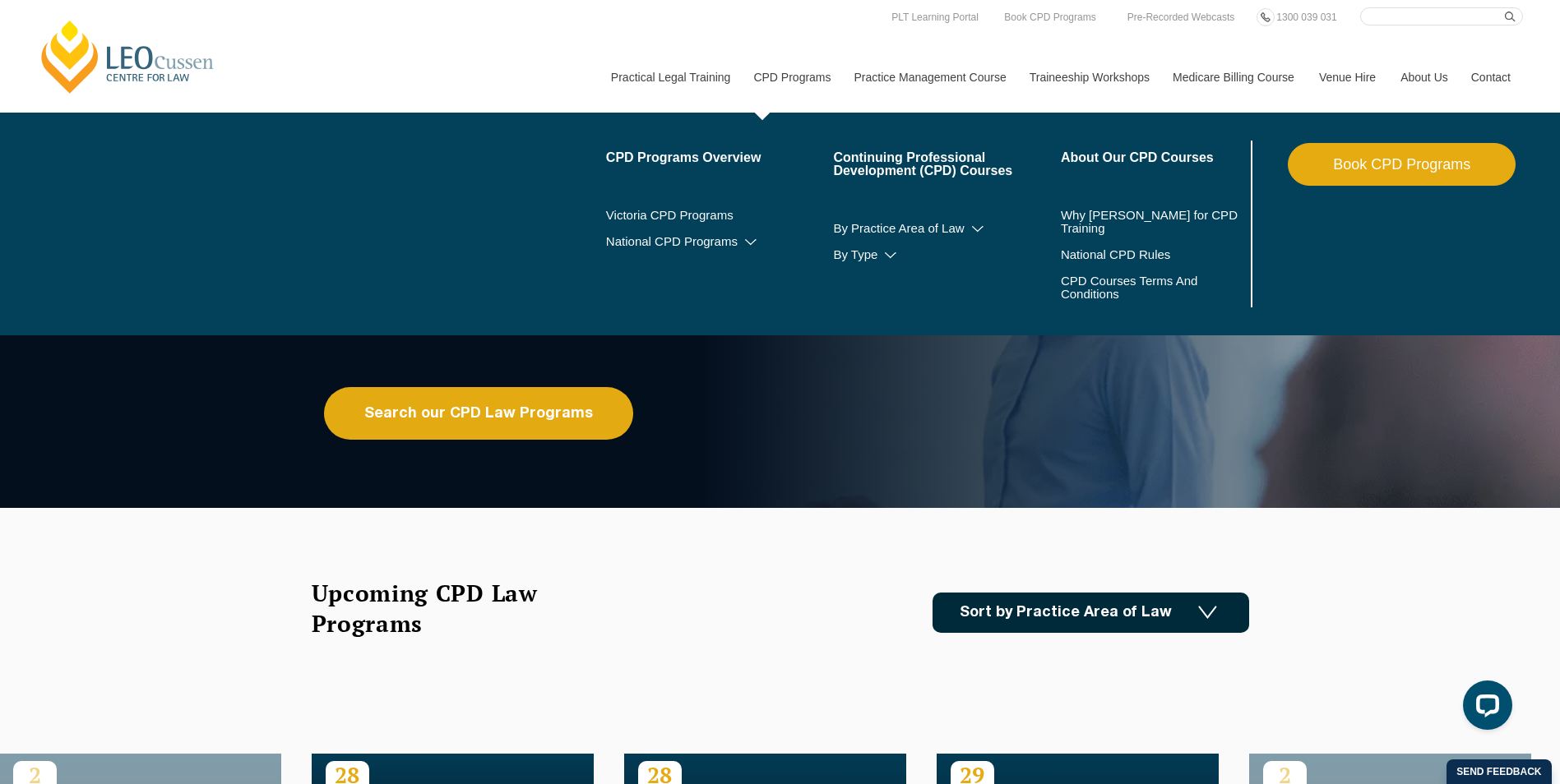
click at [803, 80] on link "CPD Programs" at bounding box center [790, 77] width 100 height 71
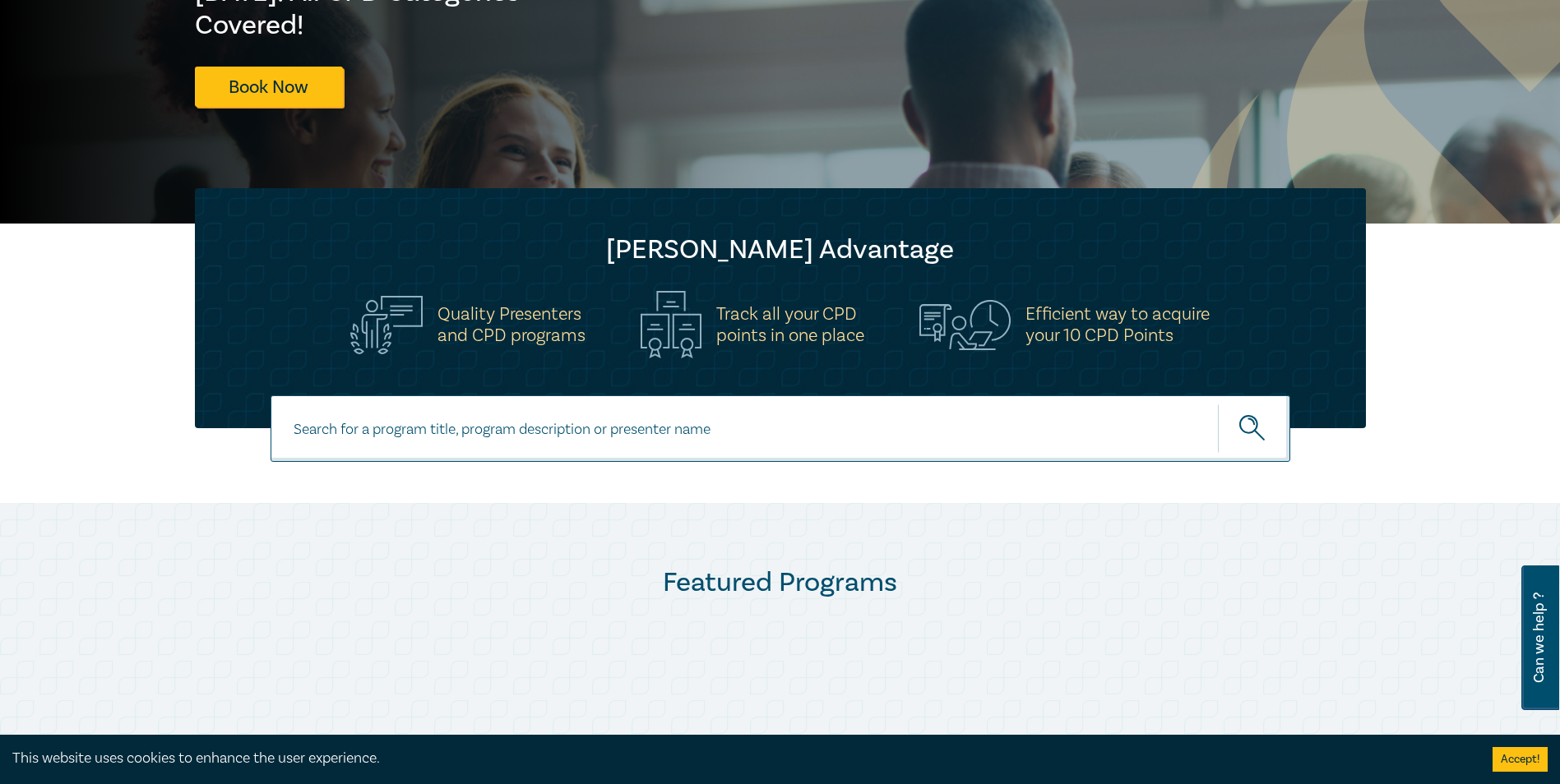
scroll to position [329, 0]
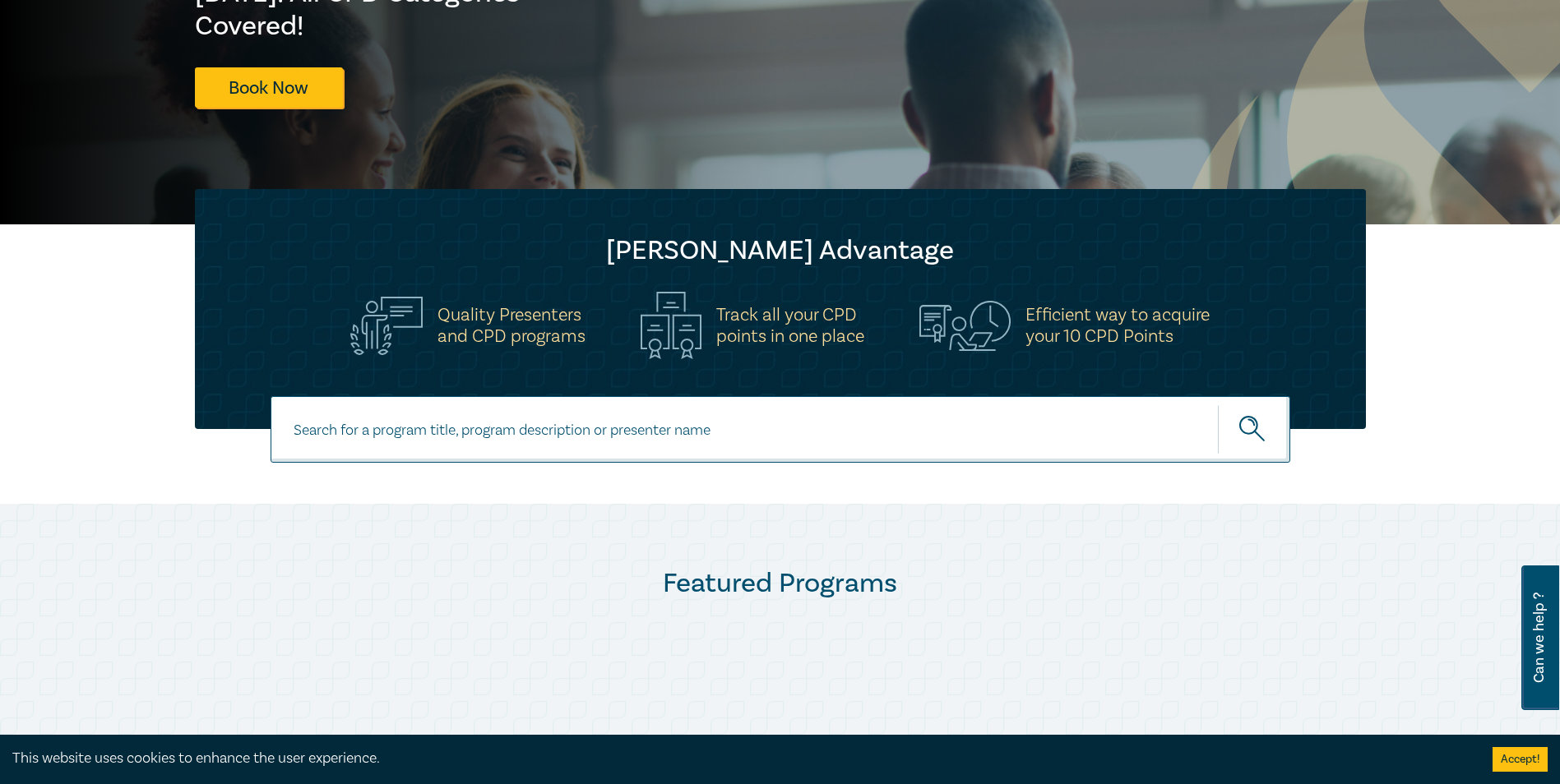
click at [619, 433] on input at bounding box center [780, 429] width 1019 height 67
type input "[PERSON_NAME]"
click at [1217, 405] on button "submit" at bounding box center [1253, 430] width 73 height 50
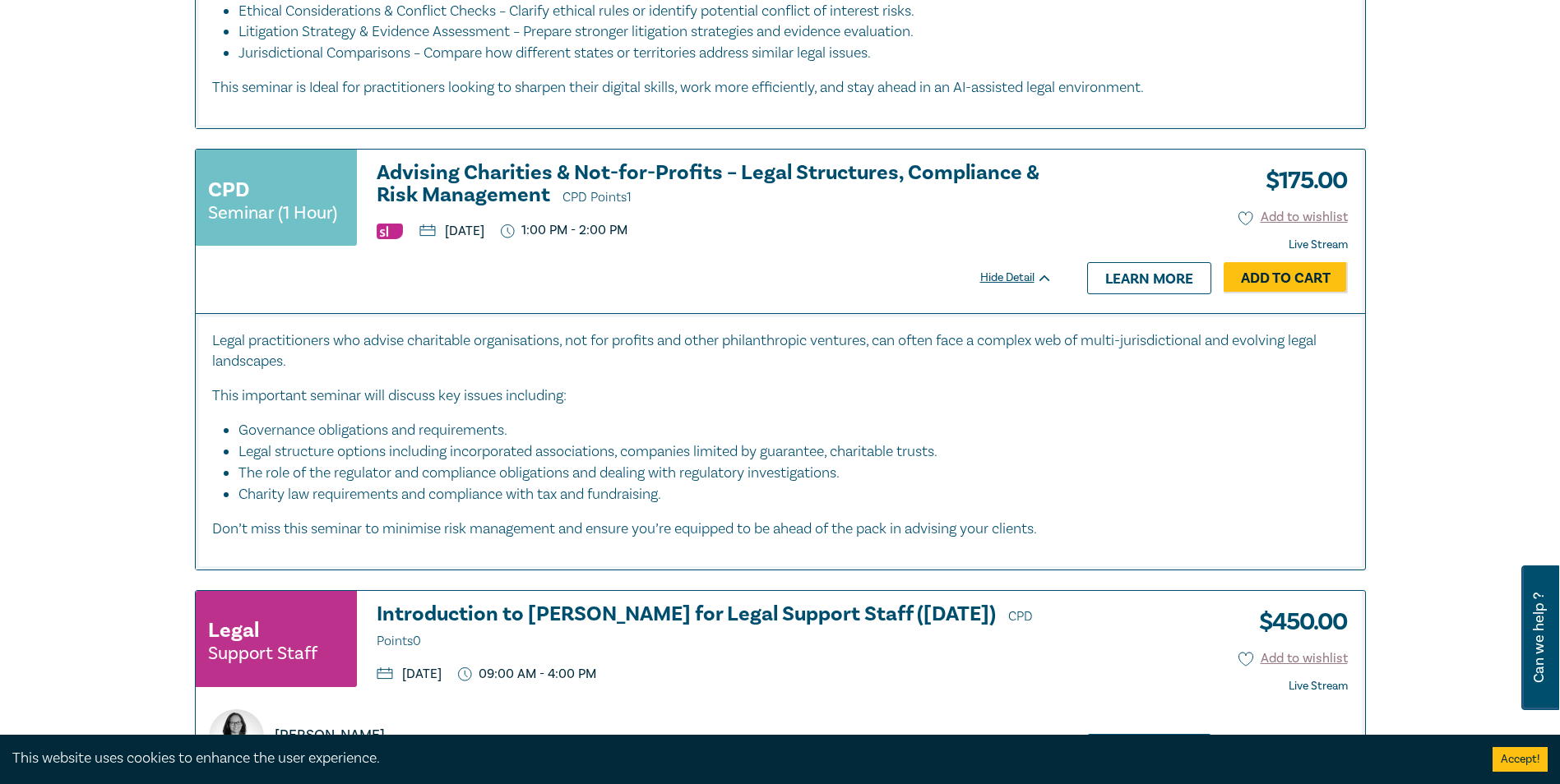
scroll to position [1315, 0]
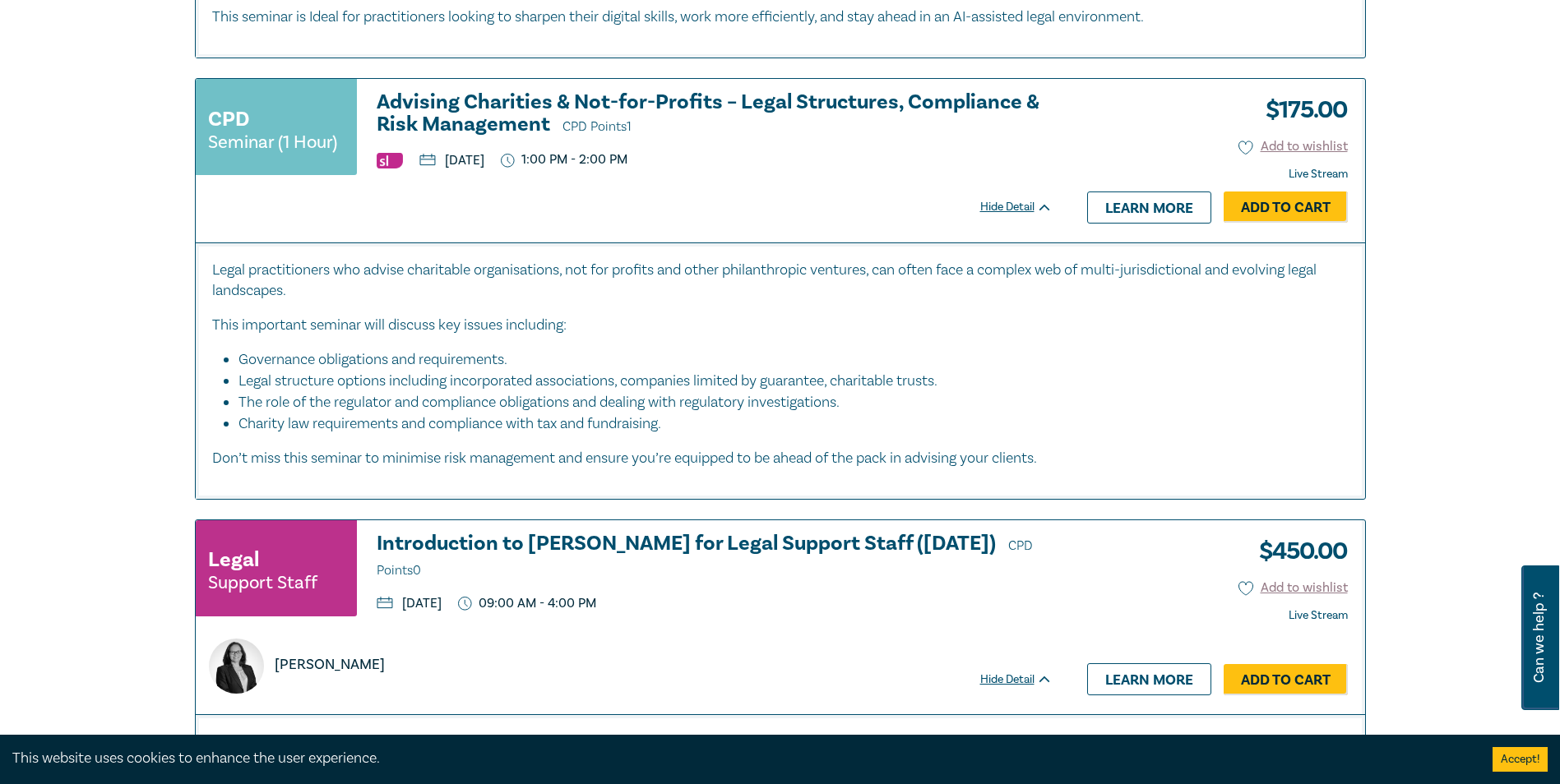
click at [503, 110] on h3 "Advising Charities & Not-for-Profits – Legal Structures, Compliance & Risk Mana…" at bounding box center [714, 114] width 676 height 47
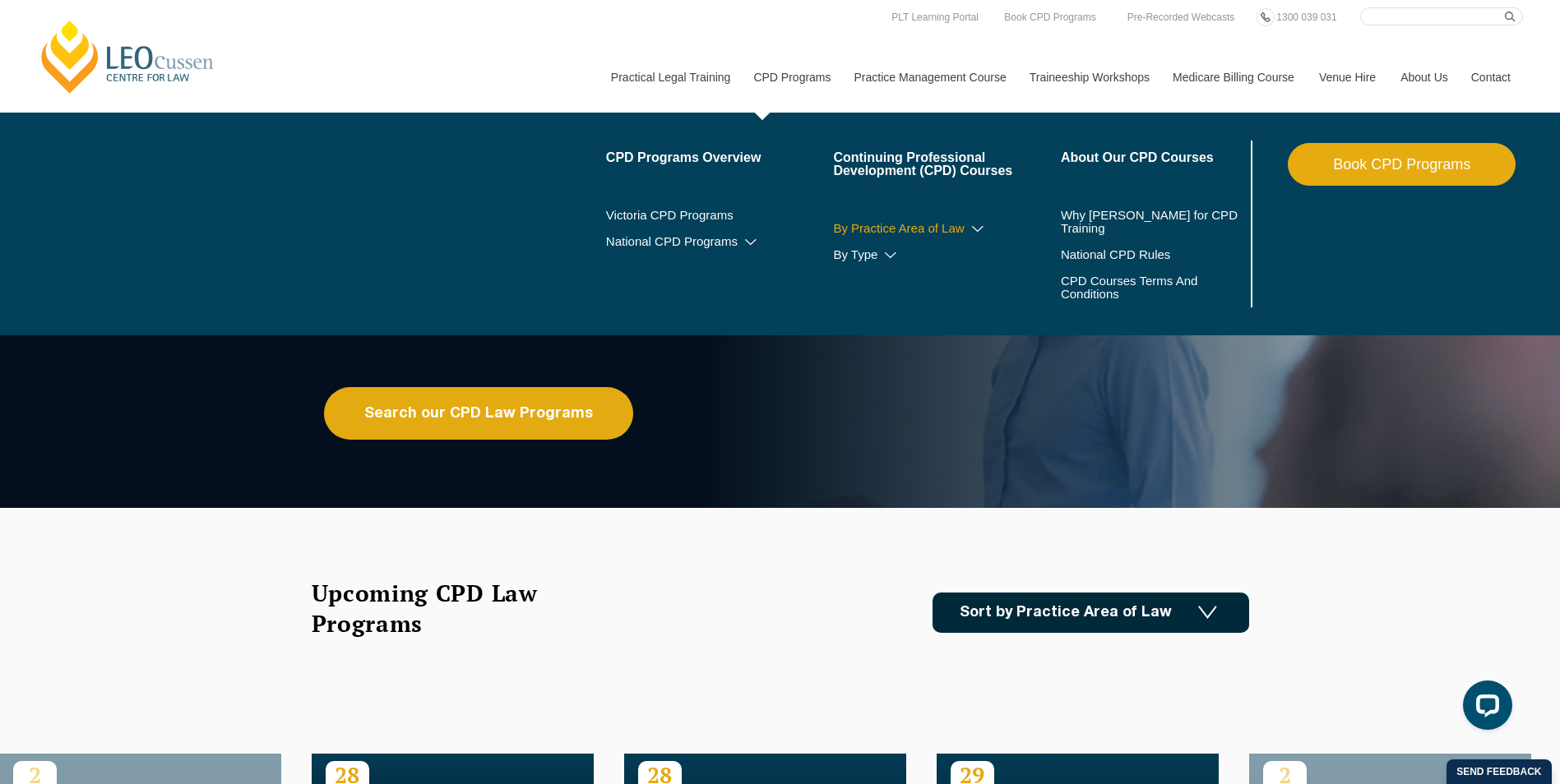
click at [964, 224] on link "By Practice Area of Law" at bounding box center [946, 229] width 228 height 14
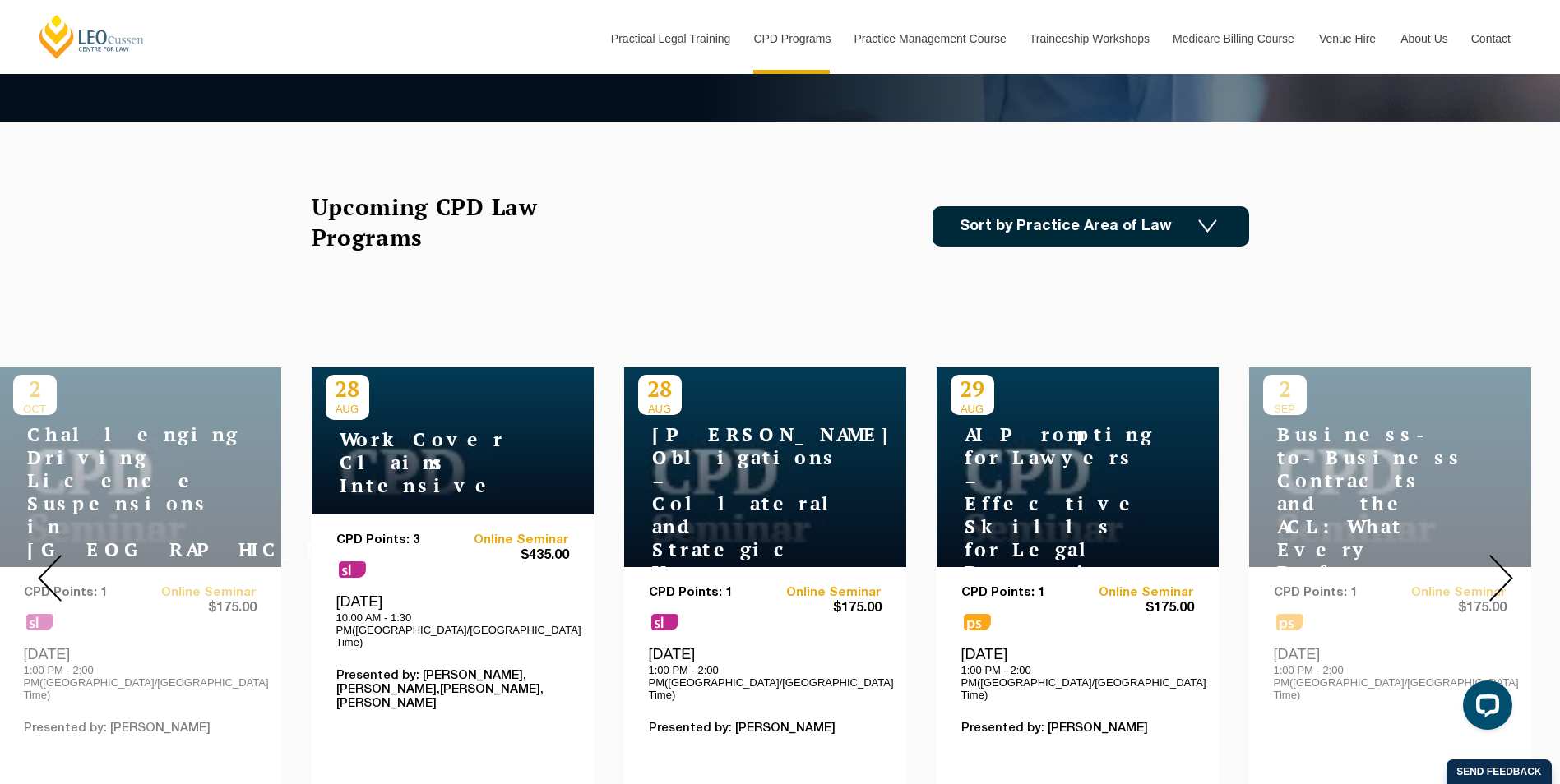
scroll to position [246, 0]
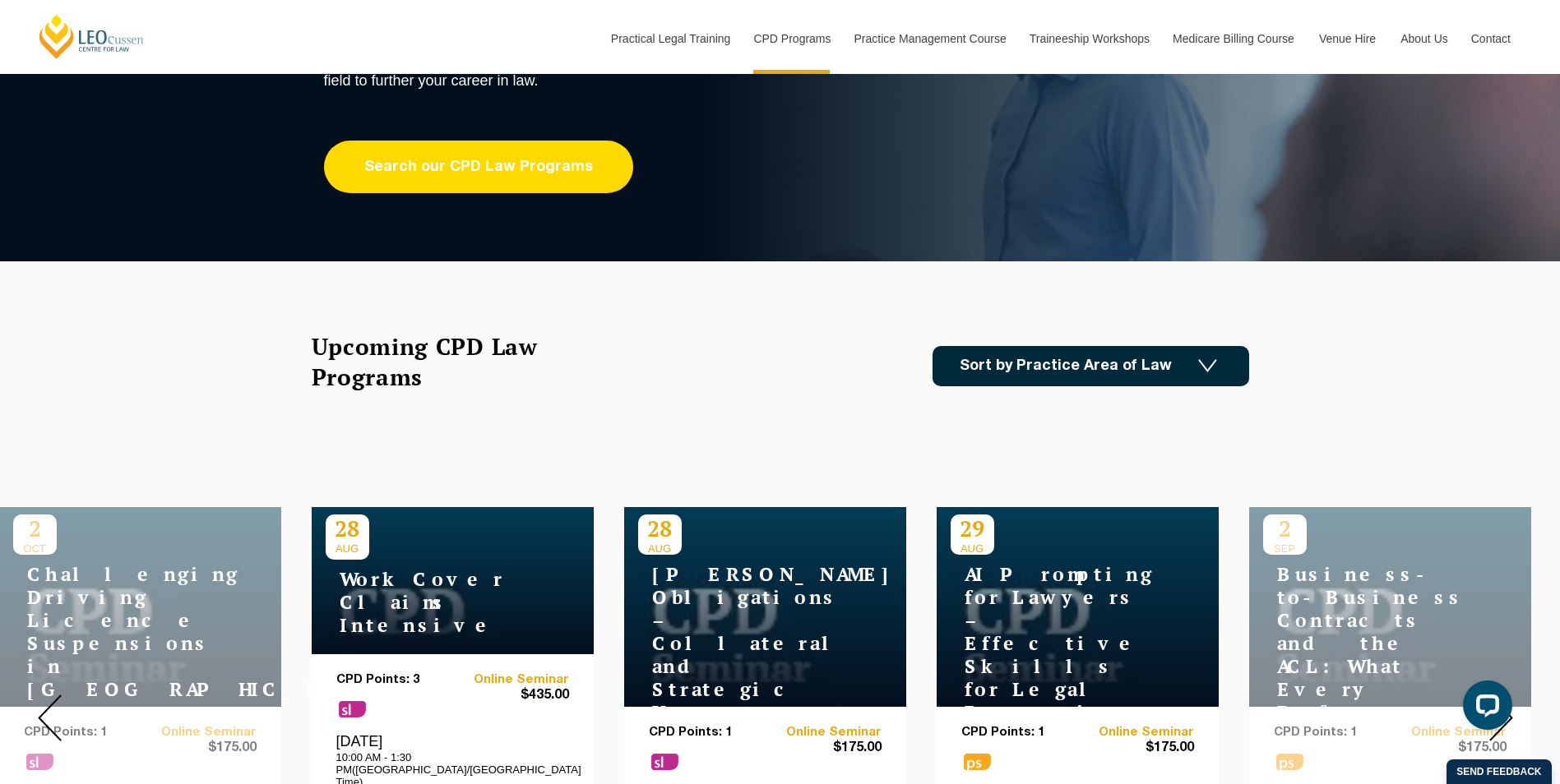
click at [512, 175] on link "Search our CPD Law Programs" at bounding box center [479, 167] width 309 height 52
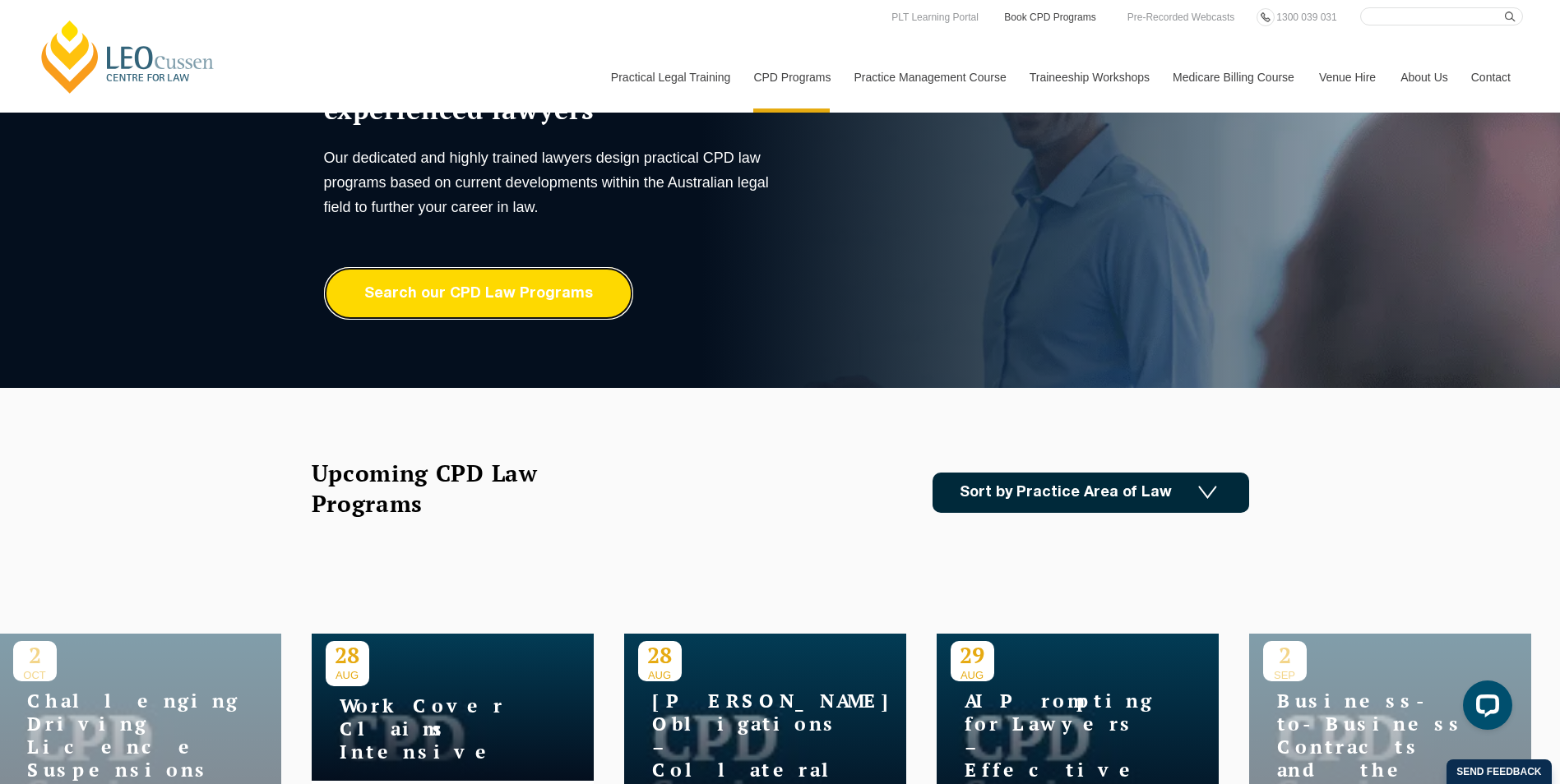
scroll to position [0, 0]
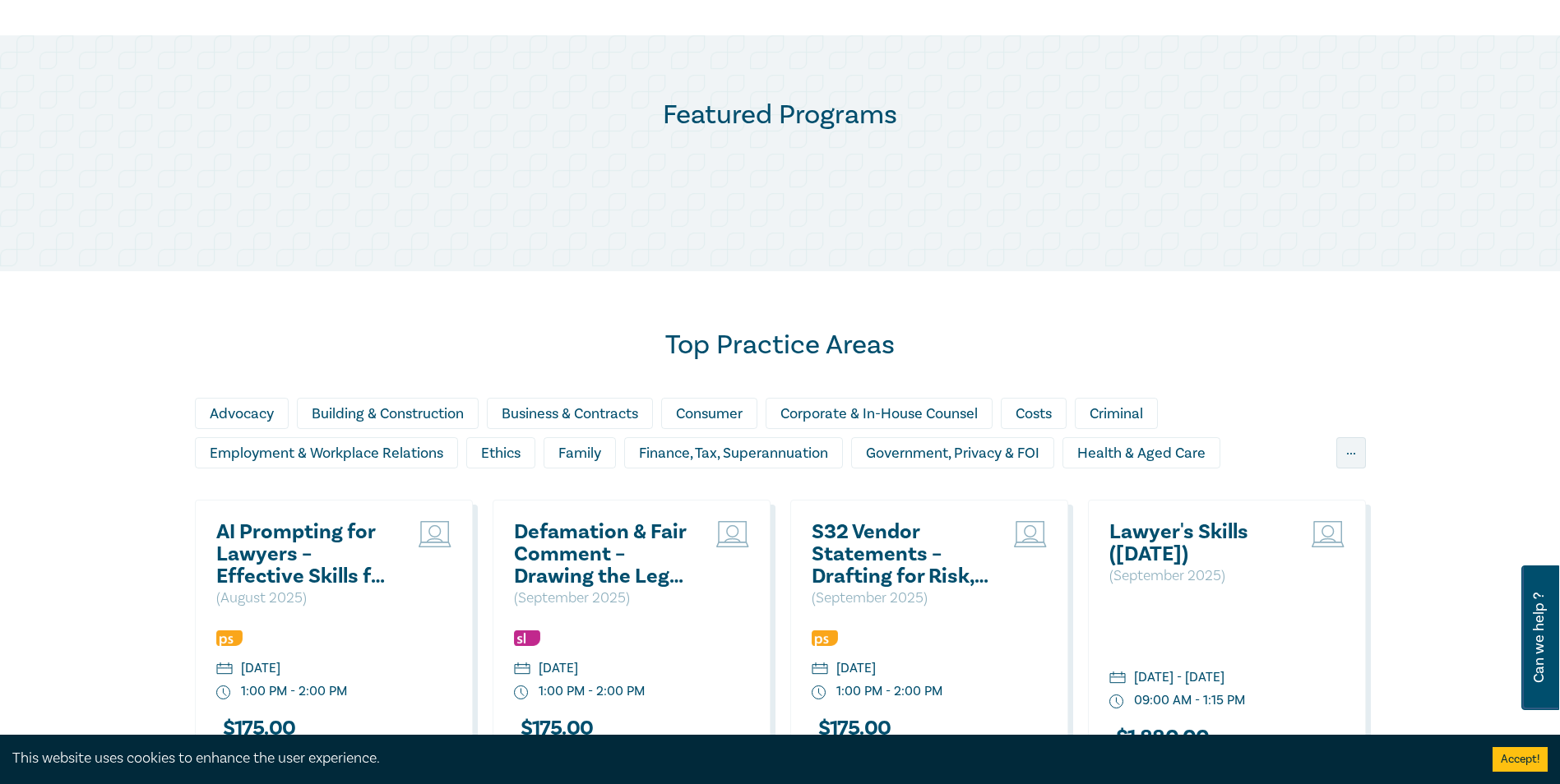
scroll to position [575, 0]
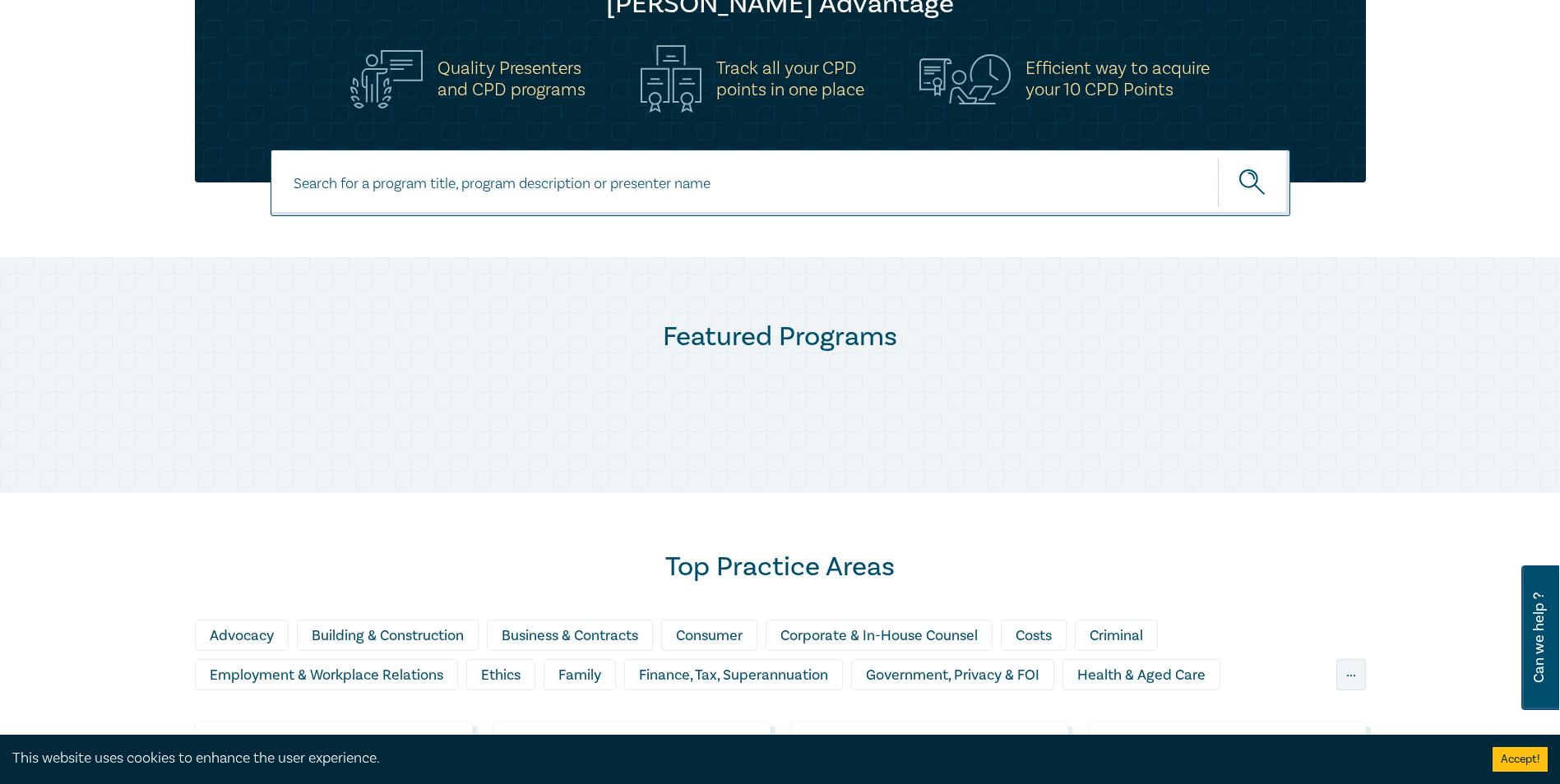
drag, startPoint x: 462, startPoint y: 162, endPoint x: 465, endPoint y: 175, distance: 13.3
click at [463, 166] on input at bounding box center [780, 182] width 1019 height 67
type input "wills"
click at [1217, 158] on button "submit" at bounding box center [1253, 183] width 73 height 50
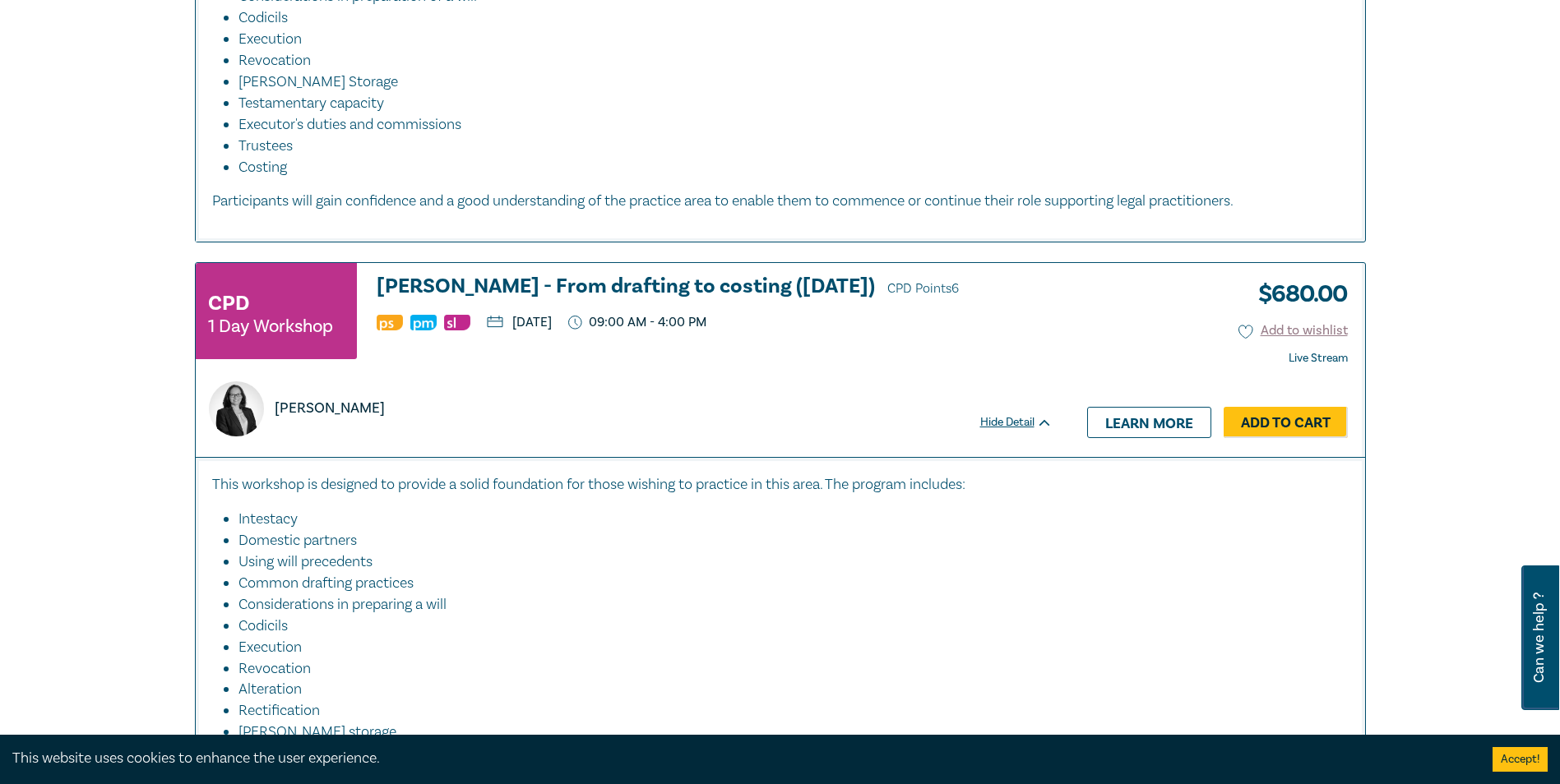
scroll to position [2219, 0]
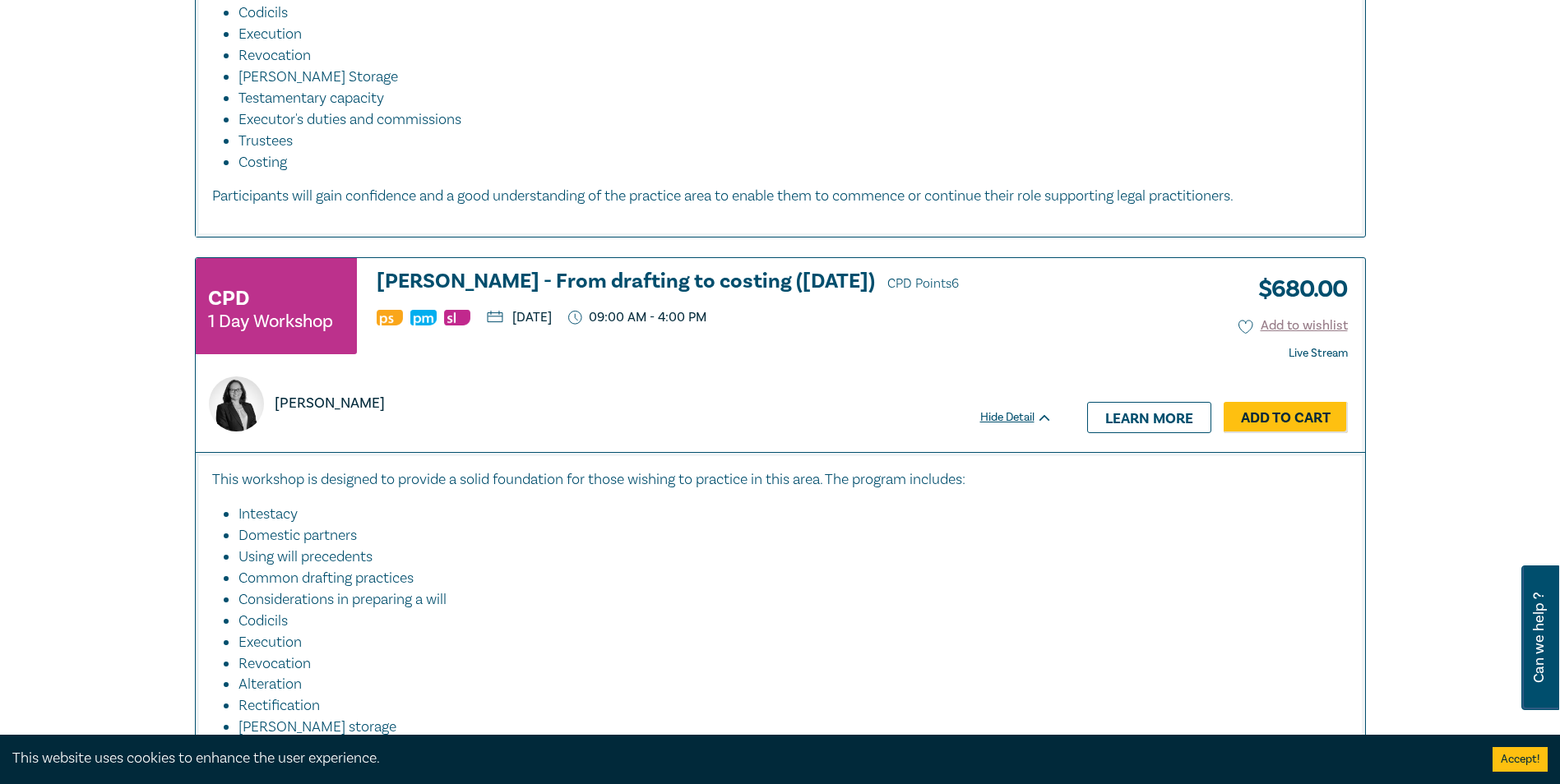
click at [627, 282] on h3 "[PERSON_NAME] - From drafting to costing ([DATE]) CPD Points 6" at bounding box center [714, 282] width 676 height 24
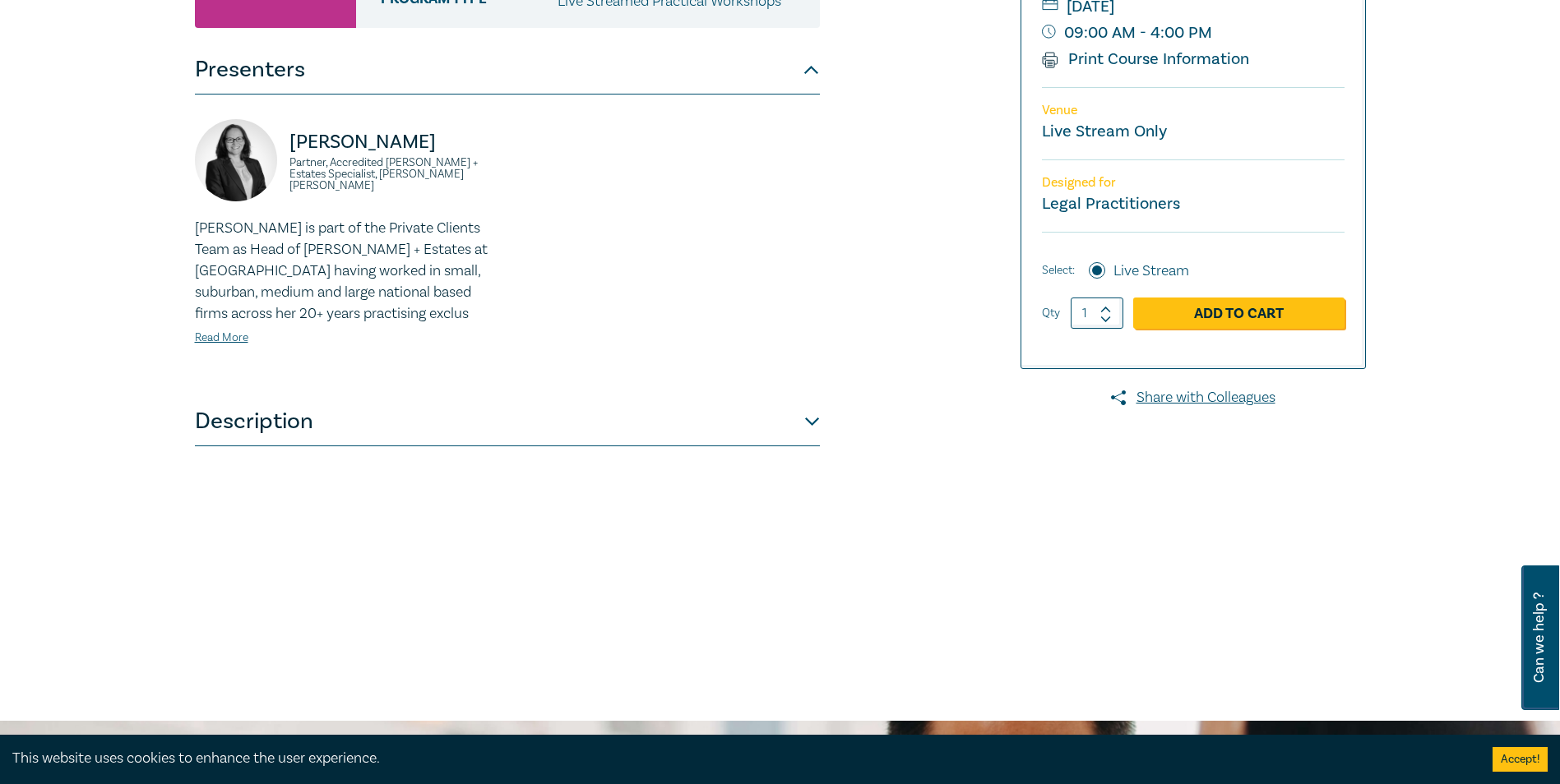
scroll to position [164, 0]
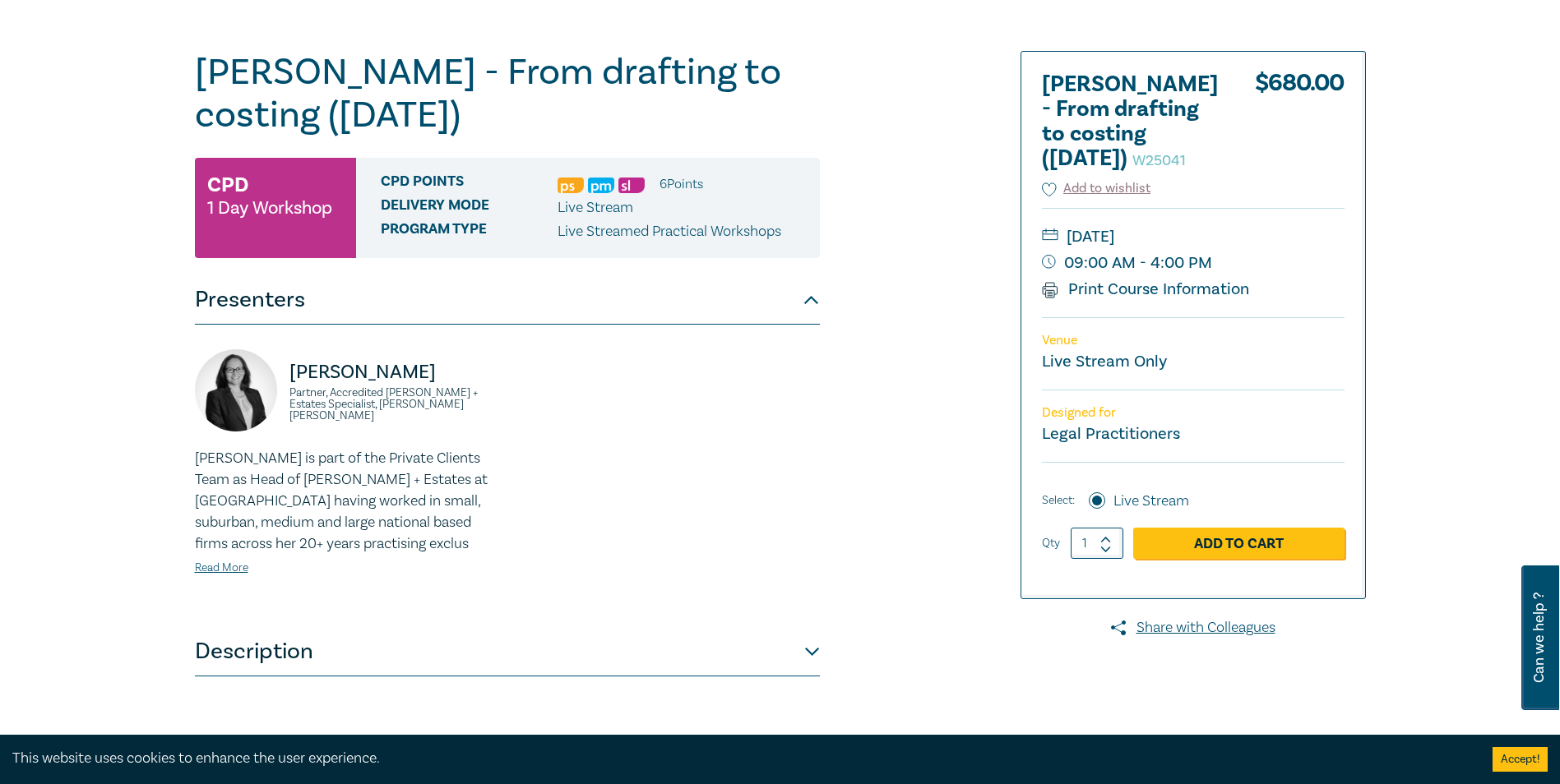
click at [811, 654] on button "Description" at bounding box center [508, 651] width 625 height 49
